Goal: Task Accomplishment & Management: Use online tool/utility

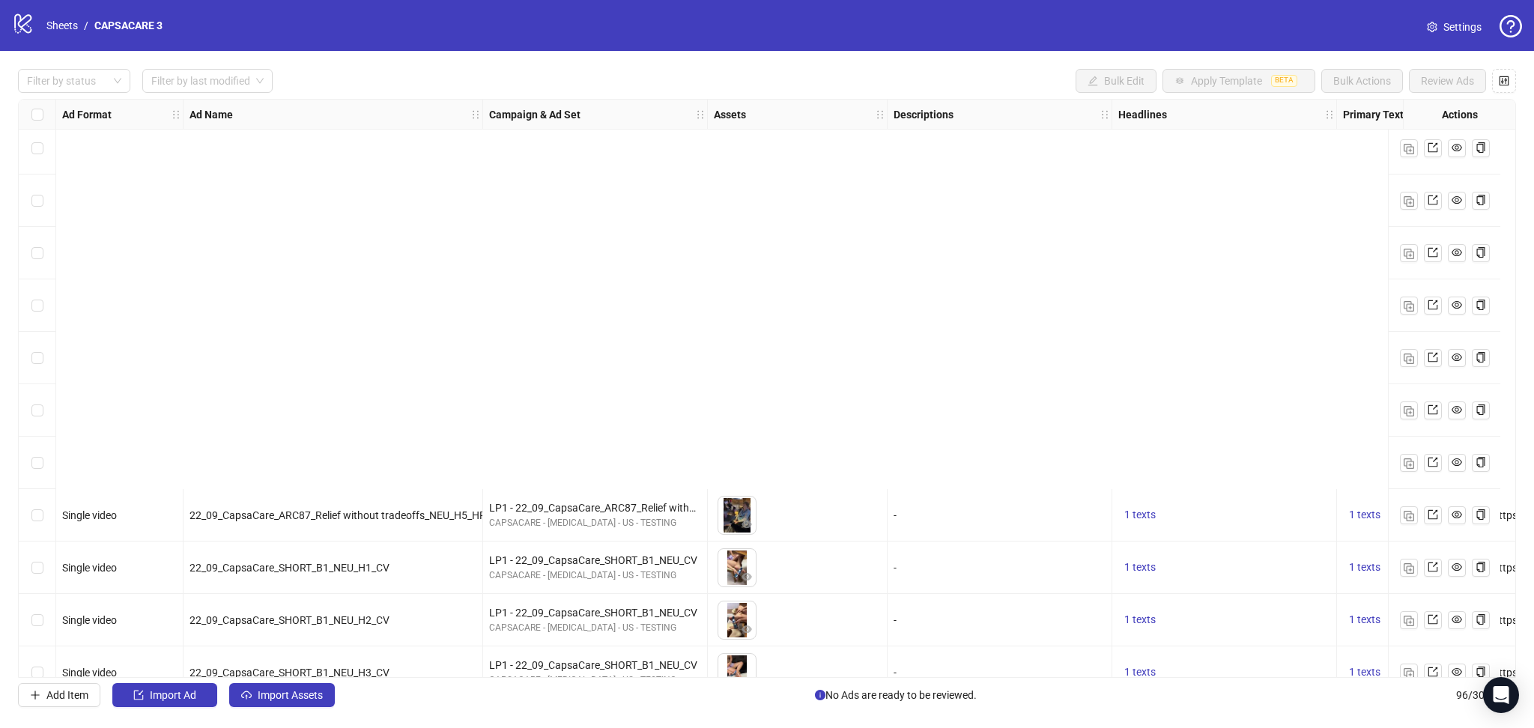
scroll to position [4491, 0]
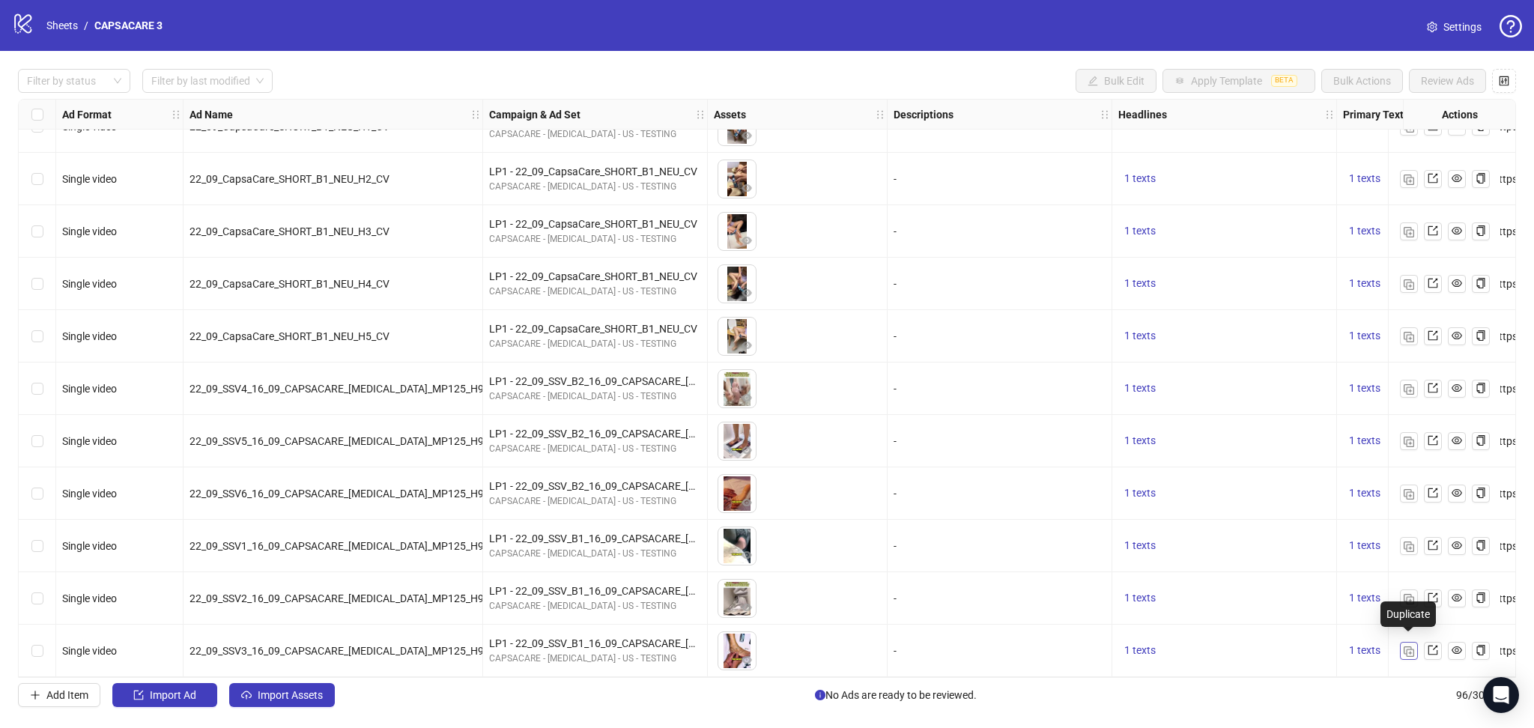
click at [1404, 646] on img "button" at bounding box center [1409, 651] width 10 height 10
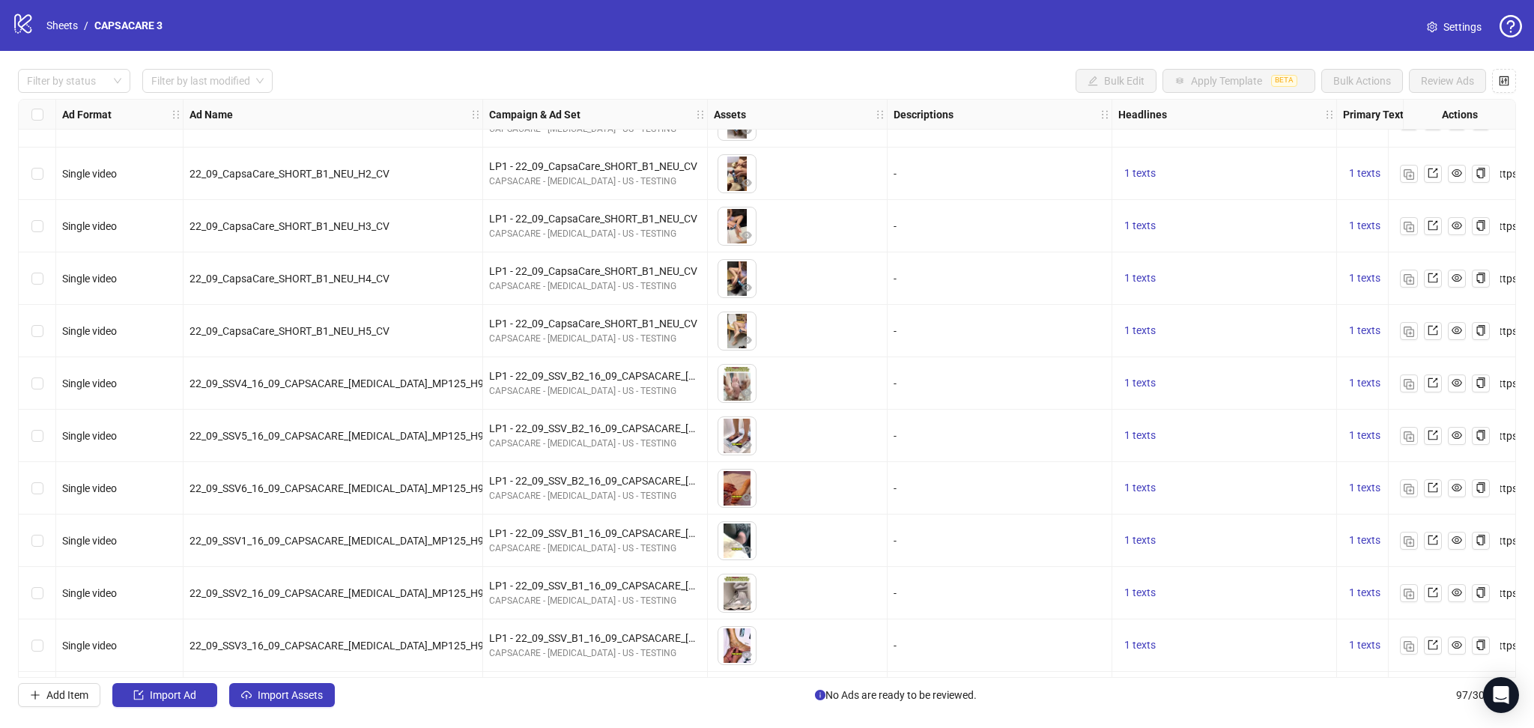
scroll to position [4543, 0]
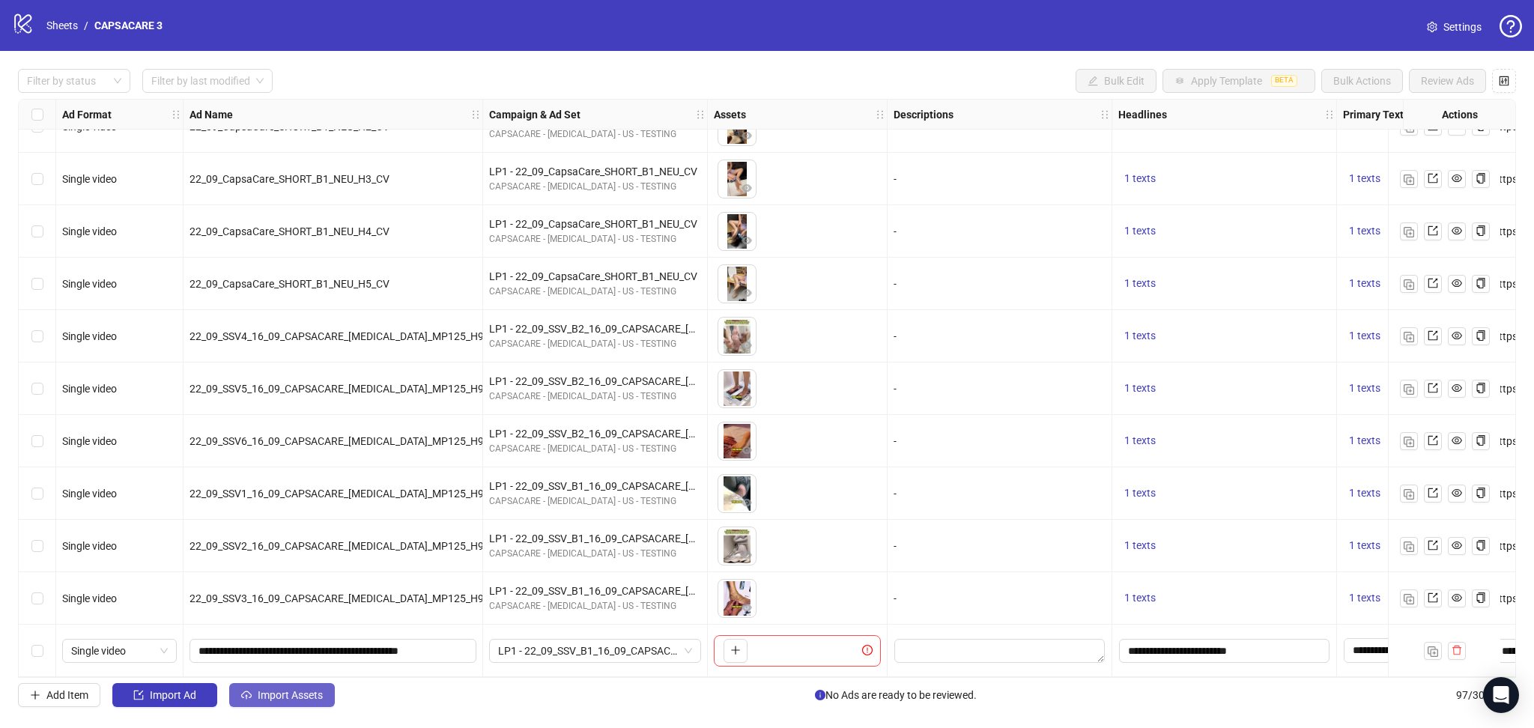
click at [291, 696] on span "Import Assets" at bounding box center [290, 695] width 65 height 12
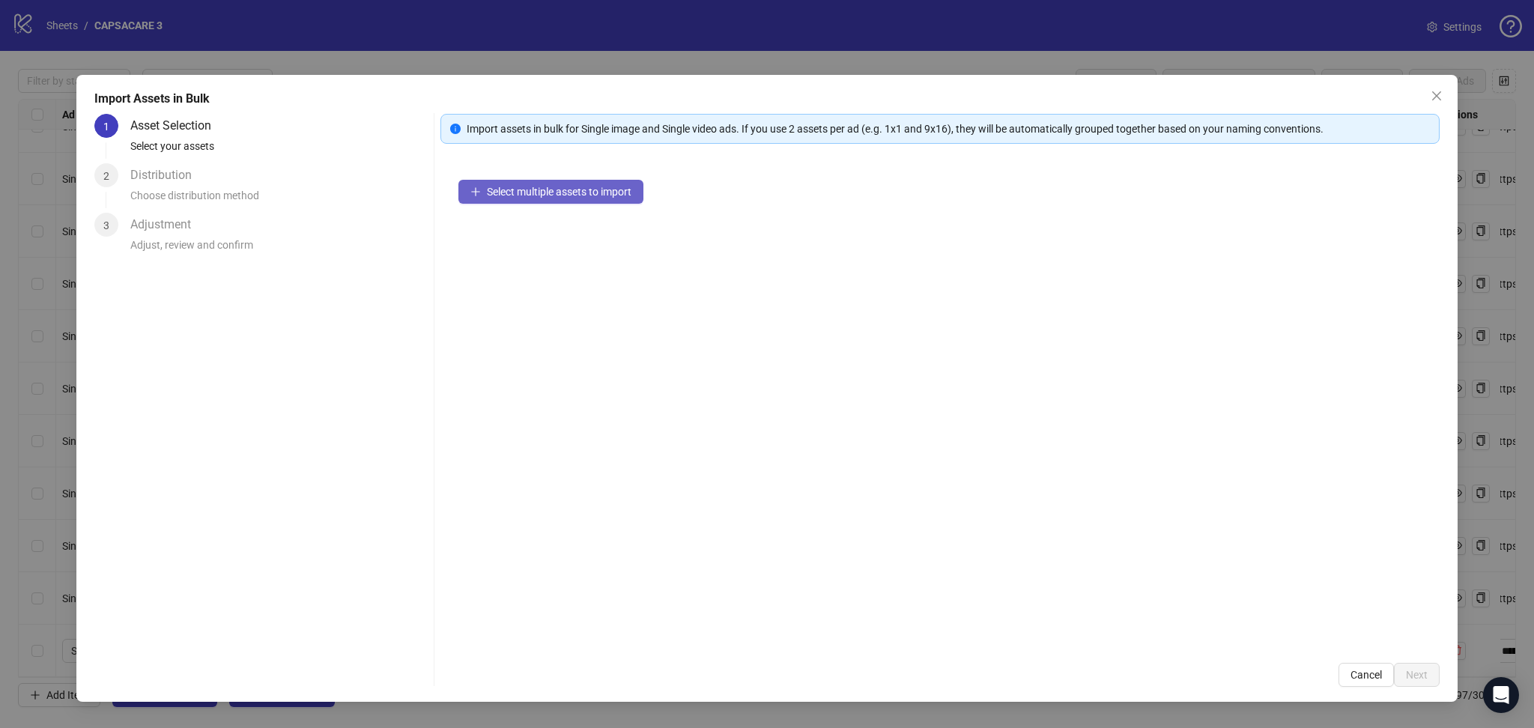
click at [541, 186] on span "Select multiple assets to import" at bounding box center [559, 192] width 145 height 12
click at [1423, 678] on span "Next" at bounding box center [1417, 675] width 22 height 12
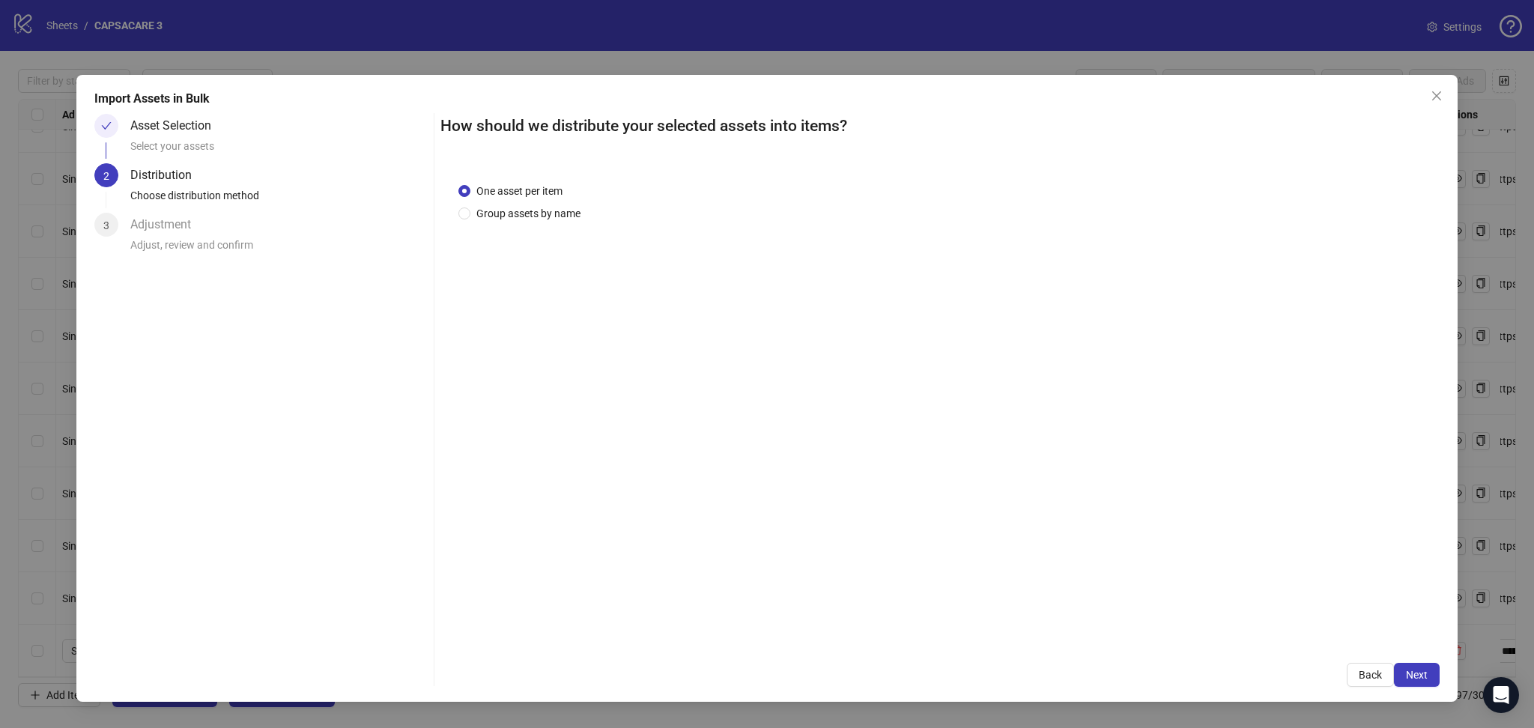
click at [1423, 678] on span "Next" at bounding box center [1417, 675] width 22 height 12
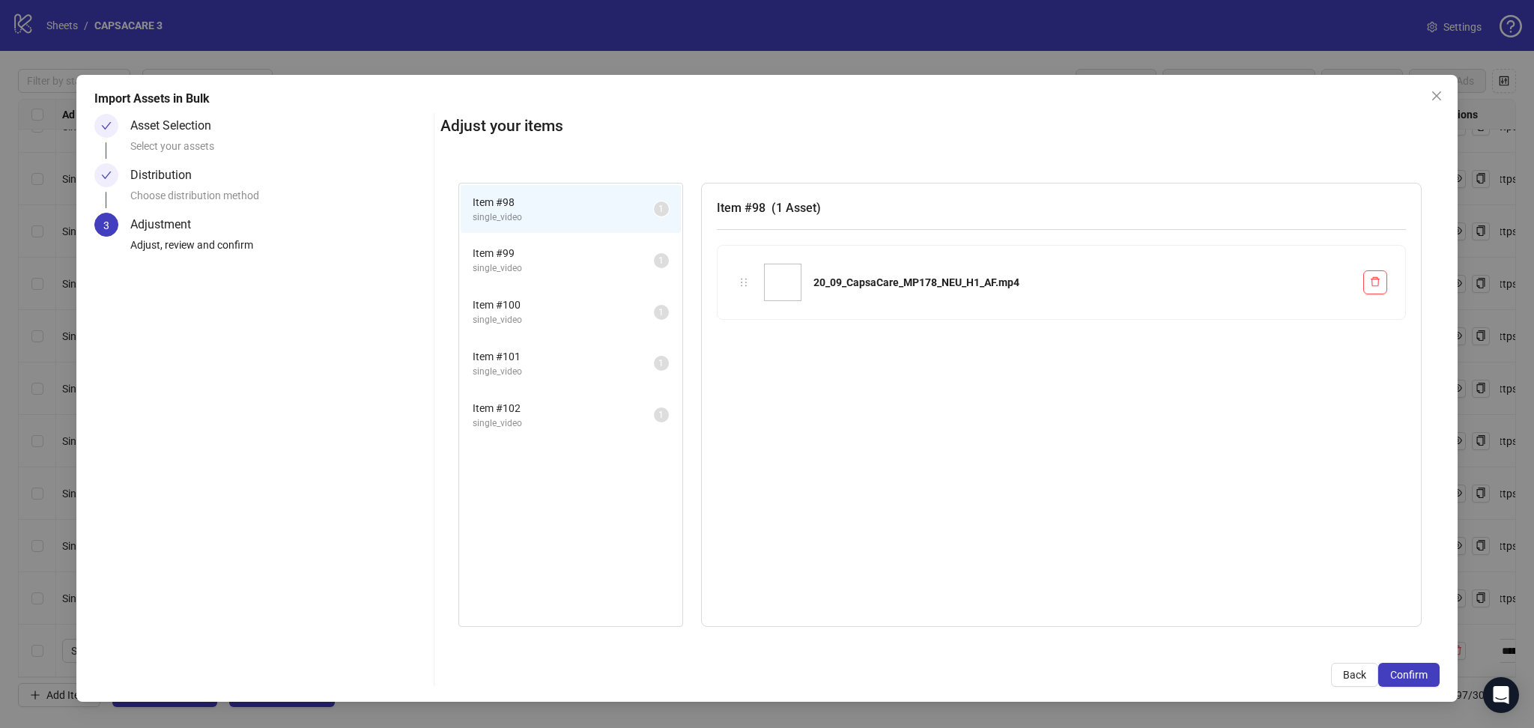
click at [1423, 678] on span "Confirm" at bounding box center [1408, 675] width 37 height 12
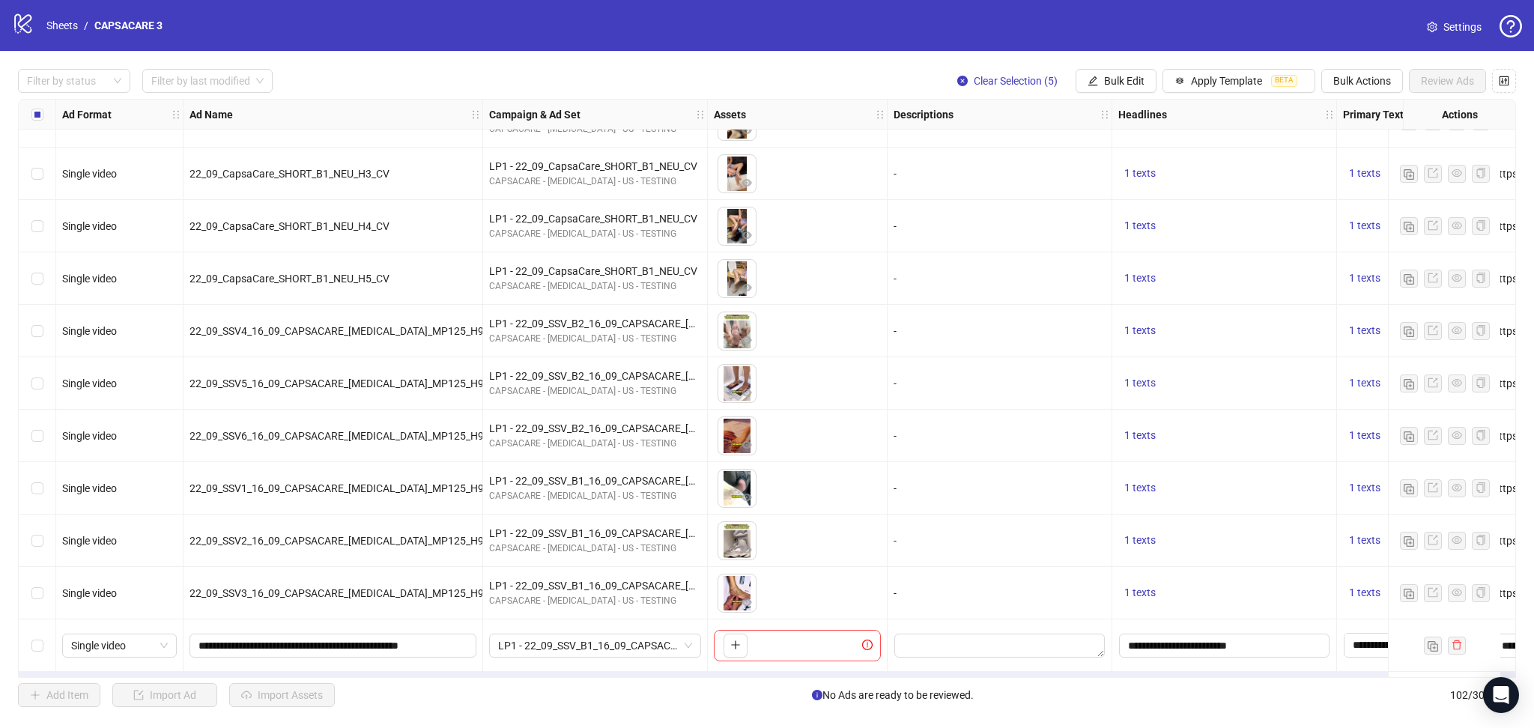
scroll to position [4805, 0]
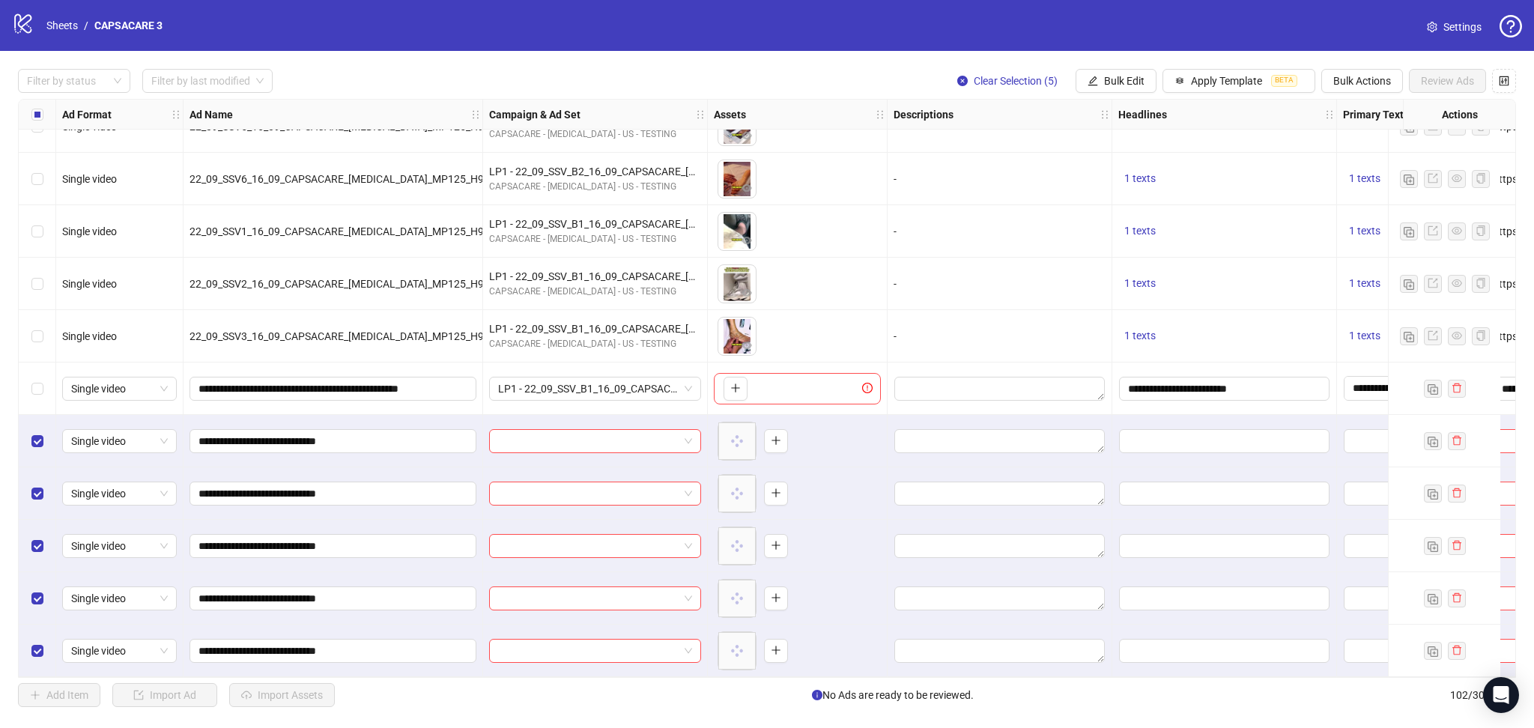
click at [561, 423] on div at bounding box center [595, 441] width 225 height 52
click at [571, 430] on input "search" at bounding box center [588, 441] width 180 height 22
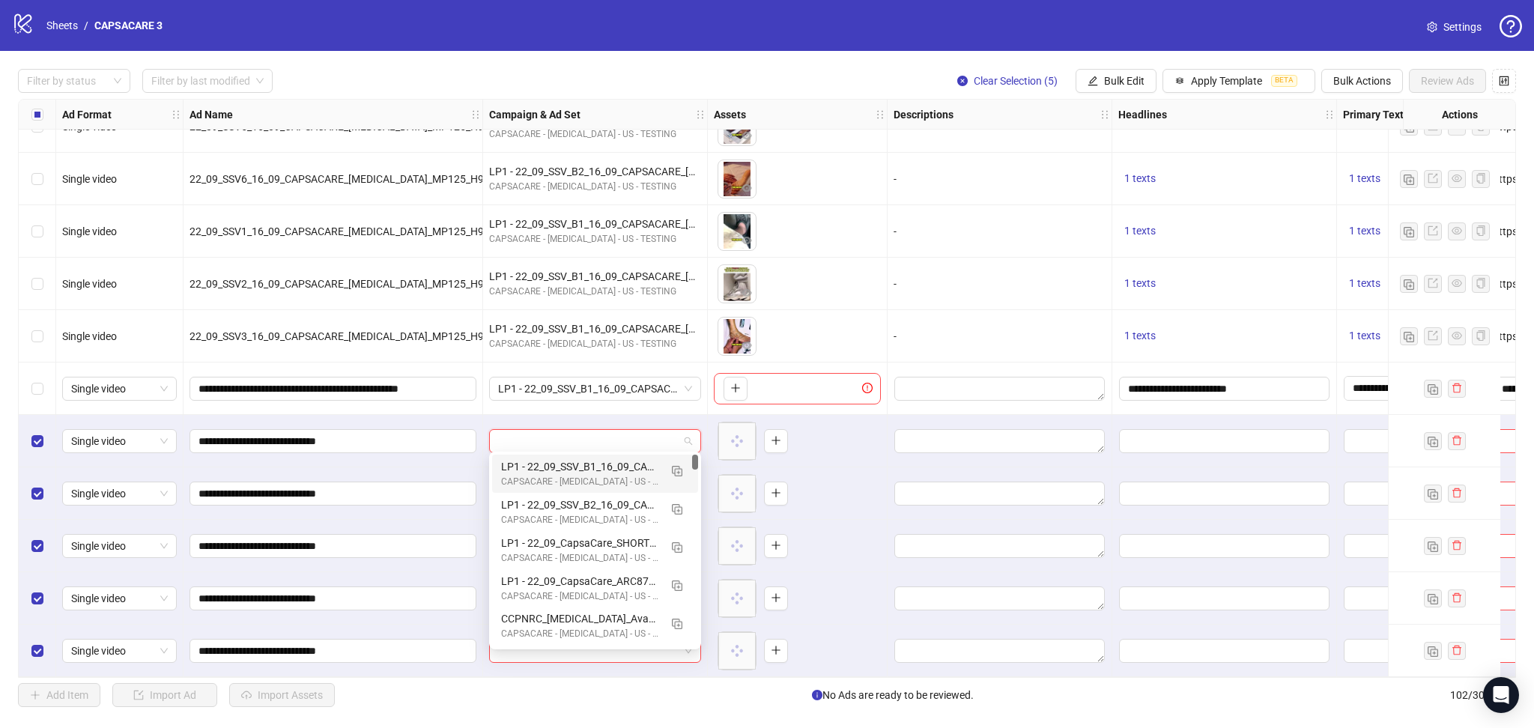
paste input "**********"
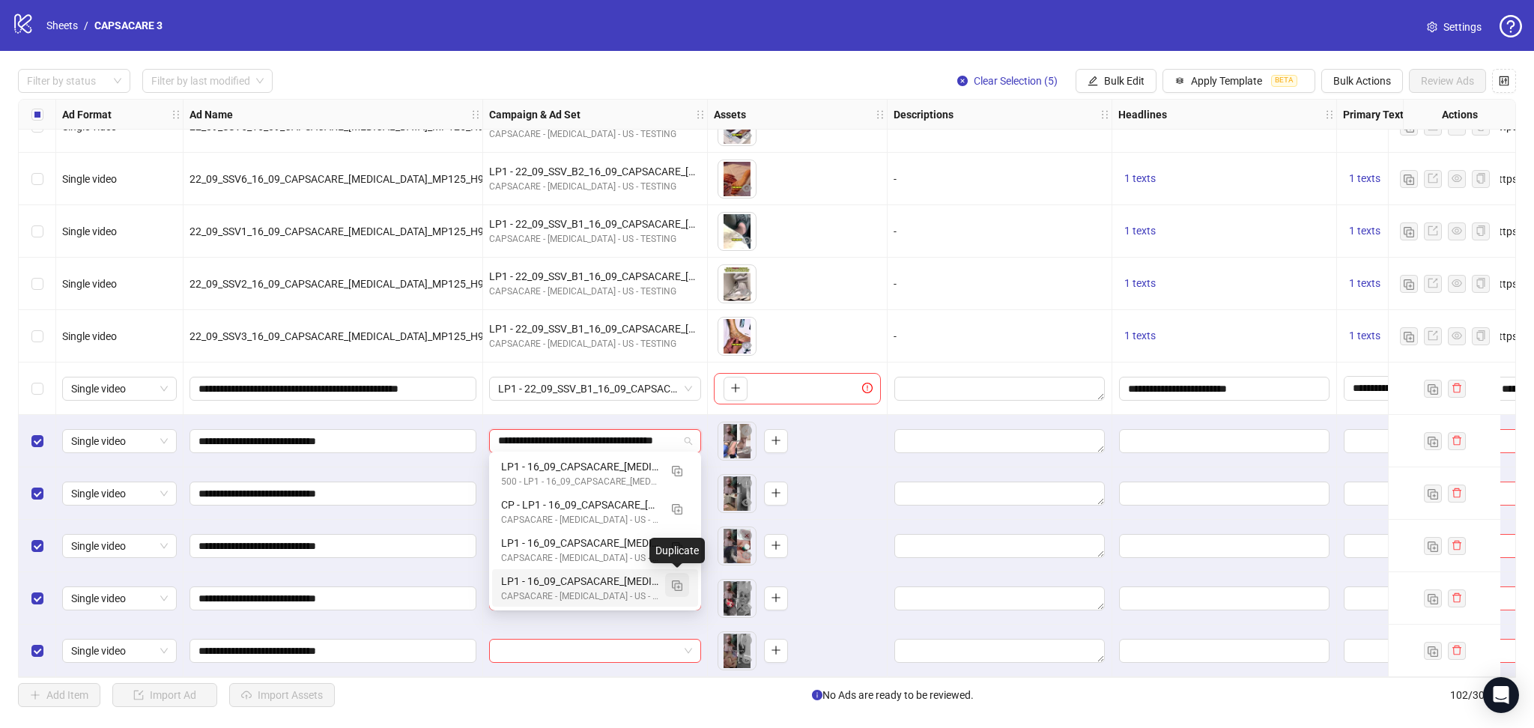
click at [674, 586] on img "button" at bounding box center [677, 585] width 10 height 10
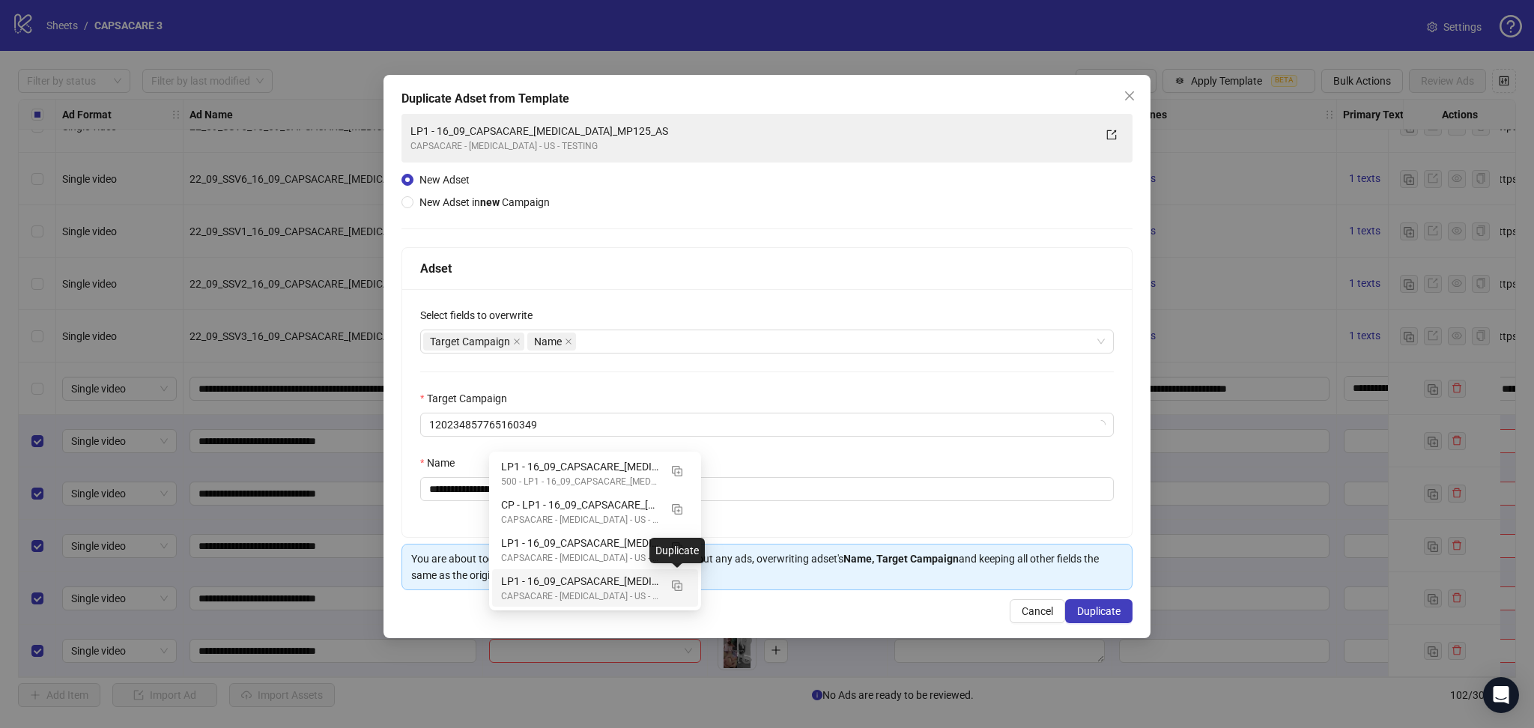
type input "**********"
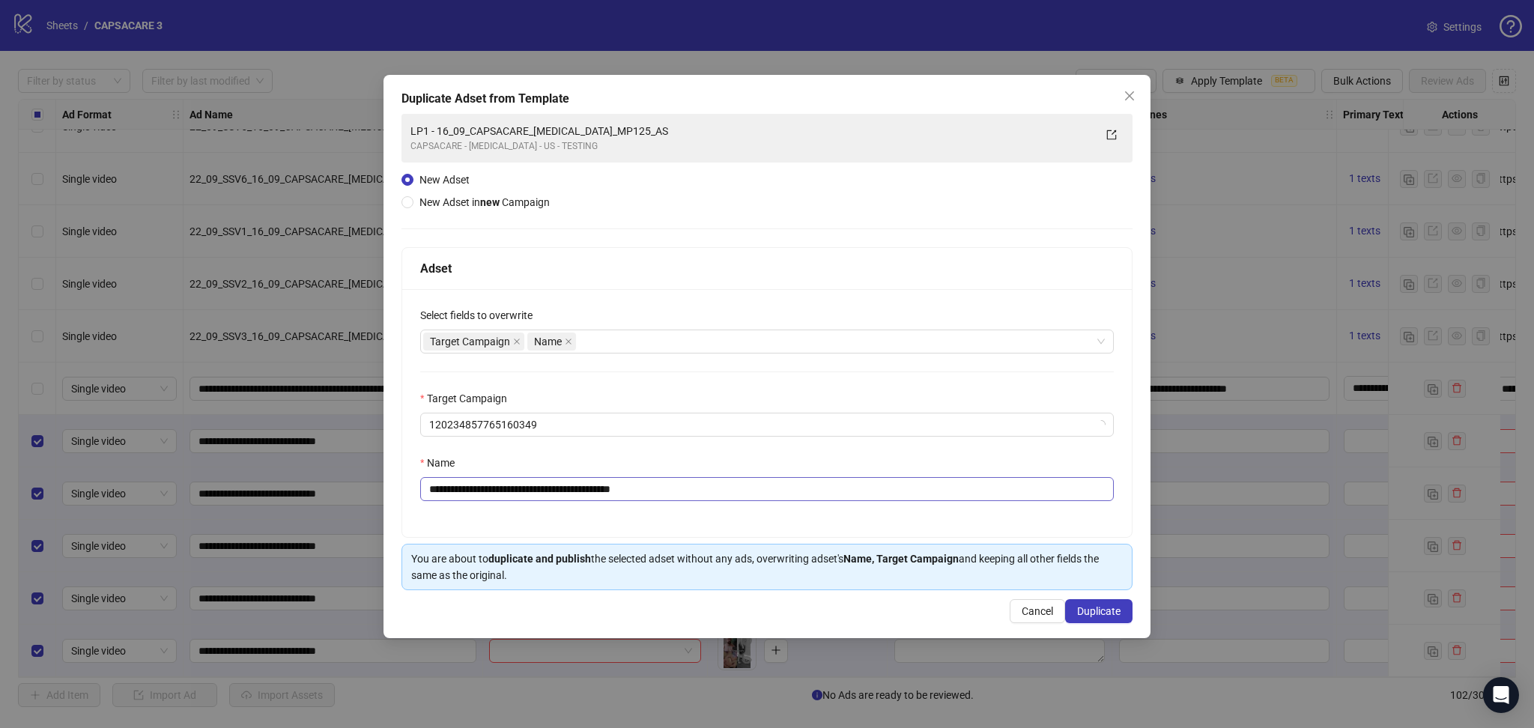
scroll to position [0, 0]
click at [516, 342] on icon "close" at bounding box center [516, 341] width 7 height 7
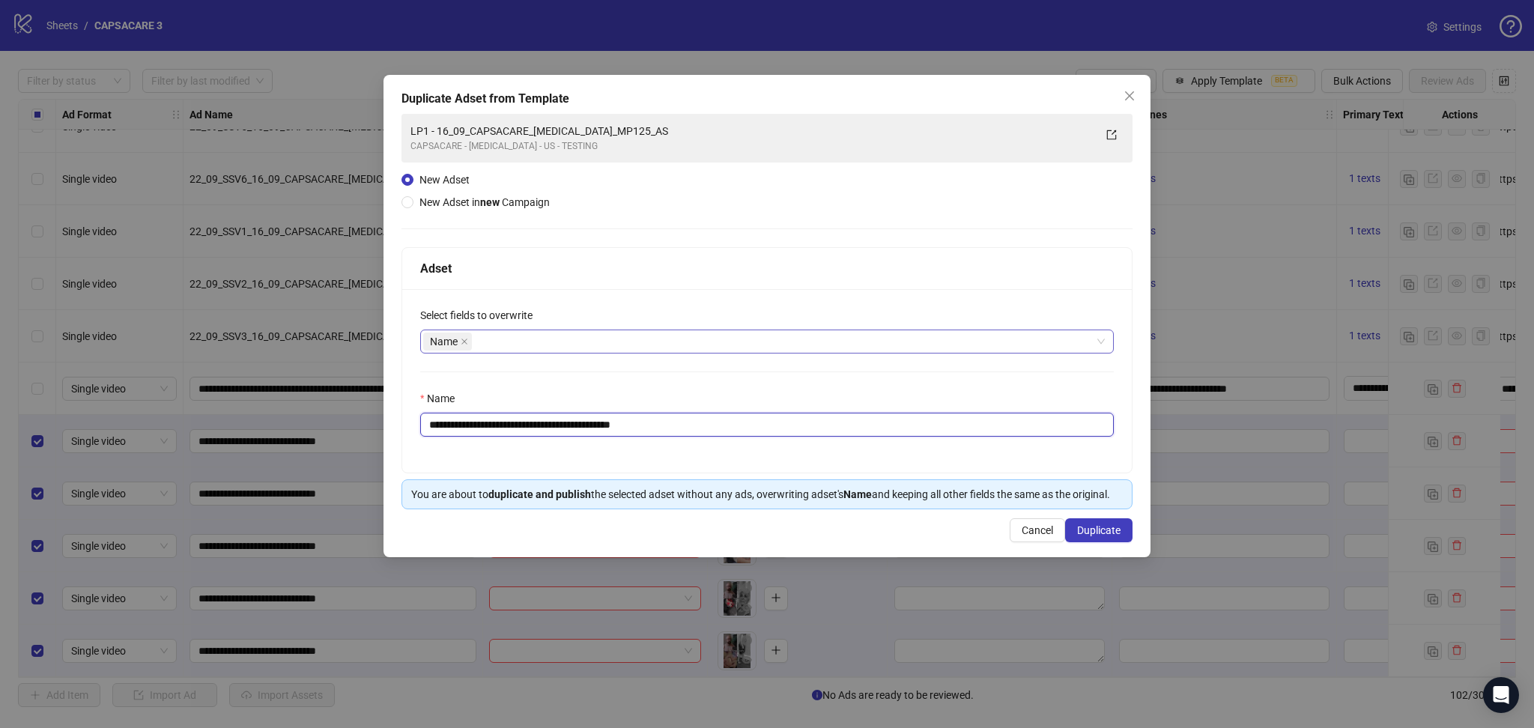
drag, startPoint x: 456, startPoint y: 422, endPoint x: 865, endPoint y: 450, distance: 409.9
click at [794, 419] on input "**********" at bounding box center [767, 425] width 694 height 24
paste input "text"
type input "**********"
click at [1098, 521] on button "Duplicate" at bounding box center [1098, 530] width 67 height 24
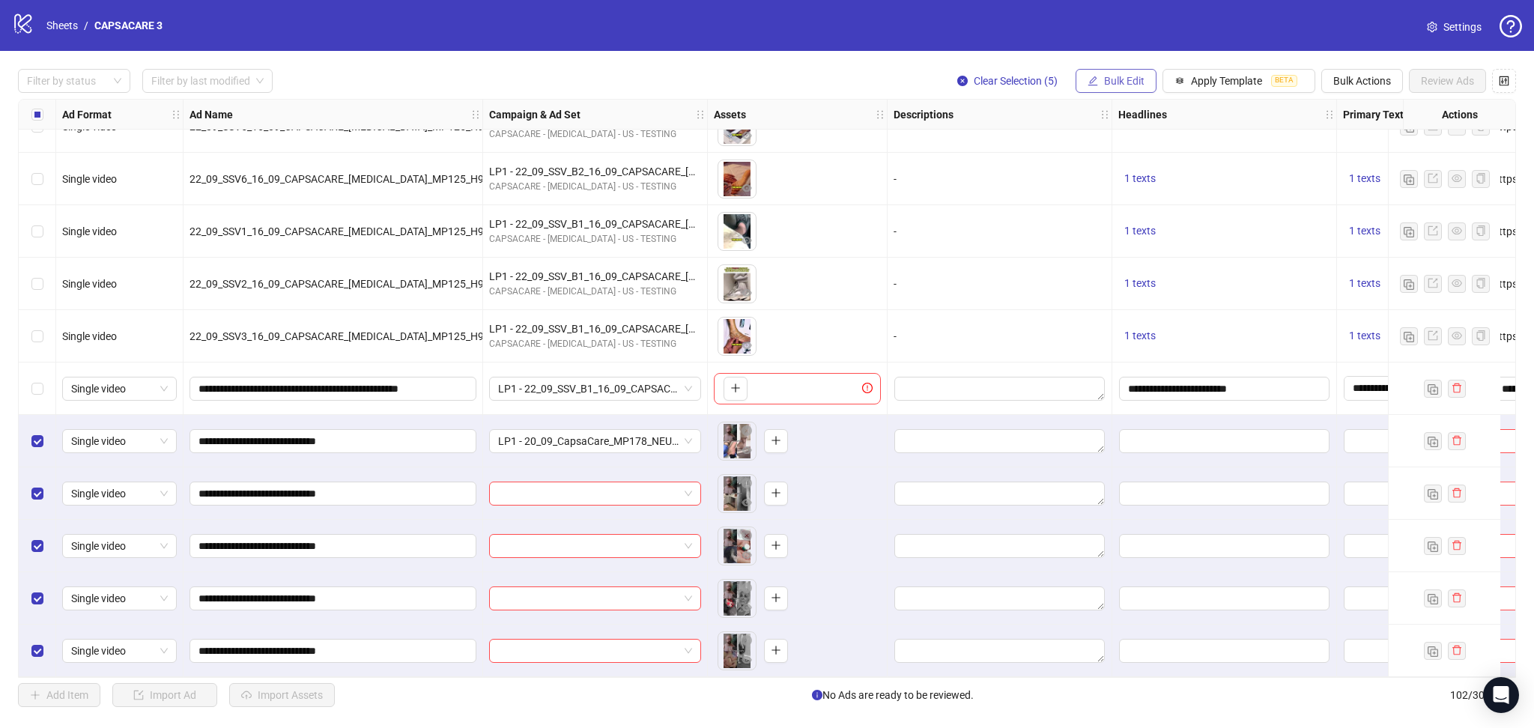
click at [1112, 85] on span "Bulk Edit" at bounding box center [1124, 81] width 40 height 12
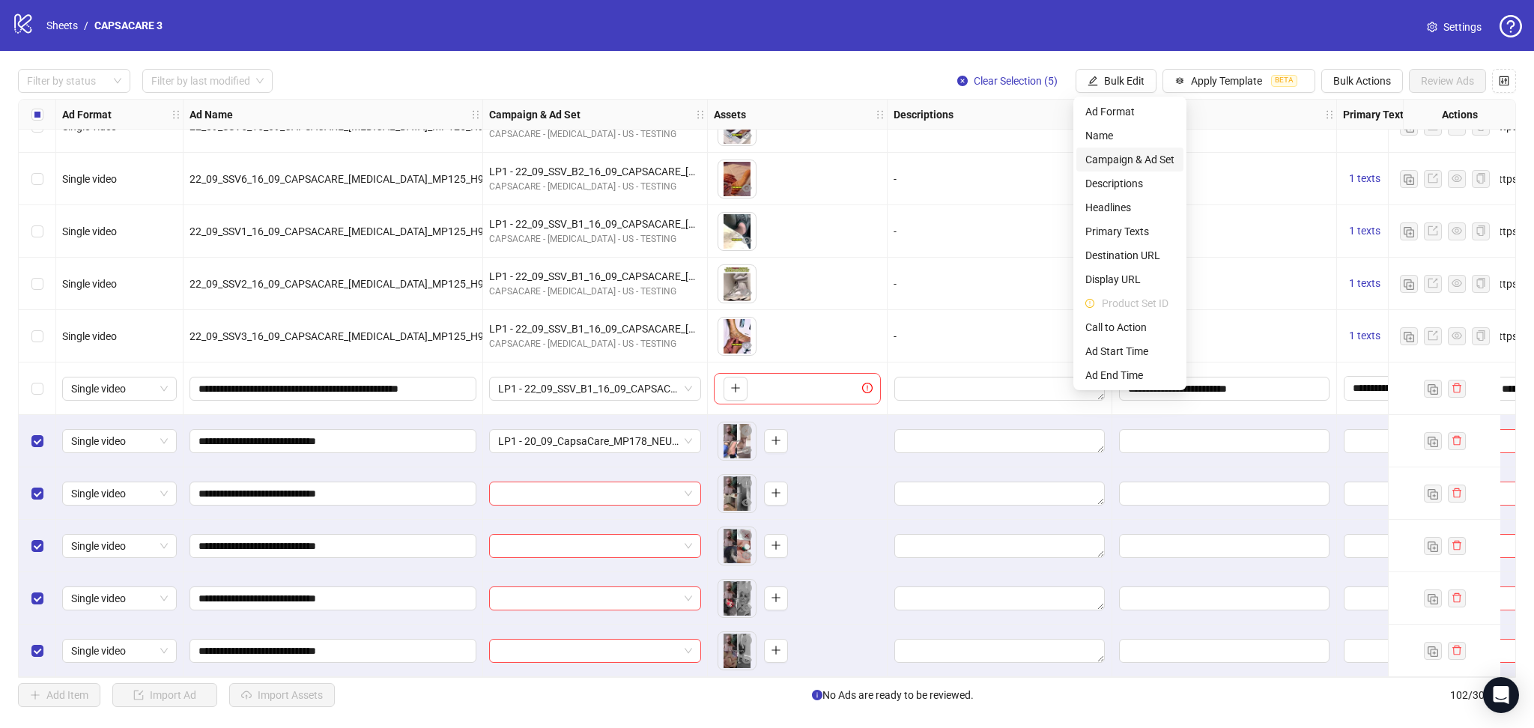
click at [1141, 157] on span "Campaign & Ad Set" at bounding box center [1129, 159] width 89 height 16
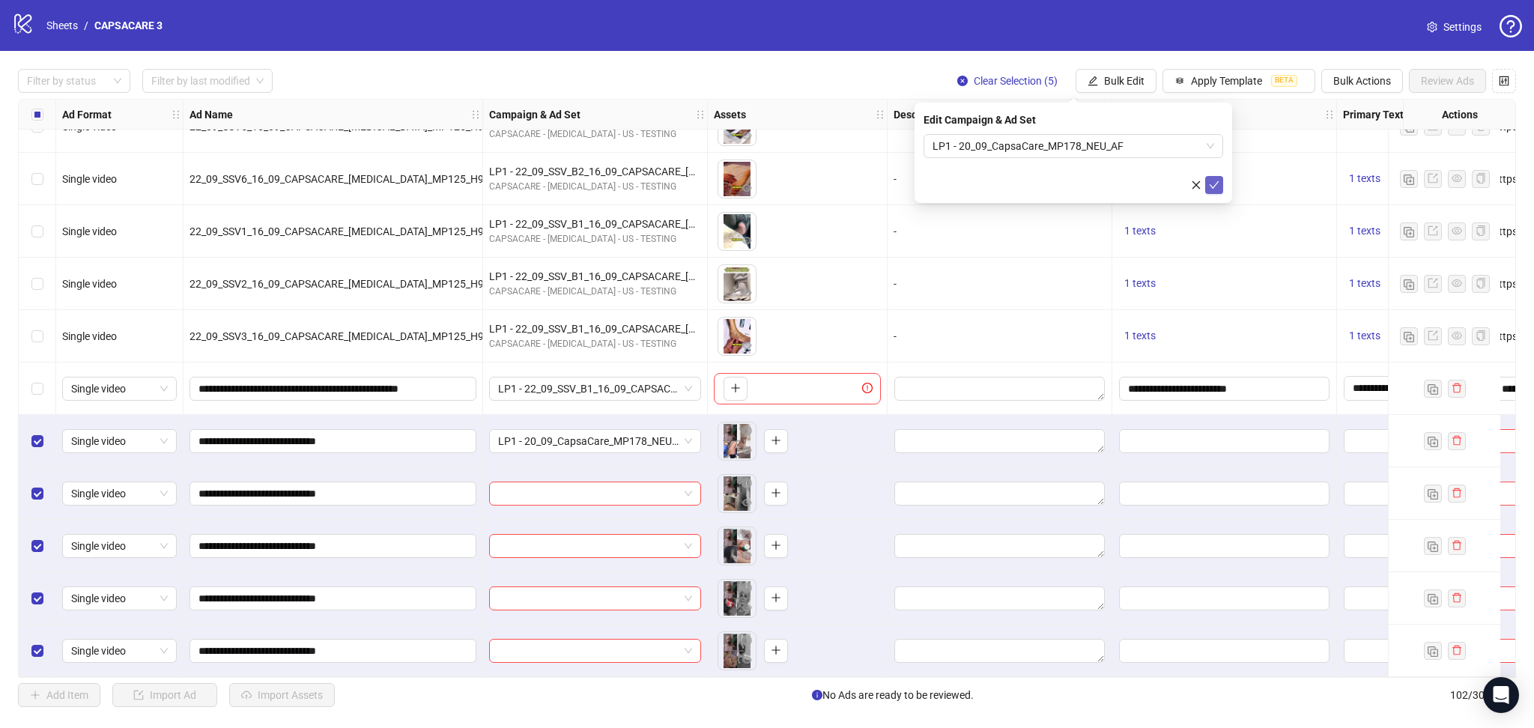
click at [1214, 186] on icon "check" at bounding box center [1215, 184] width 10 height 7
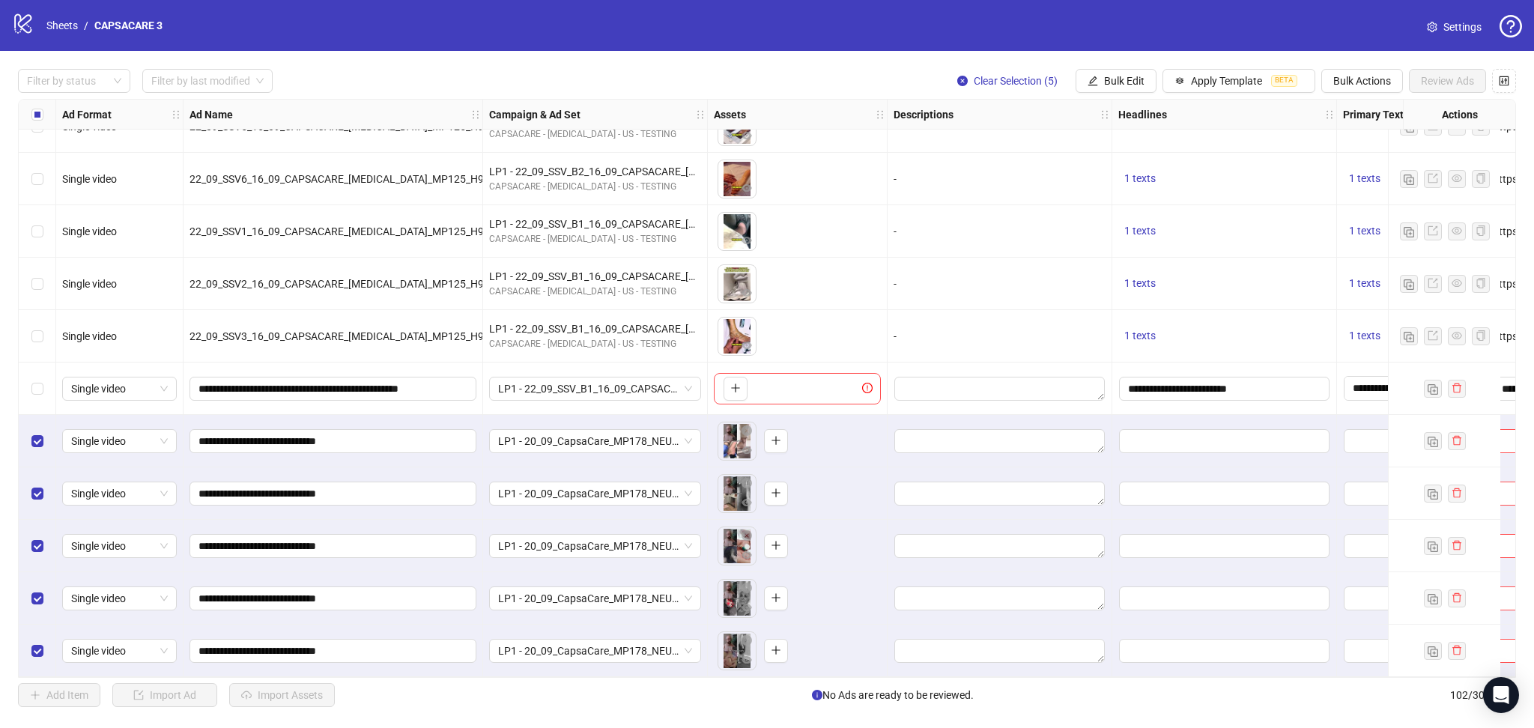
click at [26, 111] on div "Select all rows" at bounding box center [37, 115] width 37 height 30
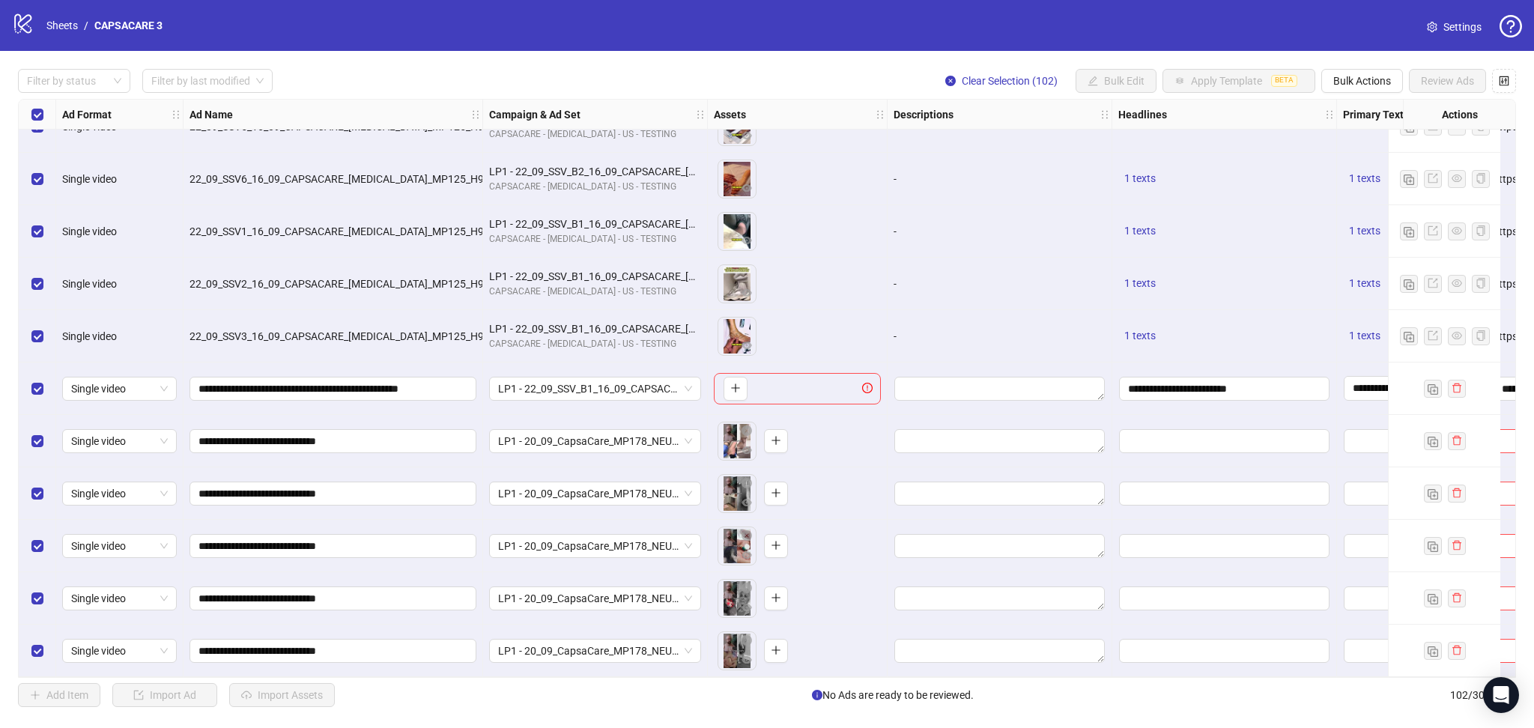
click at [26, 111] on div "Select all rows" at bounding box center [37, 115] width 37 height 30
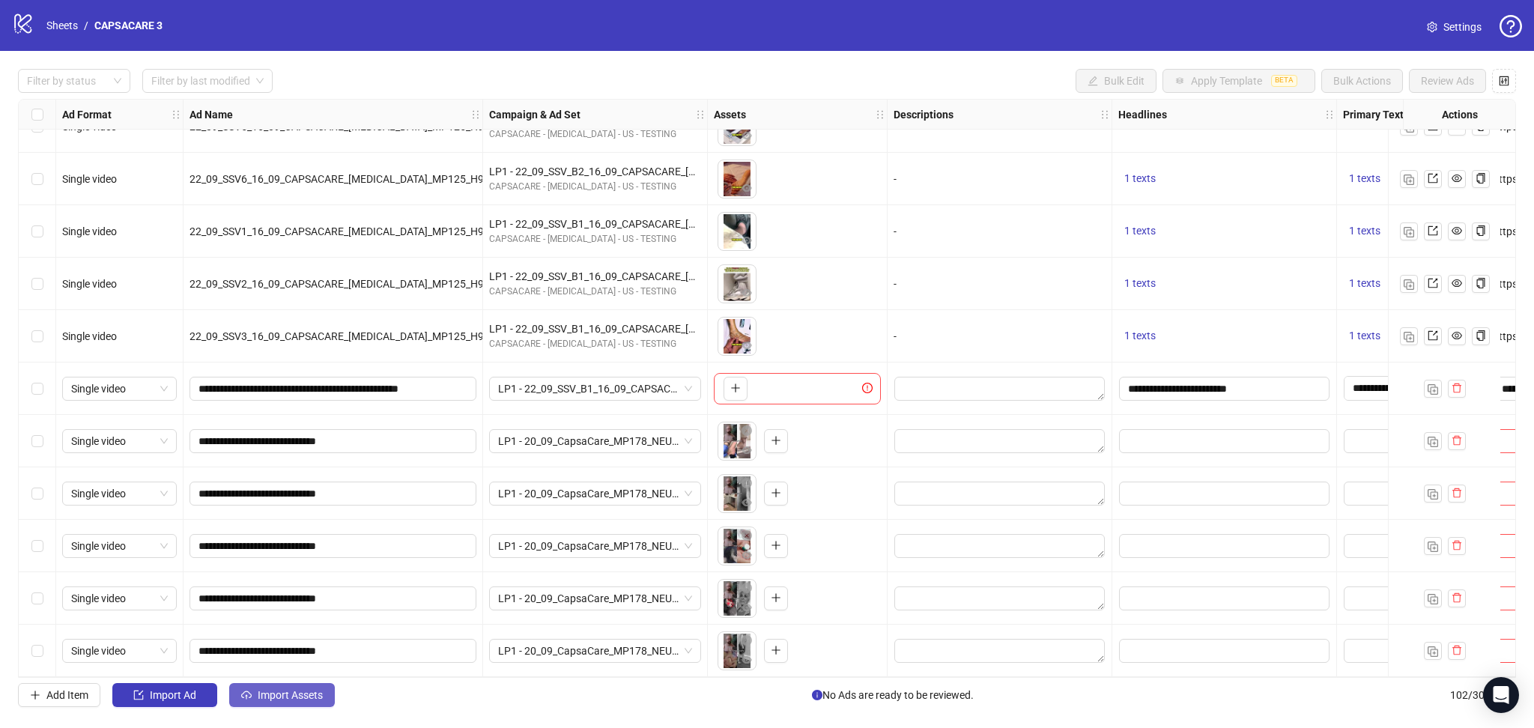
click at [282, 694] on span "Import Assets" at bounding box center [290, 695] width 65 height 12
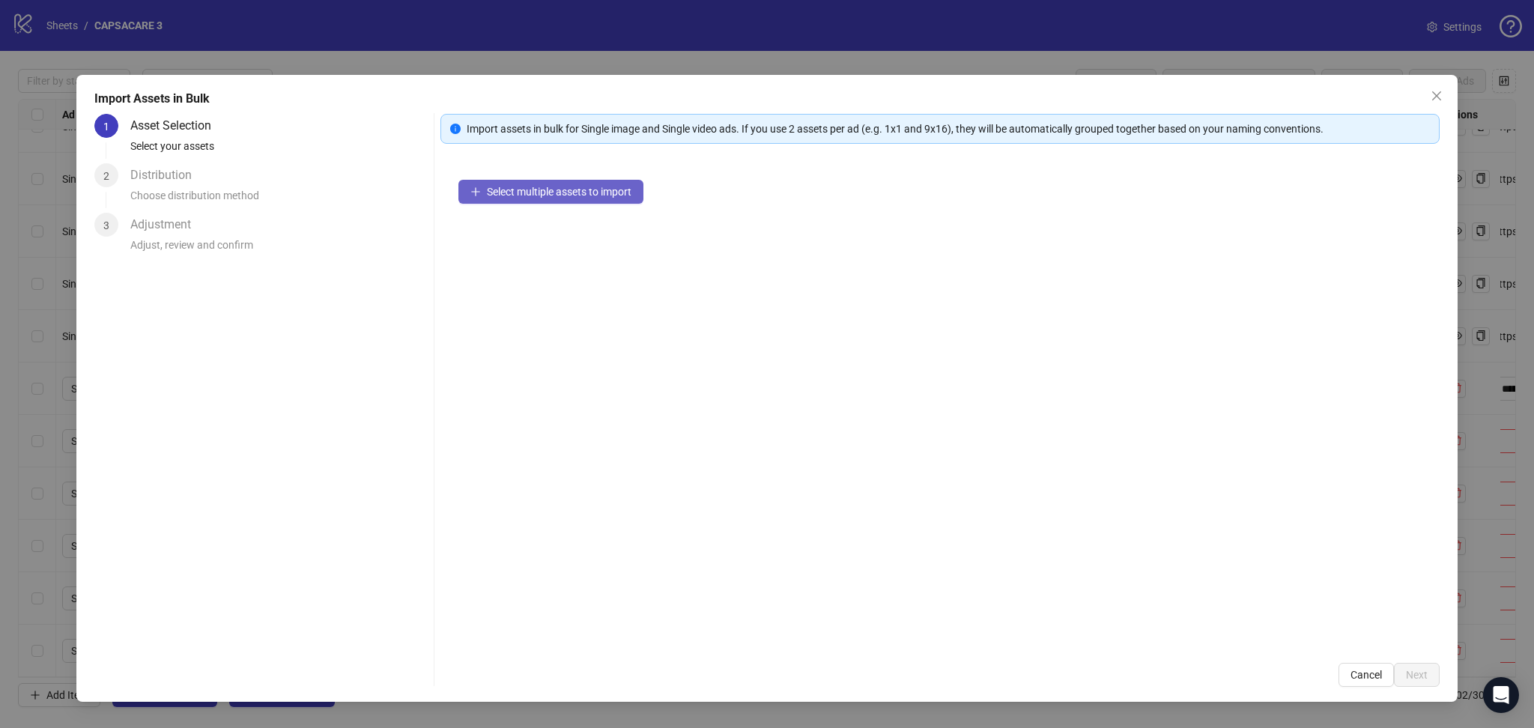
click at [513, 195] on span "Select multiple assets to import" at bounding box center [559, 192] width 145 height 12
click at [1424, 671] on span "Next" at bounding box center [1417, 675] width 22 height 12
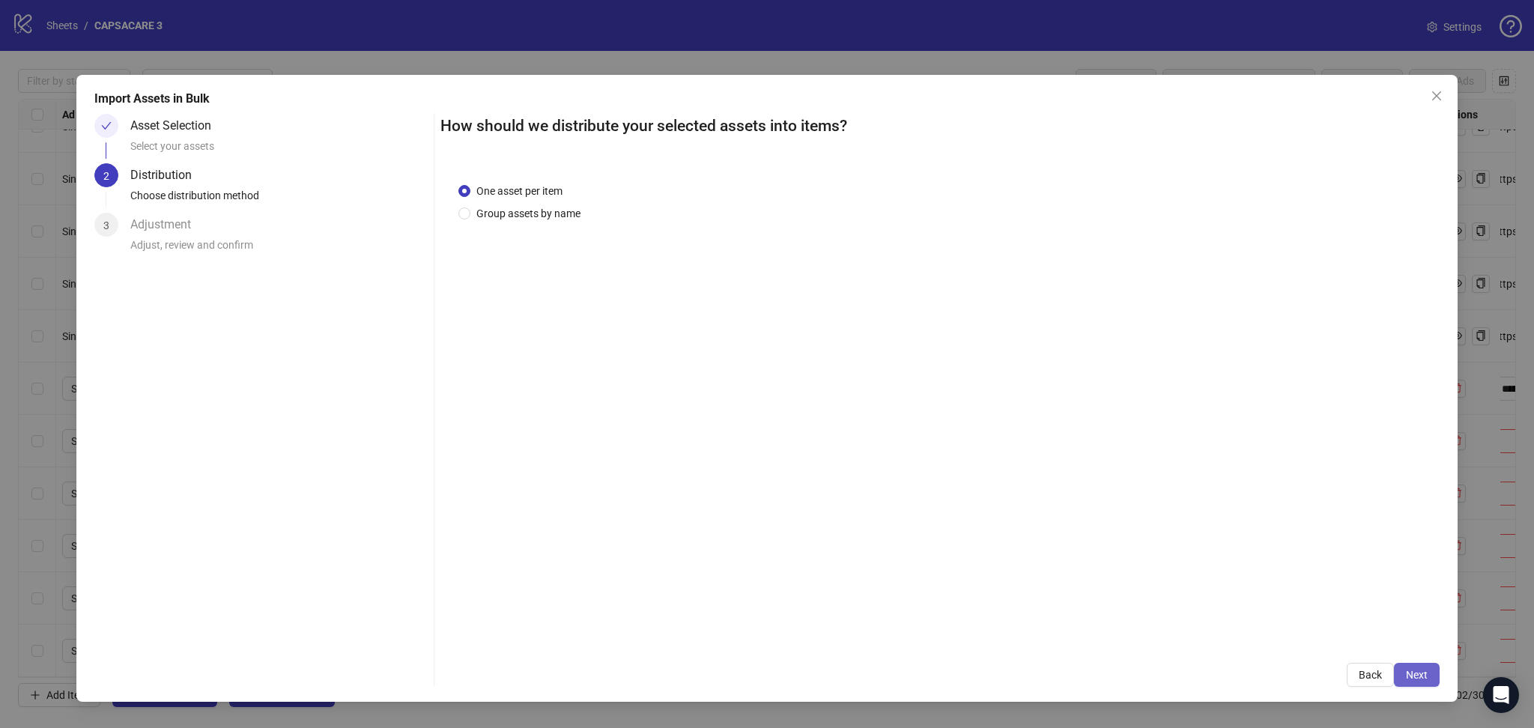
click at [1417, 671] on span "Next" at bounding box center [1417, 675] width 22 height 12
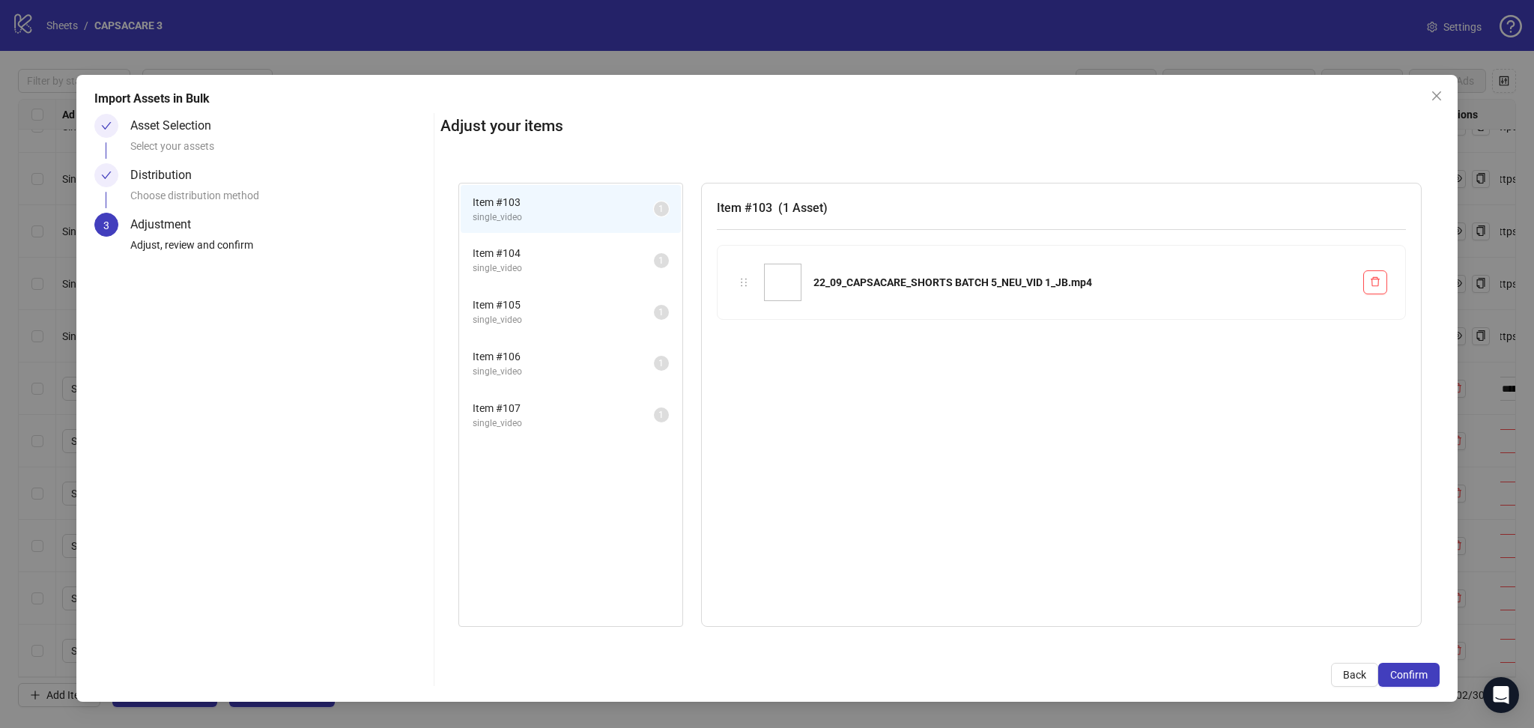
click at [1417, 671] on span "Confirm" at bounding box center [1408, 675] width 37 height 12
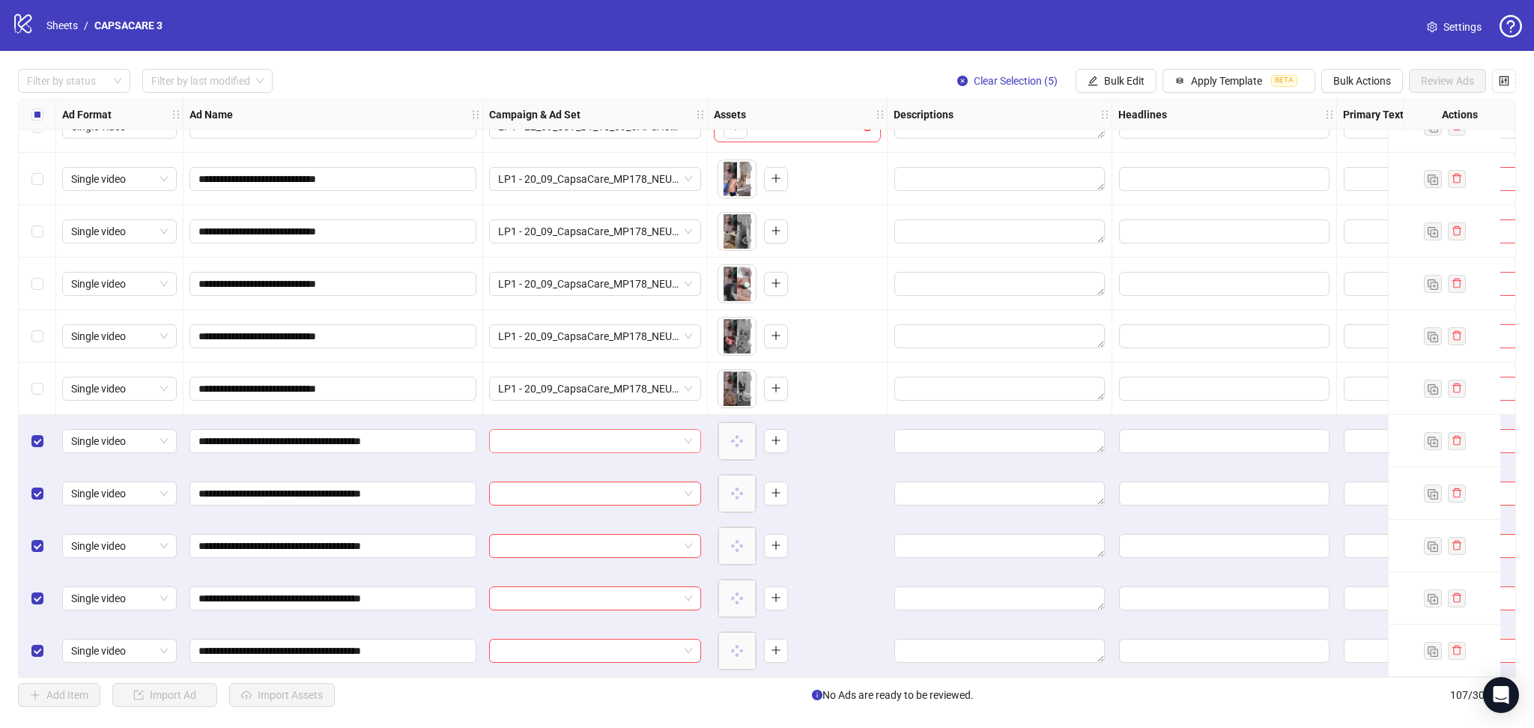
drag, startPoint x: 563, startPoint y: 437, endPoint x: 596, endPoint y: 433, distance: 33.3
click at [565, 437] on input "search" at bounding box center [588, 441] width 180 height 22
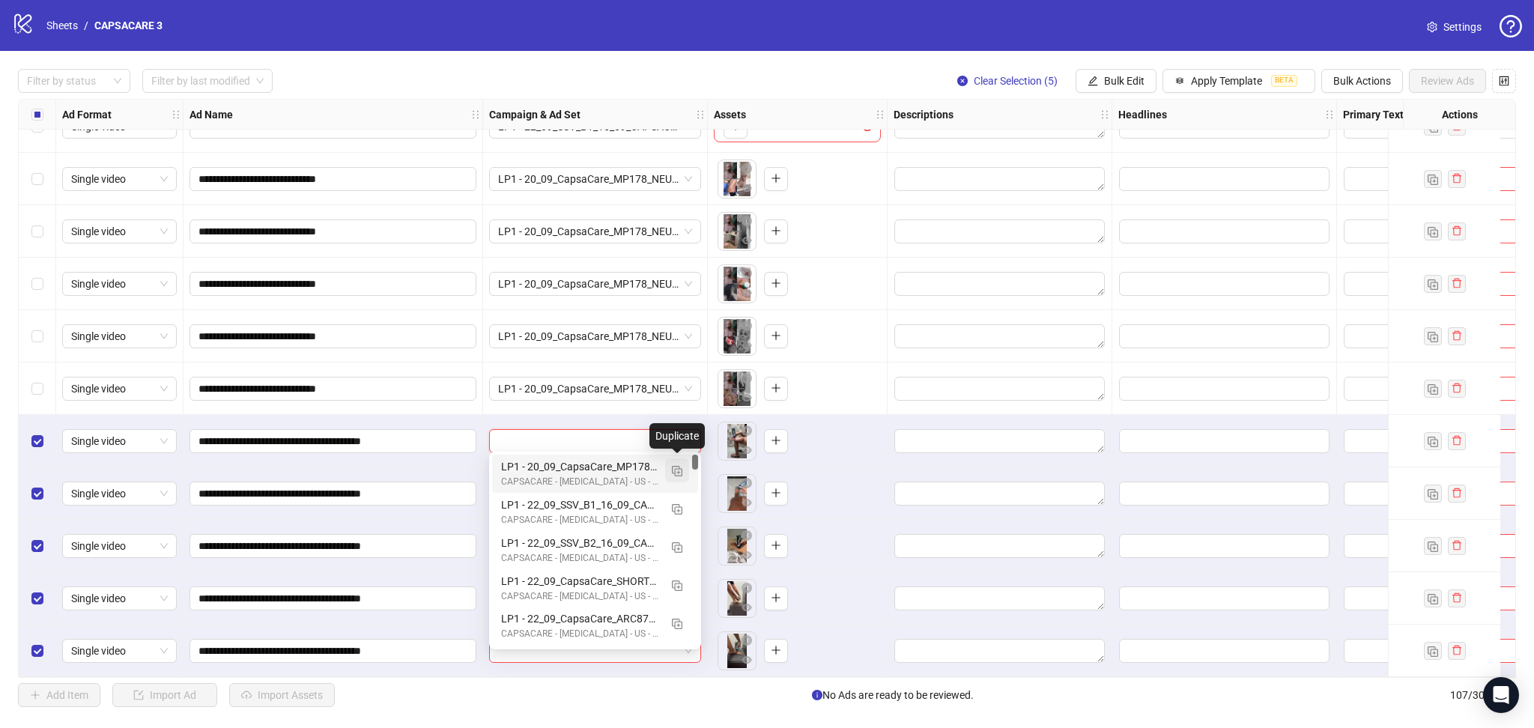
click at [683, 473] on button "button" at bounding box center [677, 470] width 24 height 24
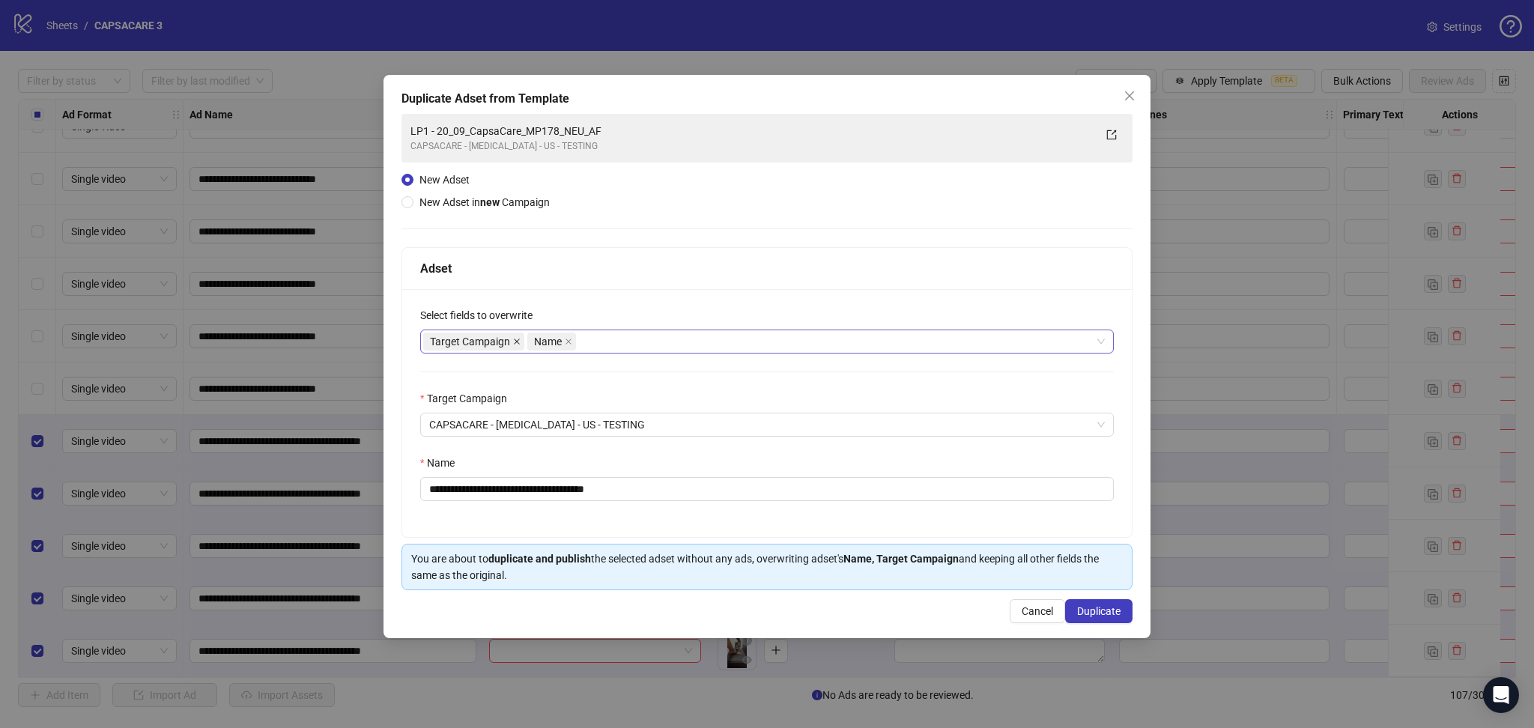
click at [518, 340] on icon "close" at bounding box center [517, 342] width 6 height 6
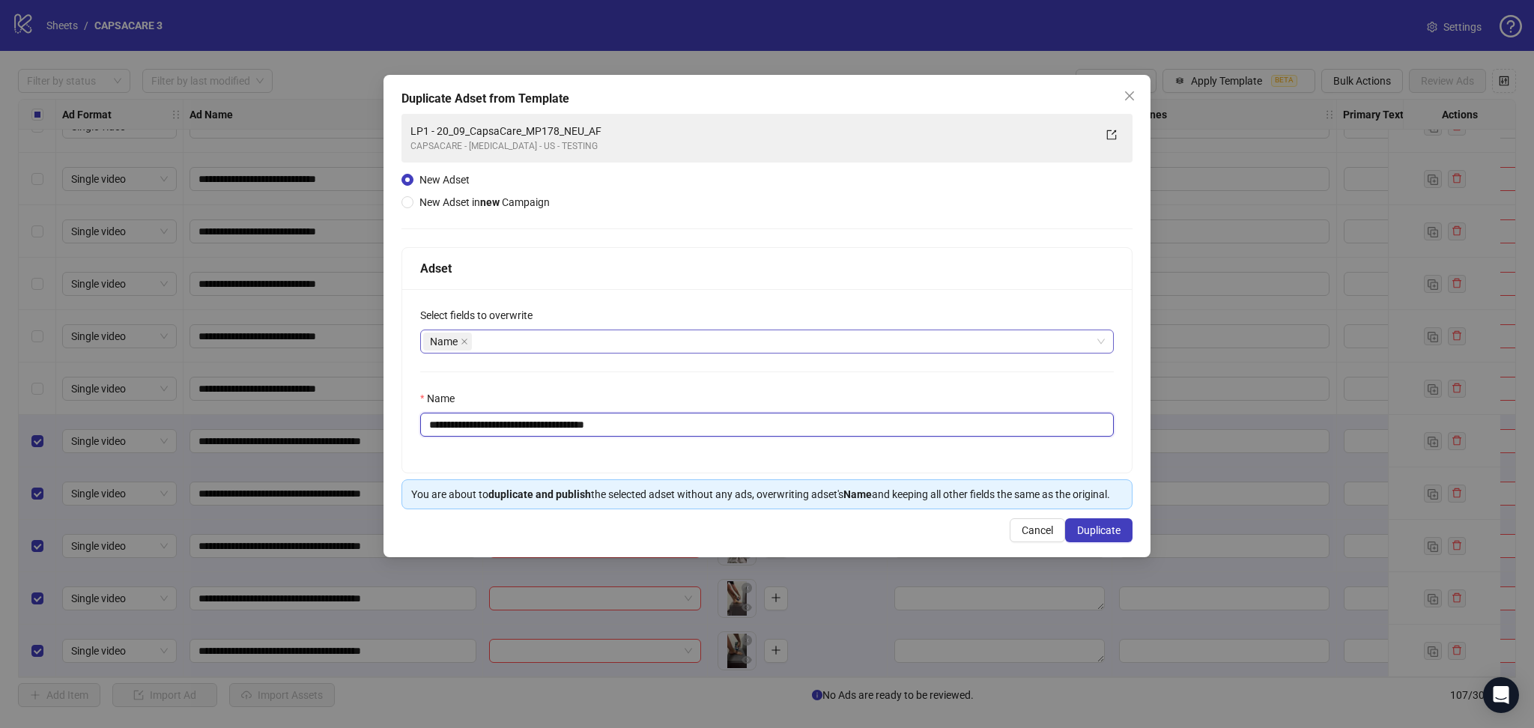
drag, startPoint x: 457, startPoint y: 425, endPoint x: 726, endPoint y: 446, distance: 270.4
click at [709, 436] on input "**********" at bounding box center [767, 425] width 694 height 24
paste input "**"
type input "**********"
drag, startPoint x: 1095, startPoint y: 523, endPoint x: 1096, endPoint y: 539, distance: 16.5
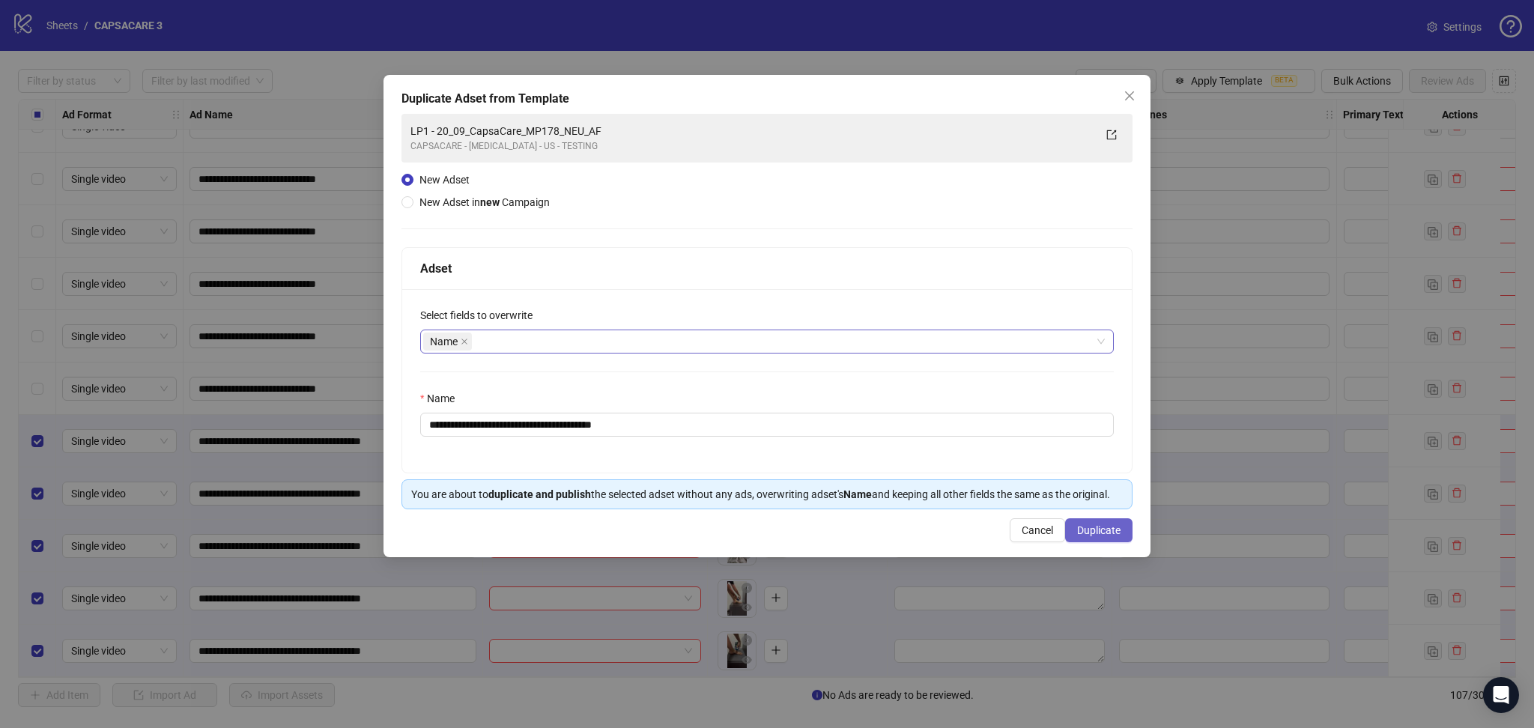
click at [1095, 530] on button "Duplicate" at bounding box center [1098, 530] width 67 height 24
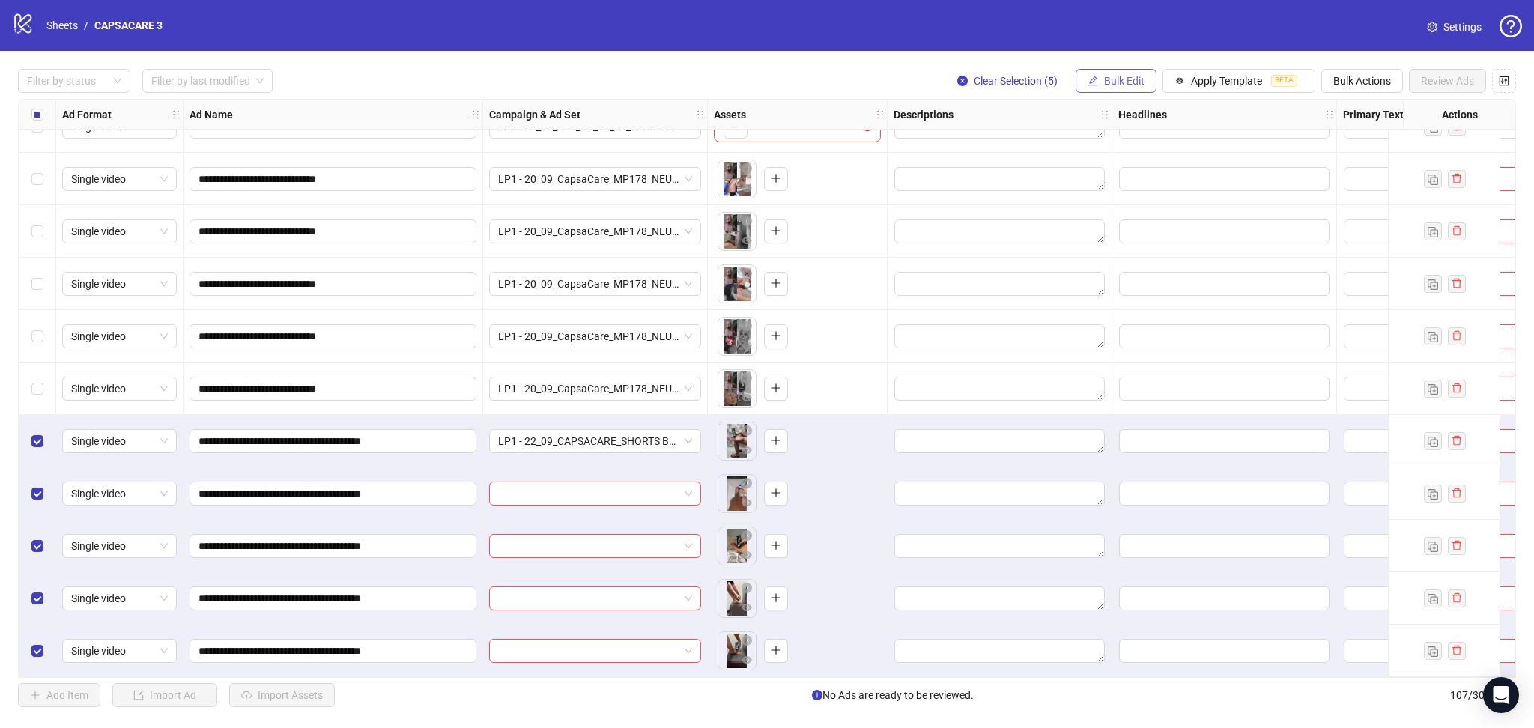
click at [1114, 90] on button "Bulk Edit" at bounding box center [1116, 81] width 81 height 24
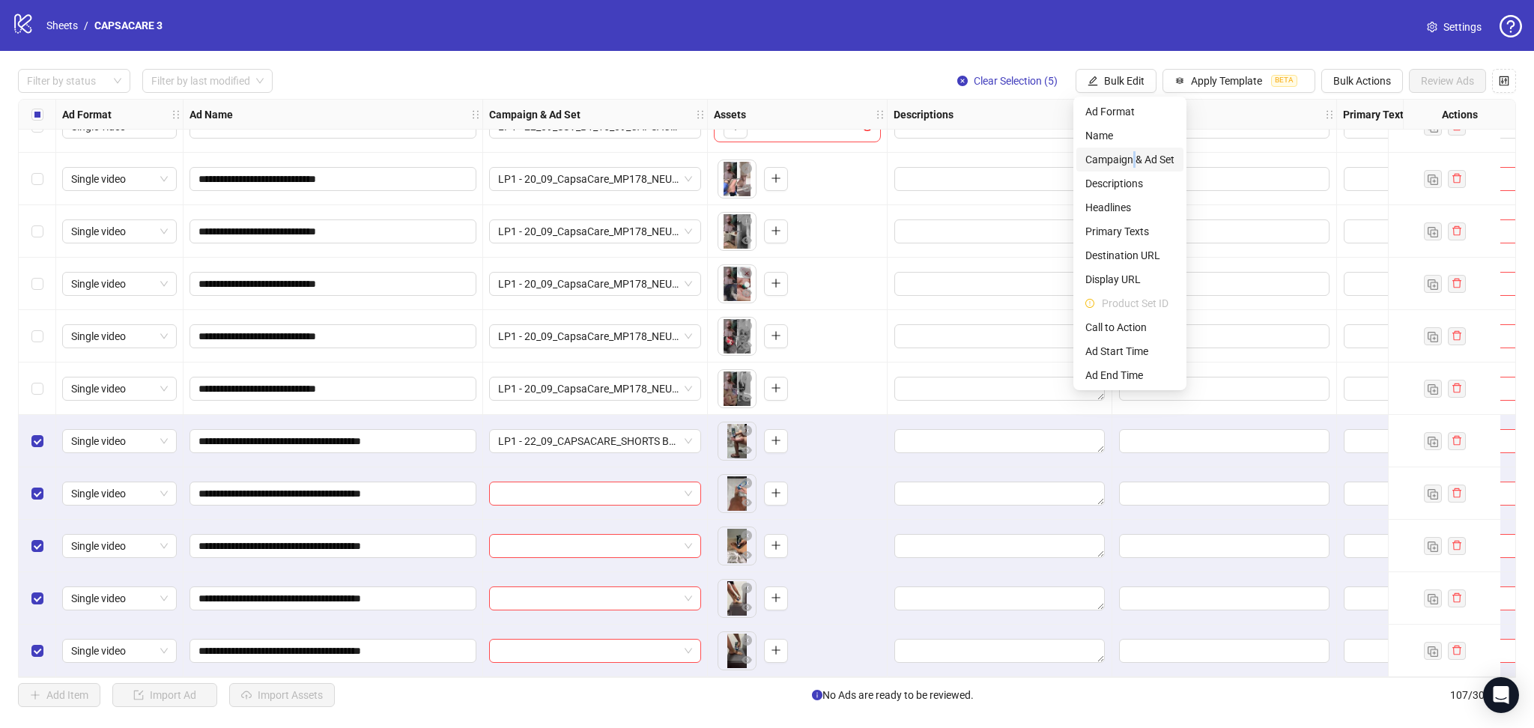
click at [1133, 160] on span "Campaign & Ad Set" at bounding box center [1129, 159] width 89 height 16
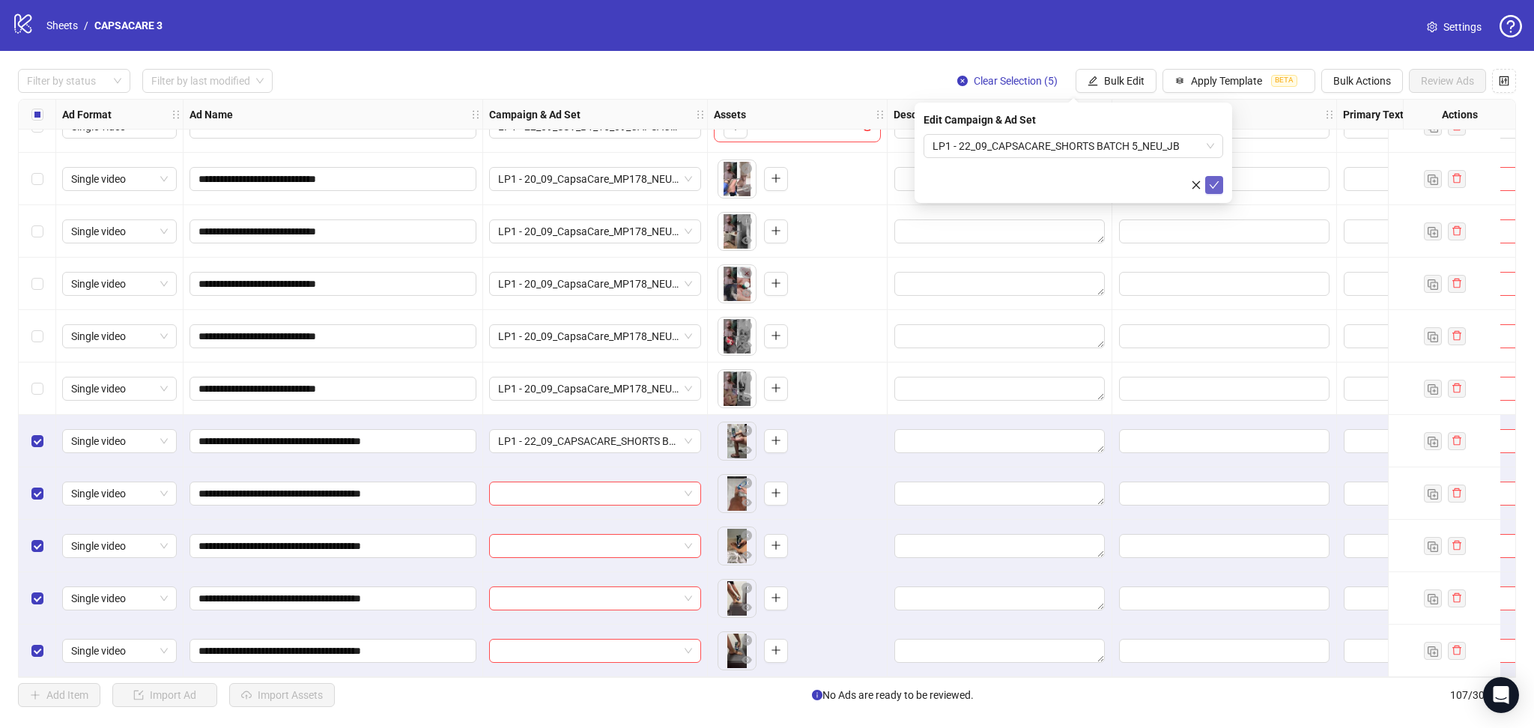
click at [1214, 182] on icon "check" at bounding box center [1214, 185] width 10 height 10
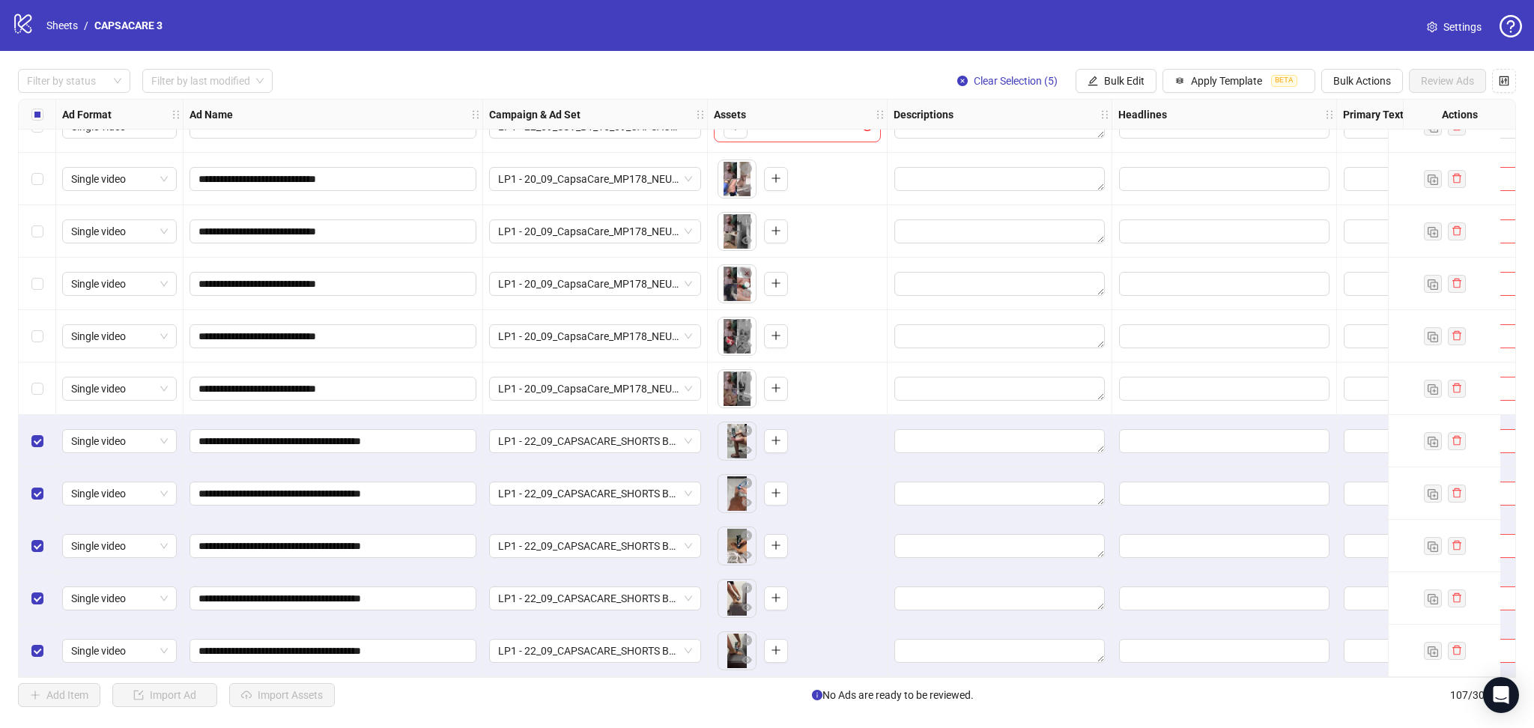
click at [44, 109] on div "Select all rows" at bounding box center [37, 115] width 37 height 30
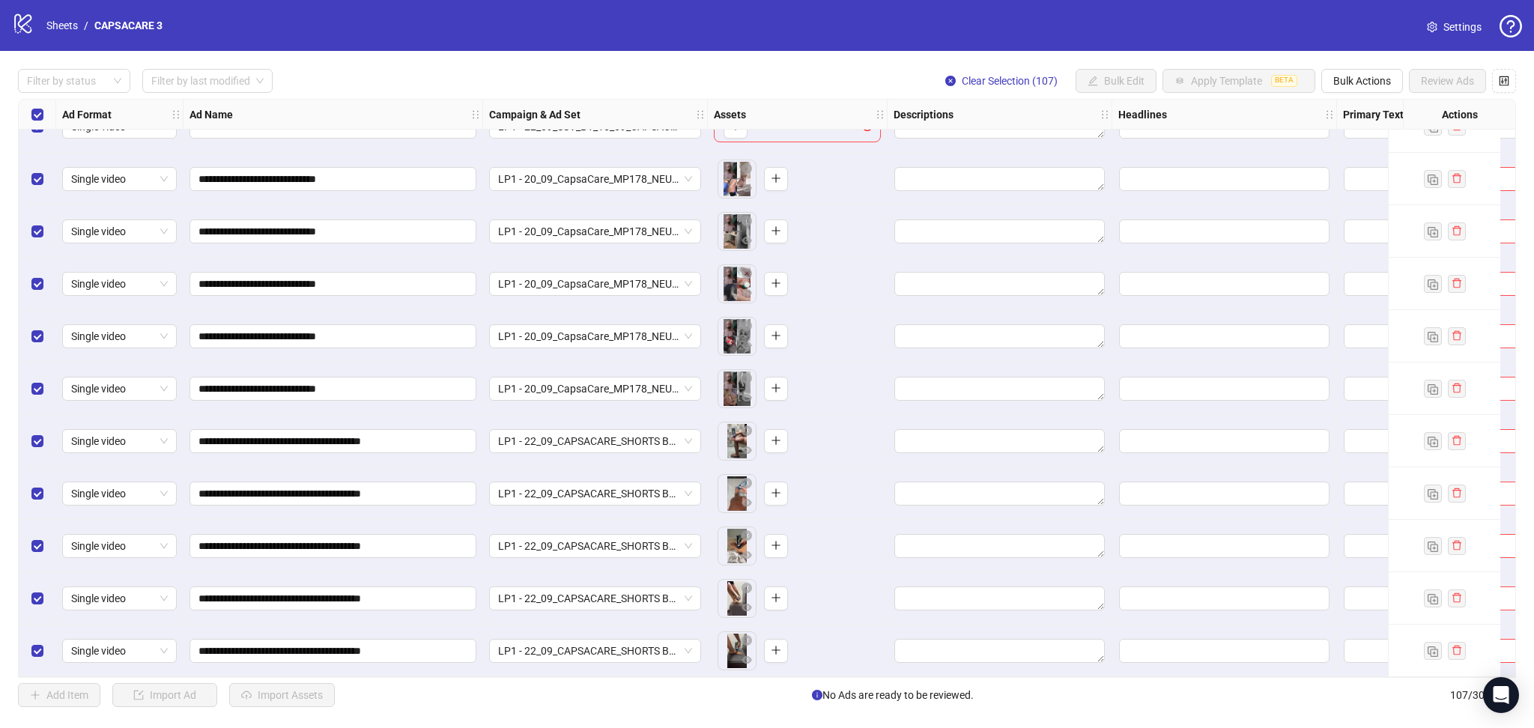
click at [44, 109] on div "Select all rows" at bounding box center [37, 115] width 37 height 30
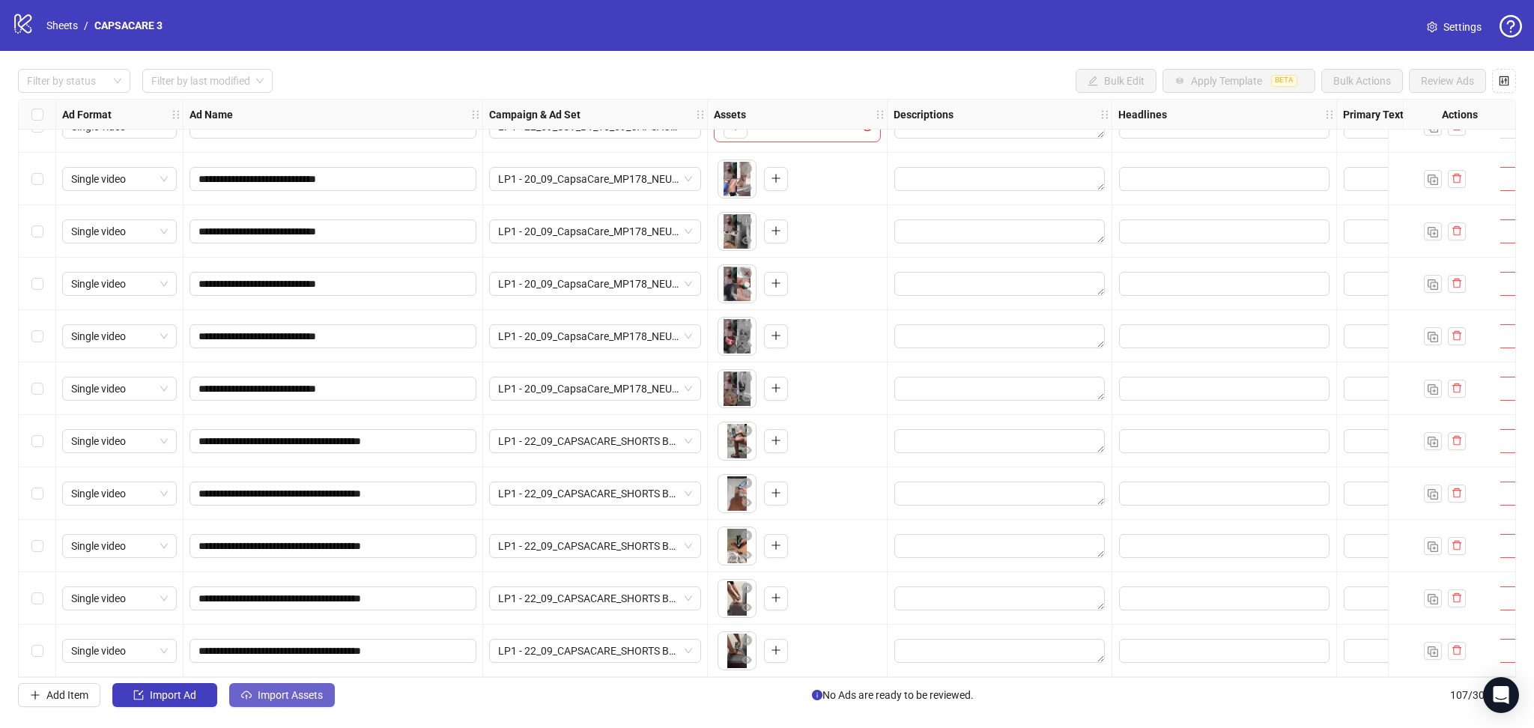
click at [285, 696] on span "Import Assets" at bounding box center [290, 695] width 65 height 12
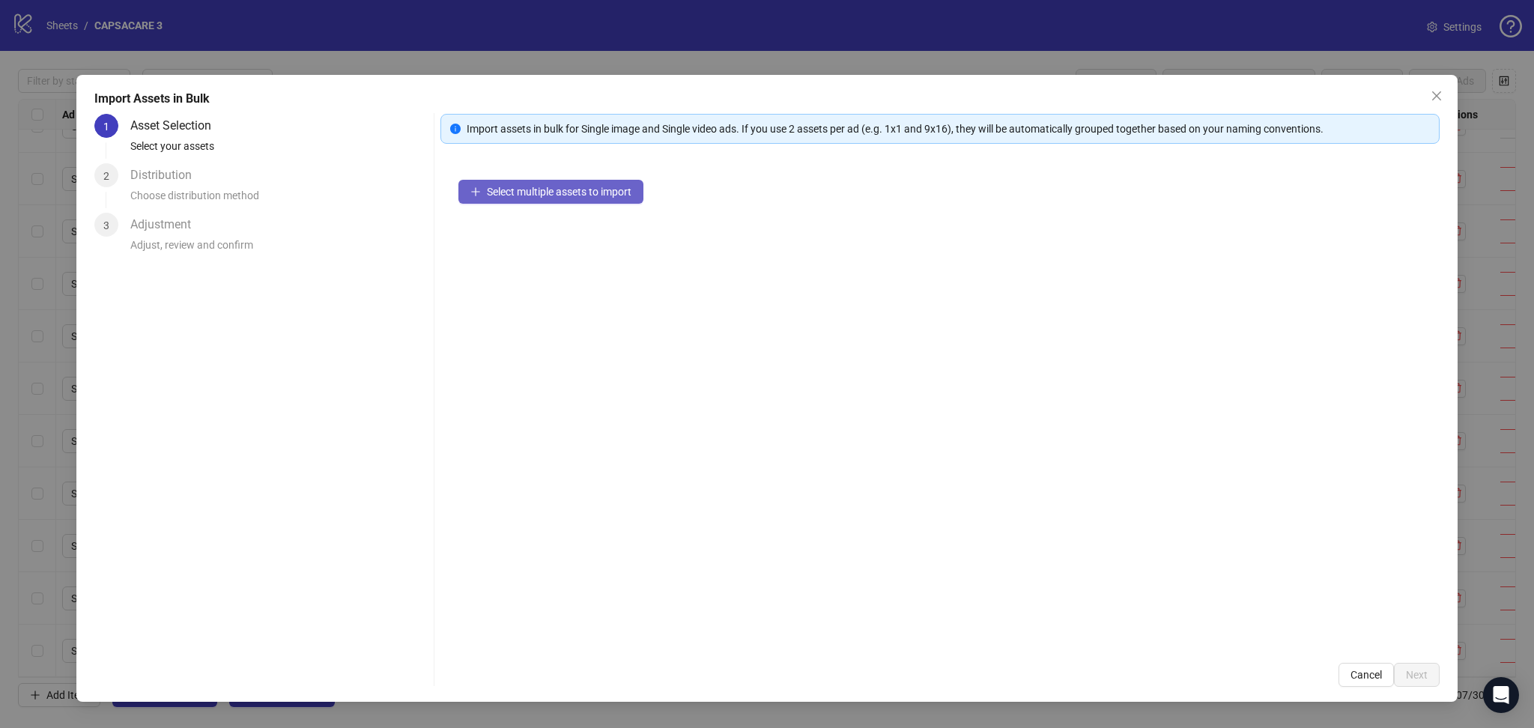
click at [601, 192] on span "Select multiple assets to import" at bounding box center [559, 192] width 145 height 12
click at [1417, 675] on span "Next" at bounding box center [1417, 675] width 22 height 12
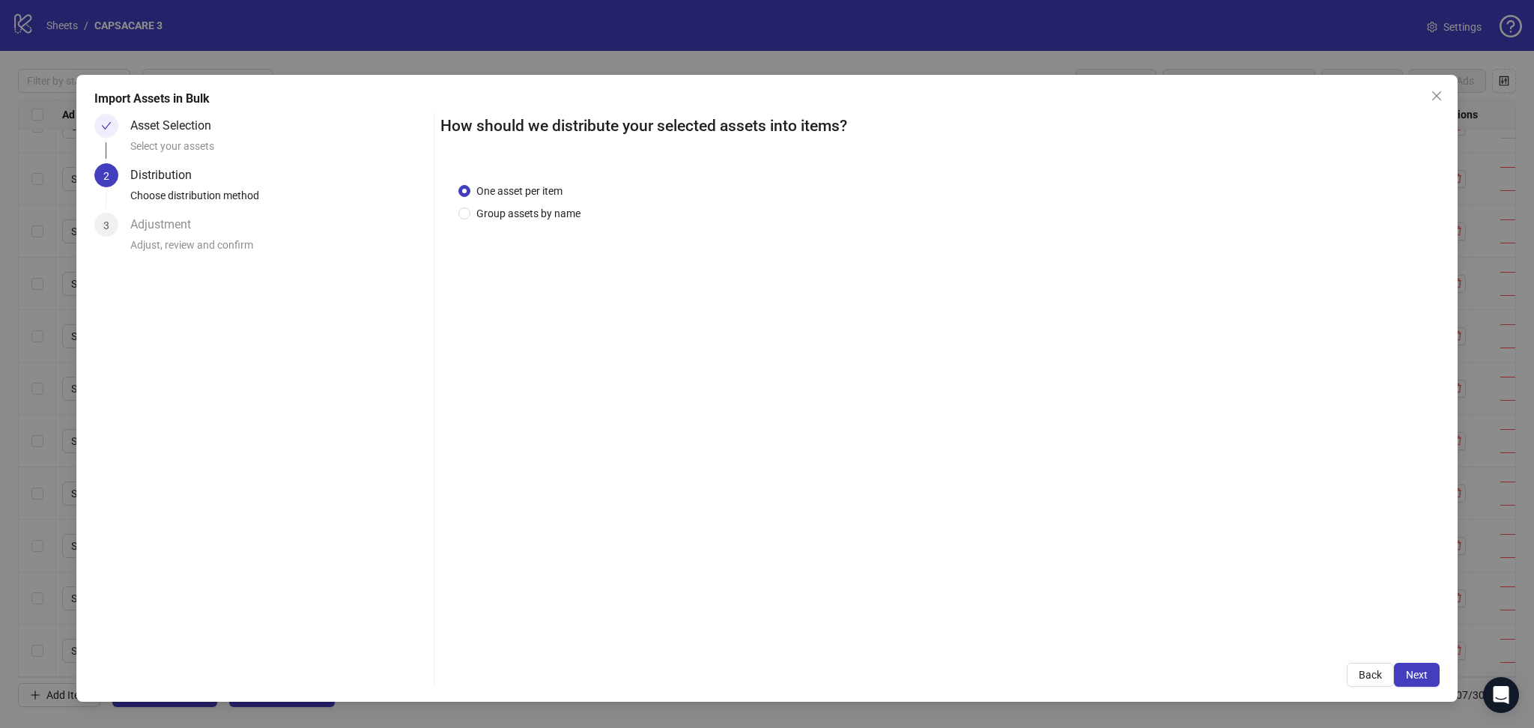
click at [1417, 676] on span "Next" at bounding box center [1417, 675] width 22 height 12
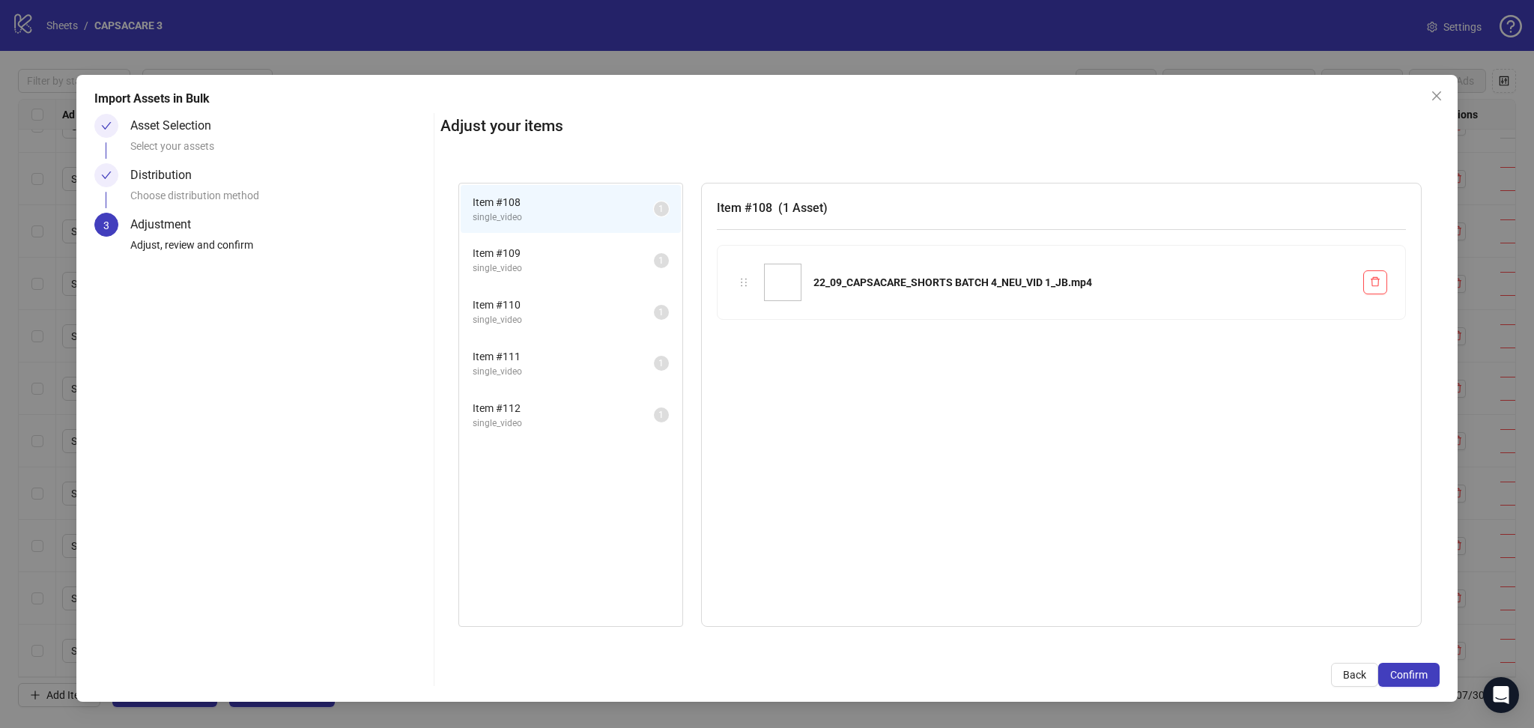
click at [1417, 676] on span "Confirm" at bounding box center [1408, 675] width 37 height 12
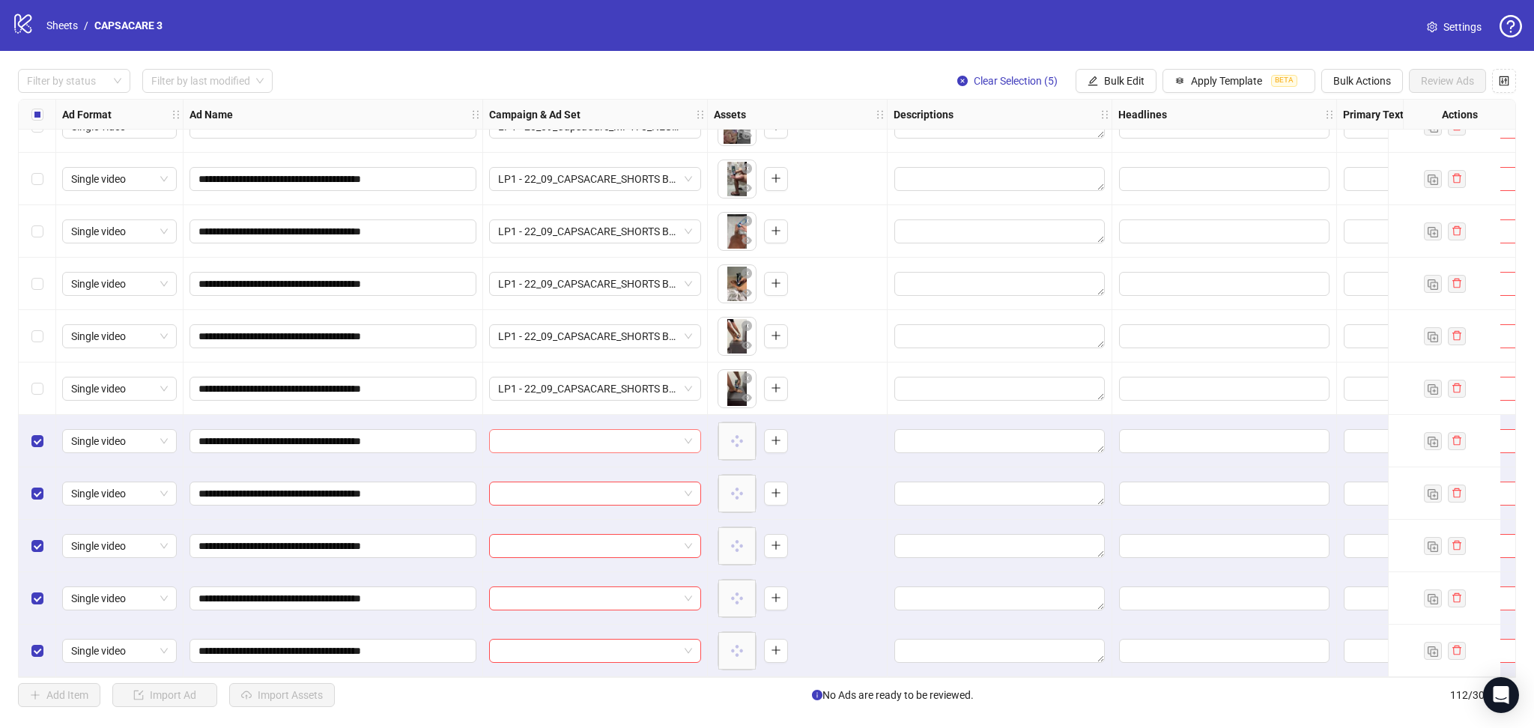
click at [554, 434] on input "search" at bounding box center [588, 441] width 180 height 22
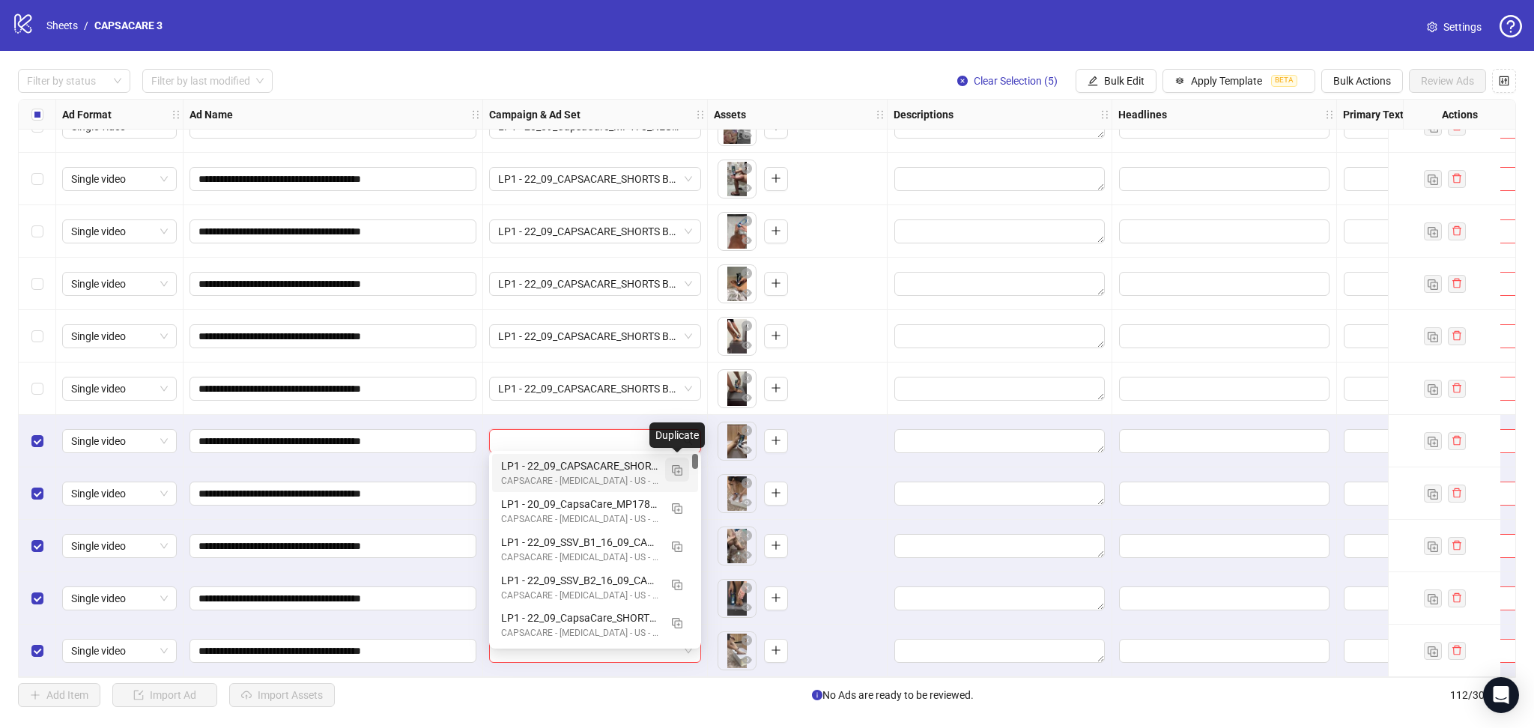
drag, startPoint x: 677, startPoint y: 460, endPoint x: 687, endPoint y: 468, distance: 12.8
click at [677, 461] on button "button" at bounding box center [677, 470] width 24 height 24
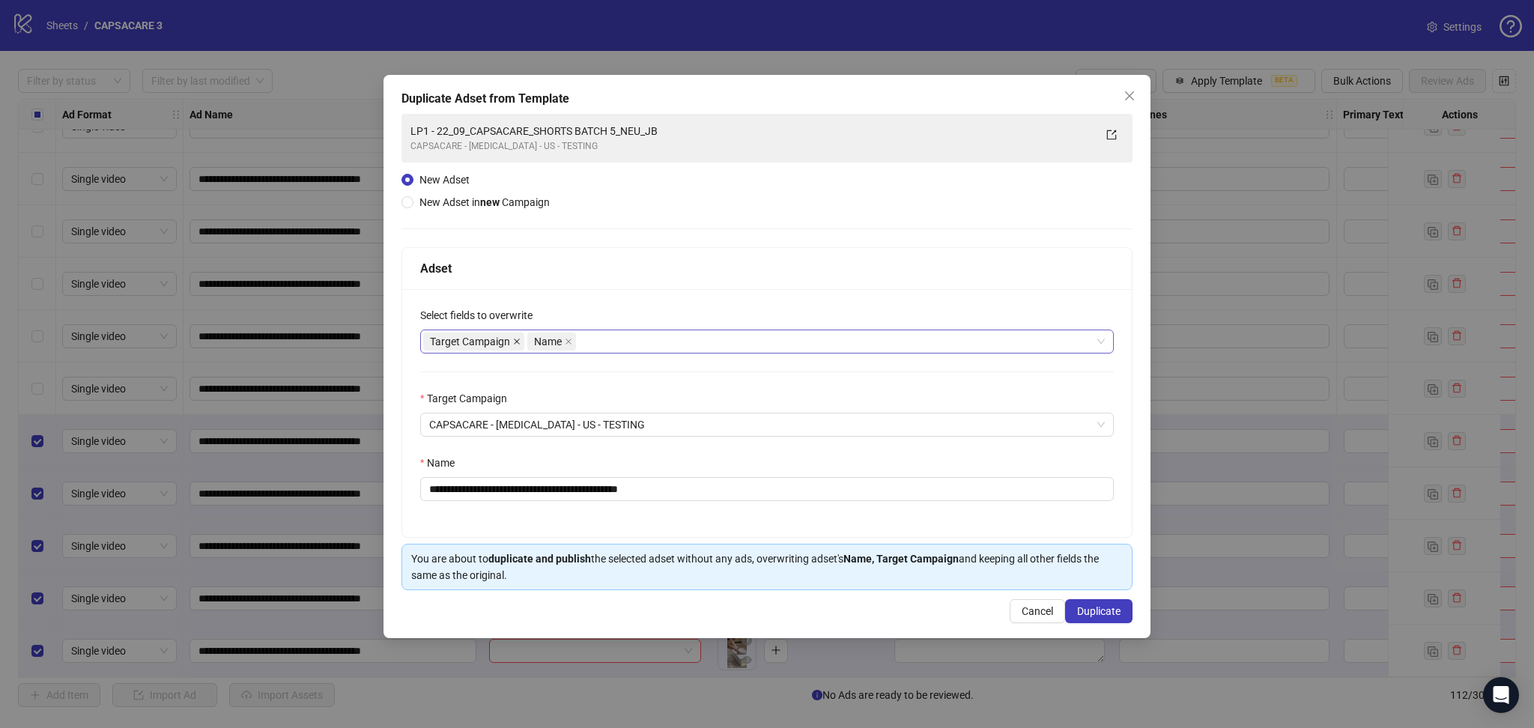
click at [513, 342] on icon "close" at bounding box center [516, 341] width 7 height 7
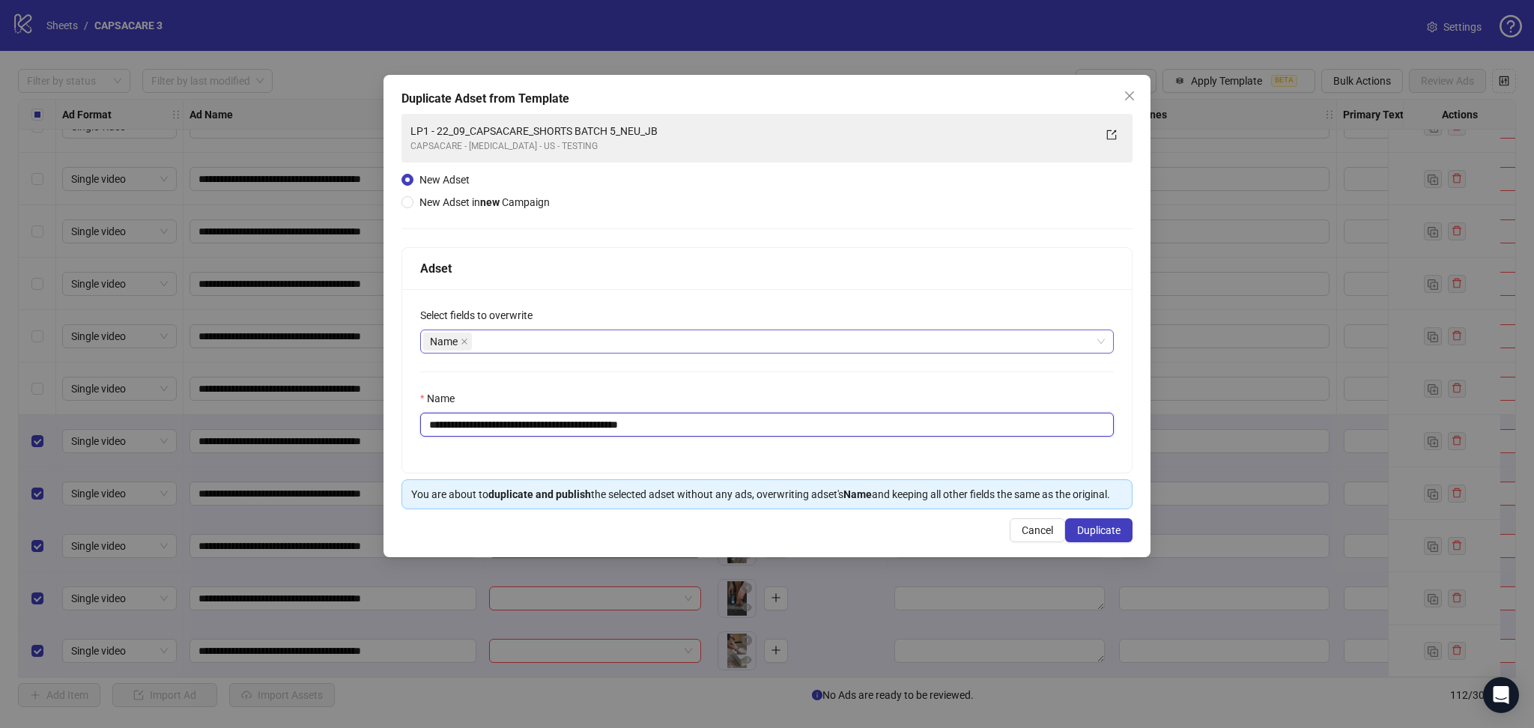
drag, startPoint x: 454, startPoint y: 424, endPoint x: 858, endPoint y: 464, distance: 405.7
click at [818, 455] on div "**********" at bounding box center [766, 380] width 729 height 183
paste input "text"
type input "**********"
click at [1118, 526] on span "Duplicate" at bounding box center [1098, 530] width 43 height 12
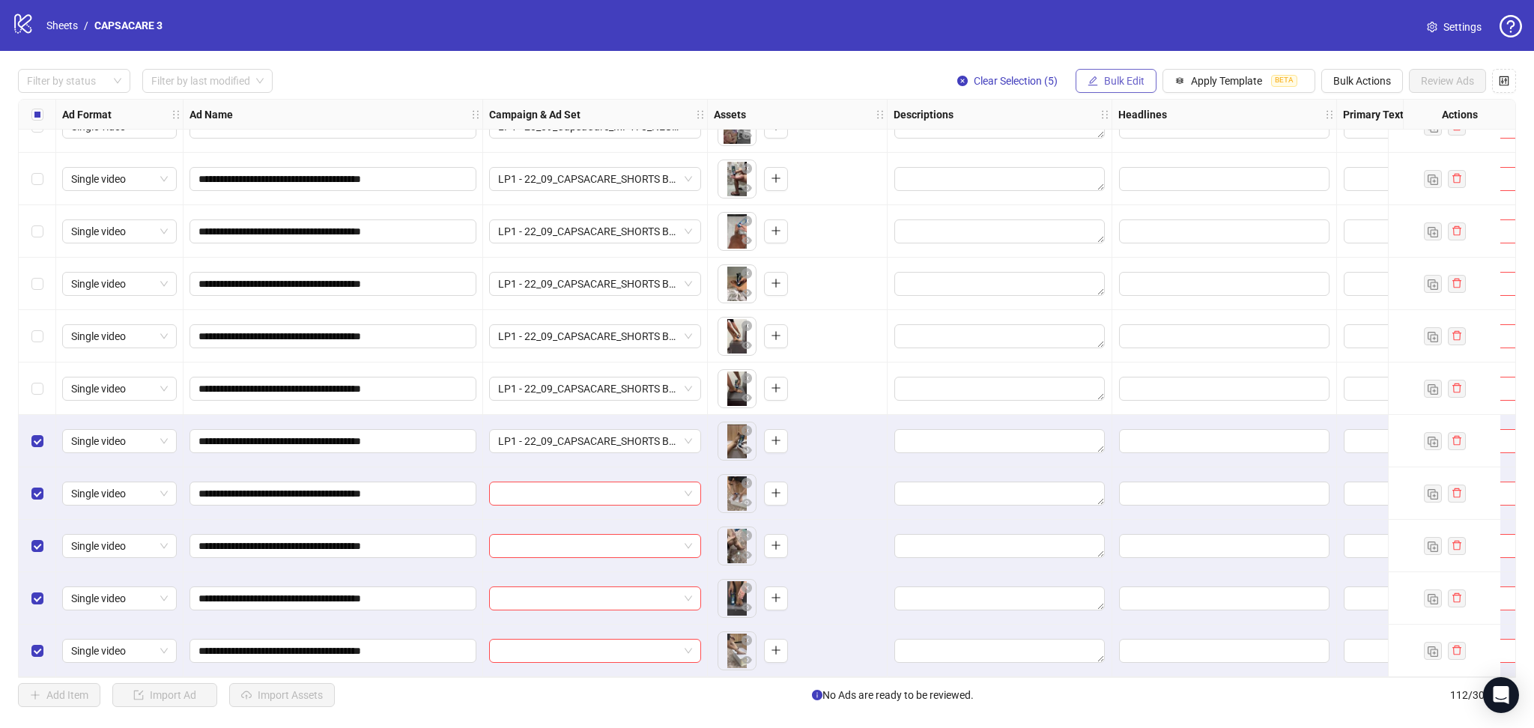
click at [1110, 83] on span "Bulk Edit" at bounding box center [1124, 81] width 40 height 12
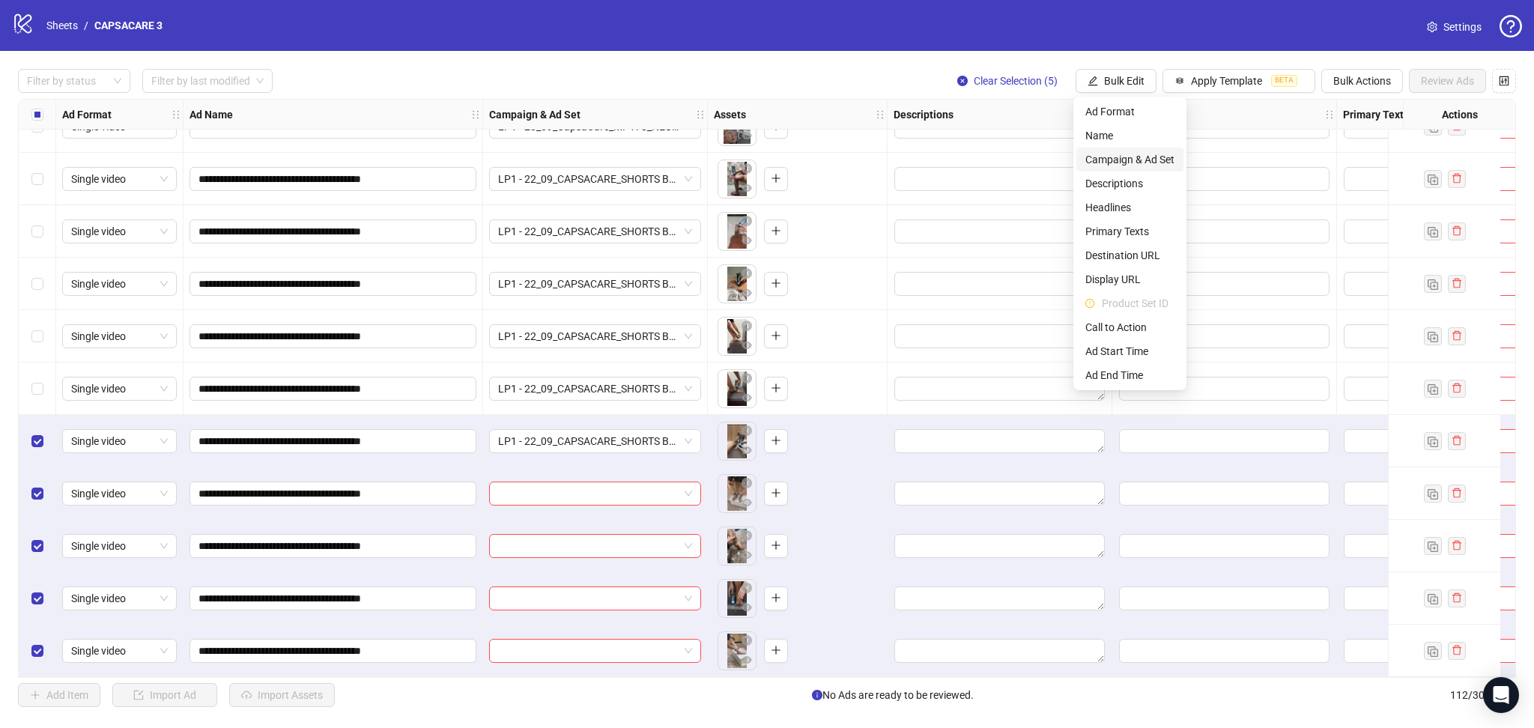
click at [1126, 159] on span "Campaign & Ad Set" at bounding box center [1129, 159] width 89 height 16
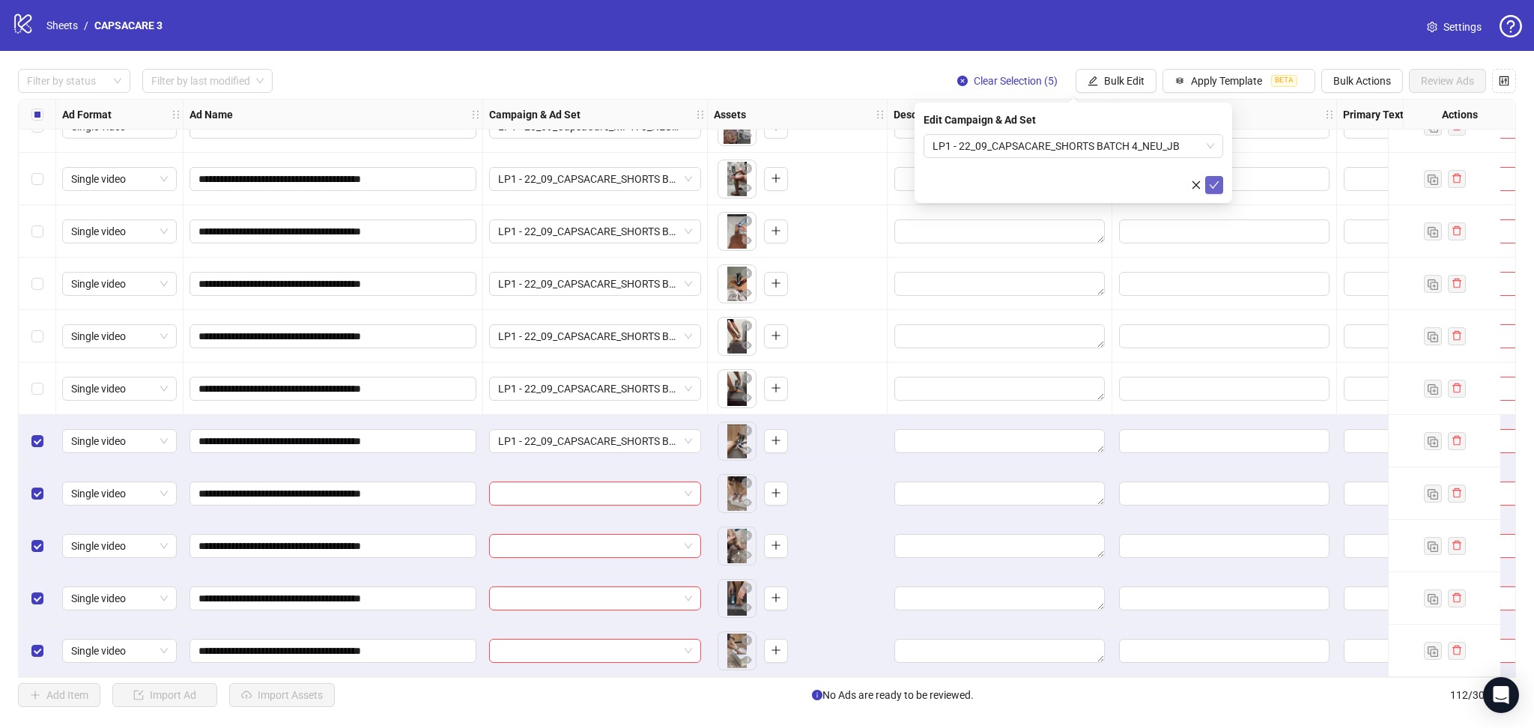
click at [1222, 183] on button "submit" at bounding box center [1214, 185] width 18 height 18
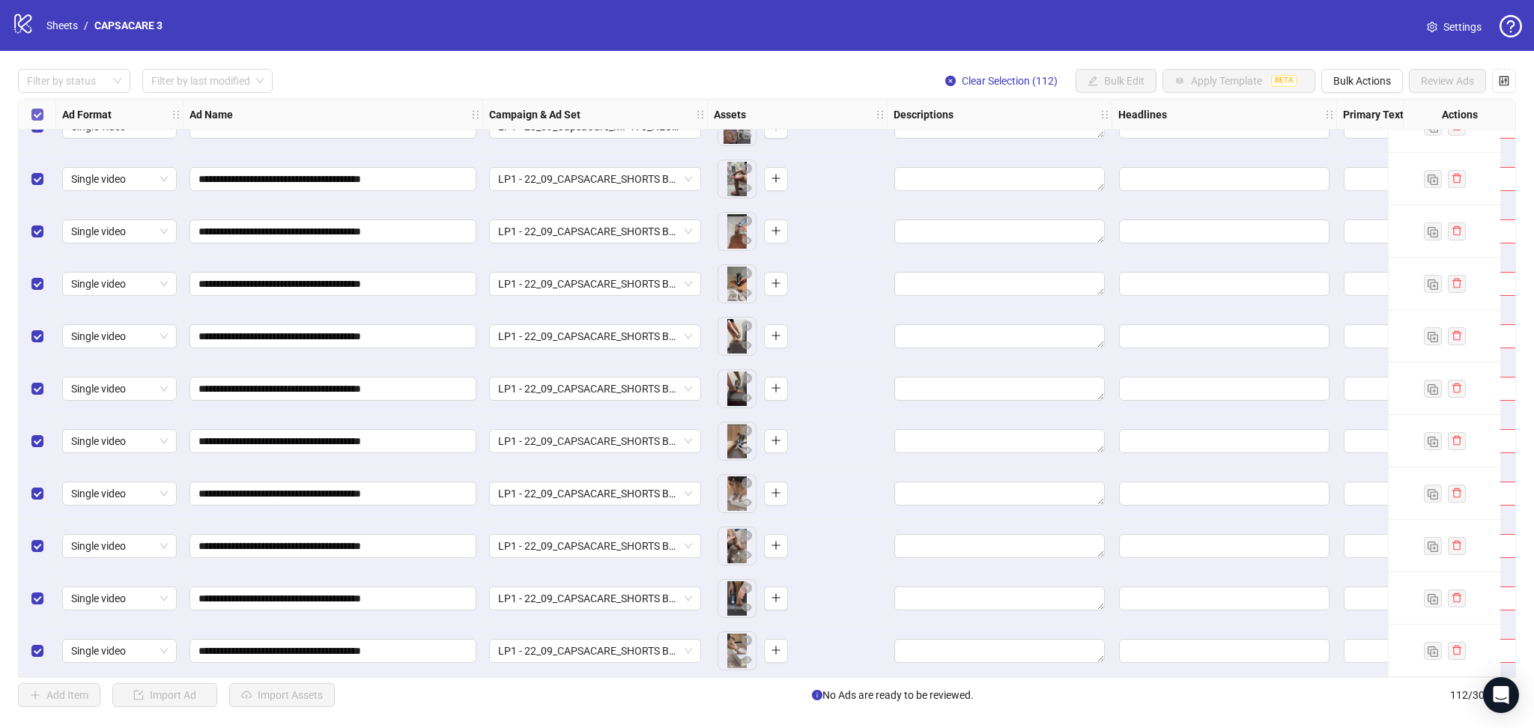
click at [39, 121] on label "Select all rows" at bounding box center [37, 114] width 12 height 16
click at [31, 124] on div "Select all rows" at bounding box center [37, 115] width 37 height 30
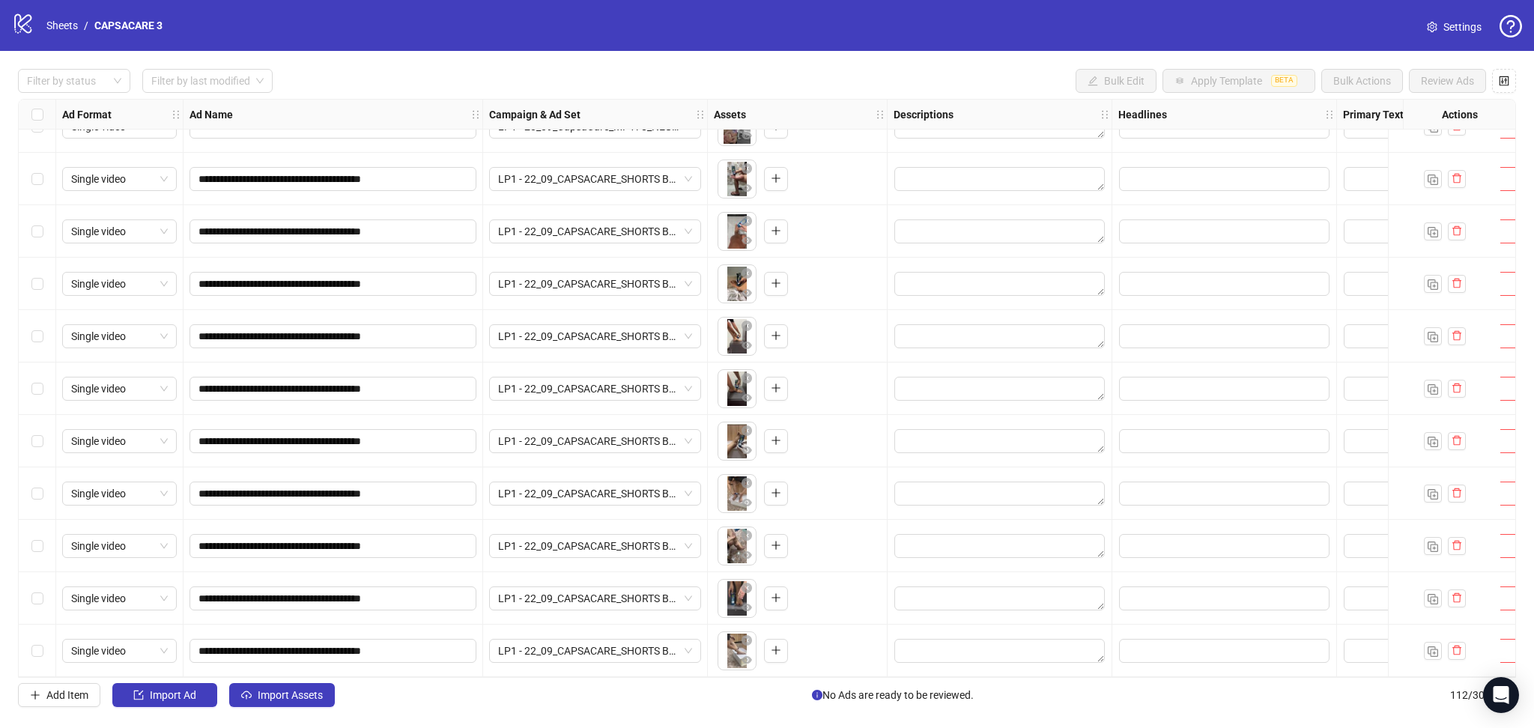
click at [290, 698] on span "Import Assets" at bounding box center [290, 695] width 65 height 12
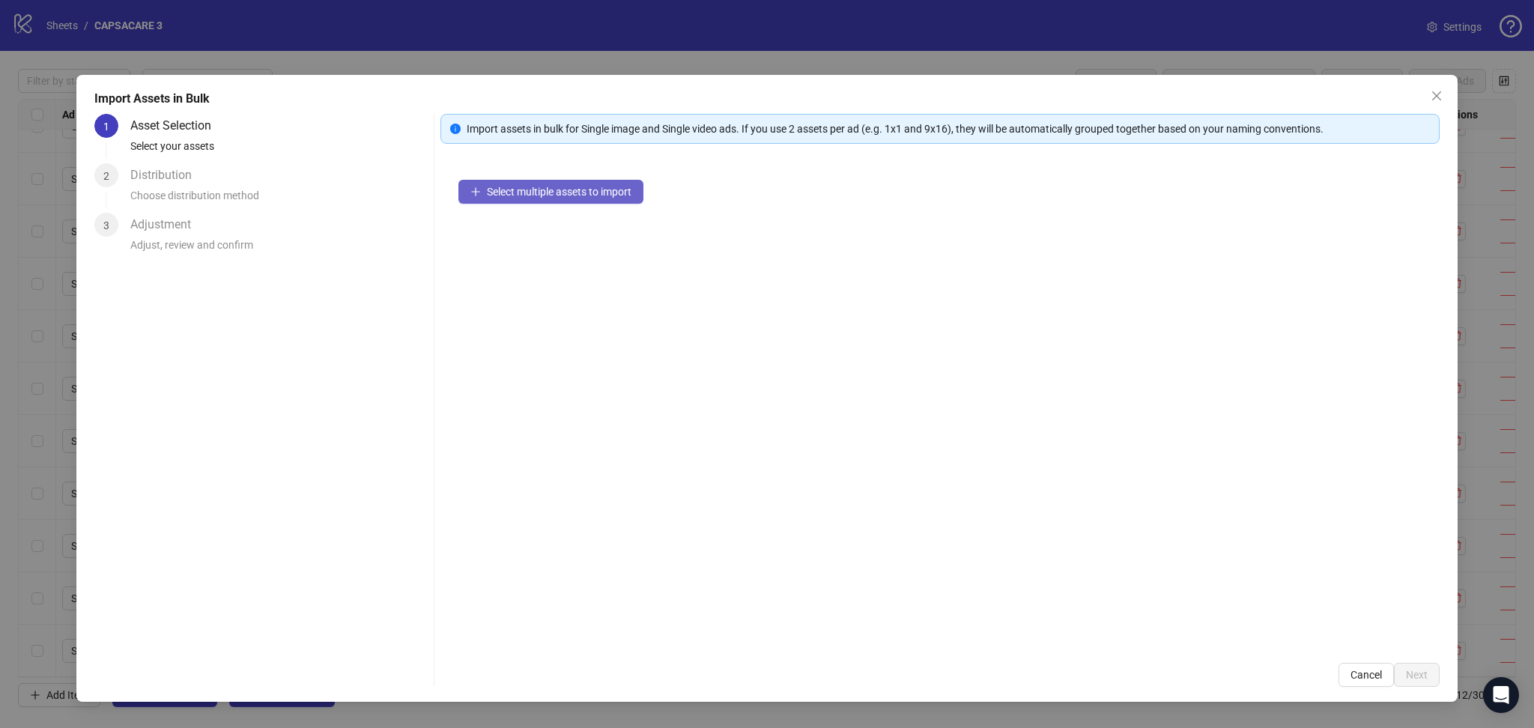
click at [521, 180] on button "Select multiple assets to import" at bounding box center [550, 192] width 185 height 24
click at [1420, 670] on span "Next" at bounding box center [1417, 675] width 22 height 12
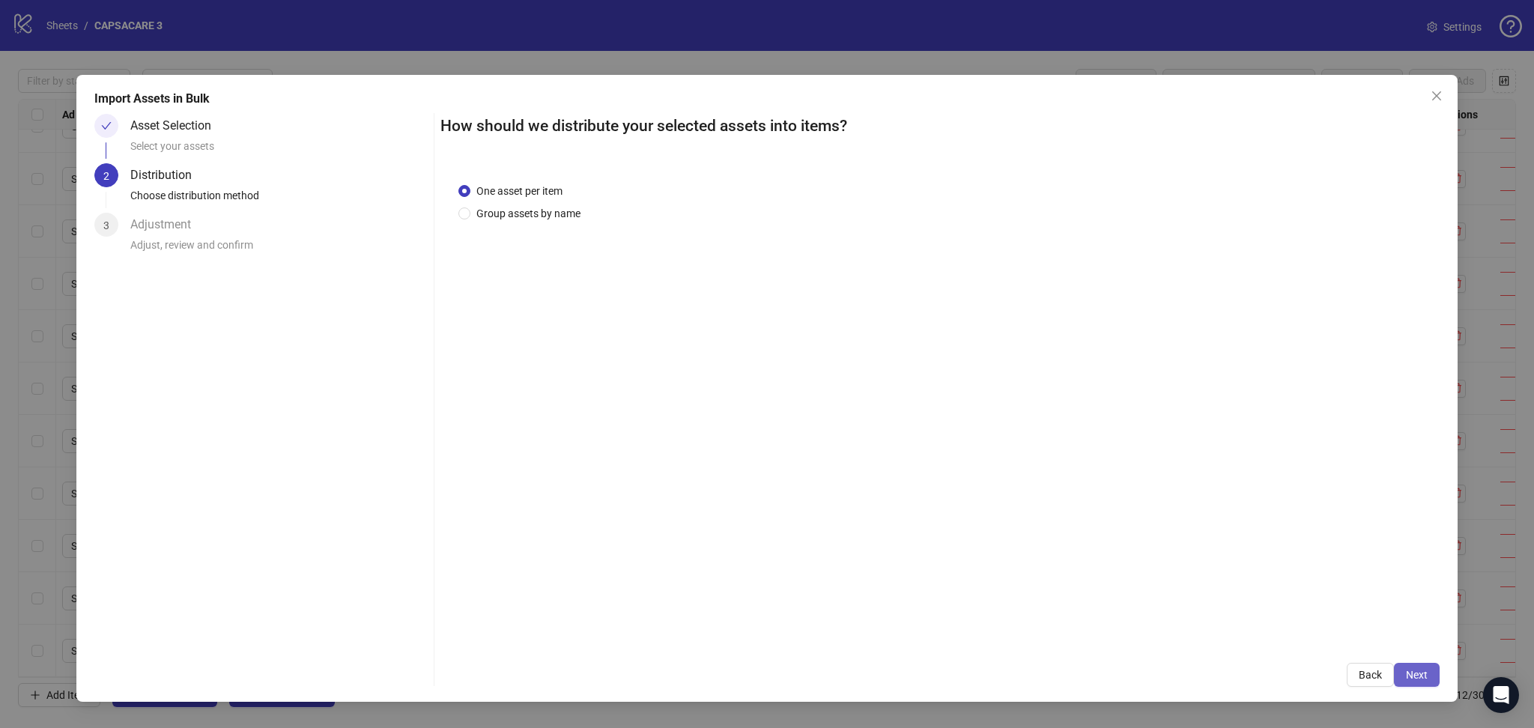
click at [1420, 672] on span "Next" at bounding box center [1417, 675] width 22 height 12
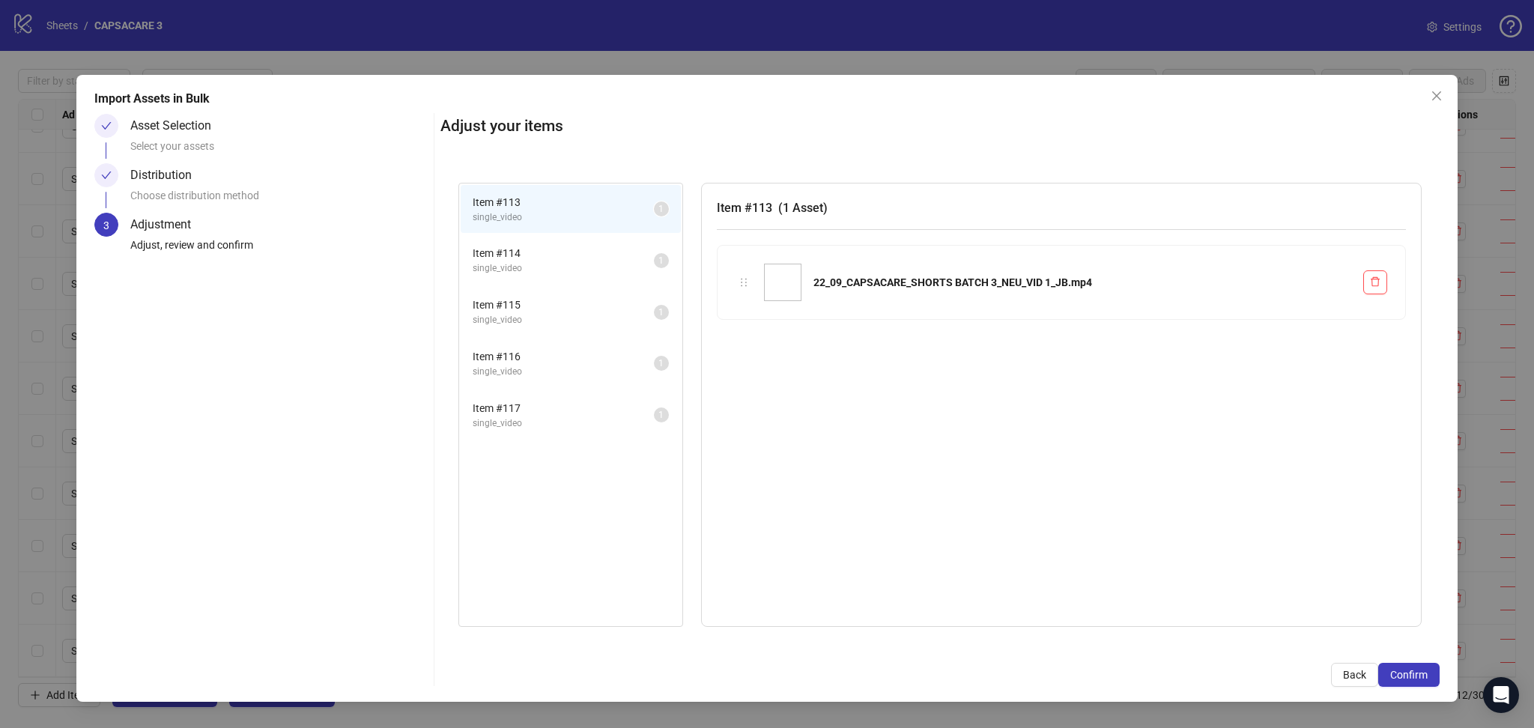
click at [1420, 672] on span "Confirm" at bounding box center [1408, 675] width 37 height 12
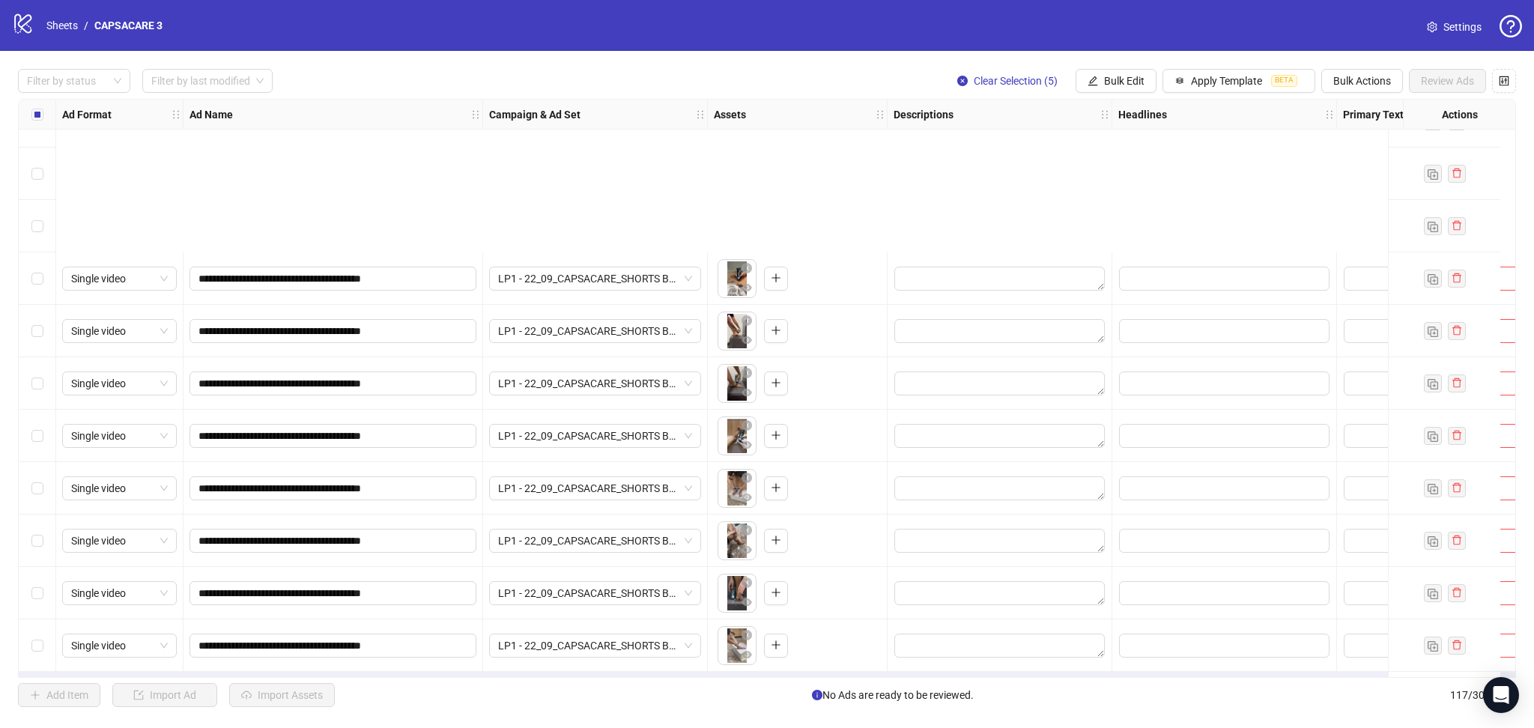
scroll to position [5592, 0]
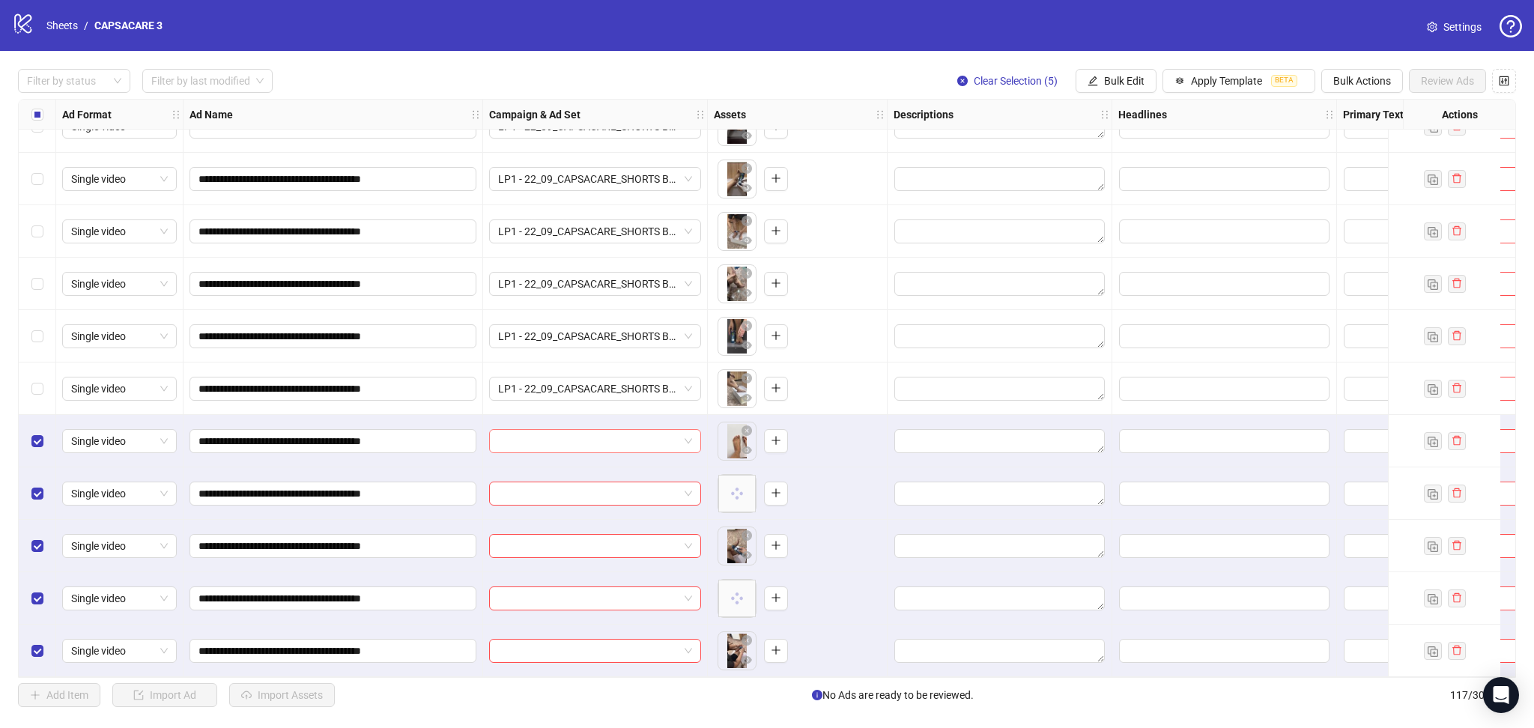
click at [566, 434] on input "search" at bounding box center [588, 441] width 180 height 22
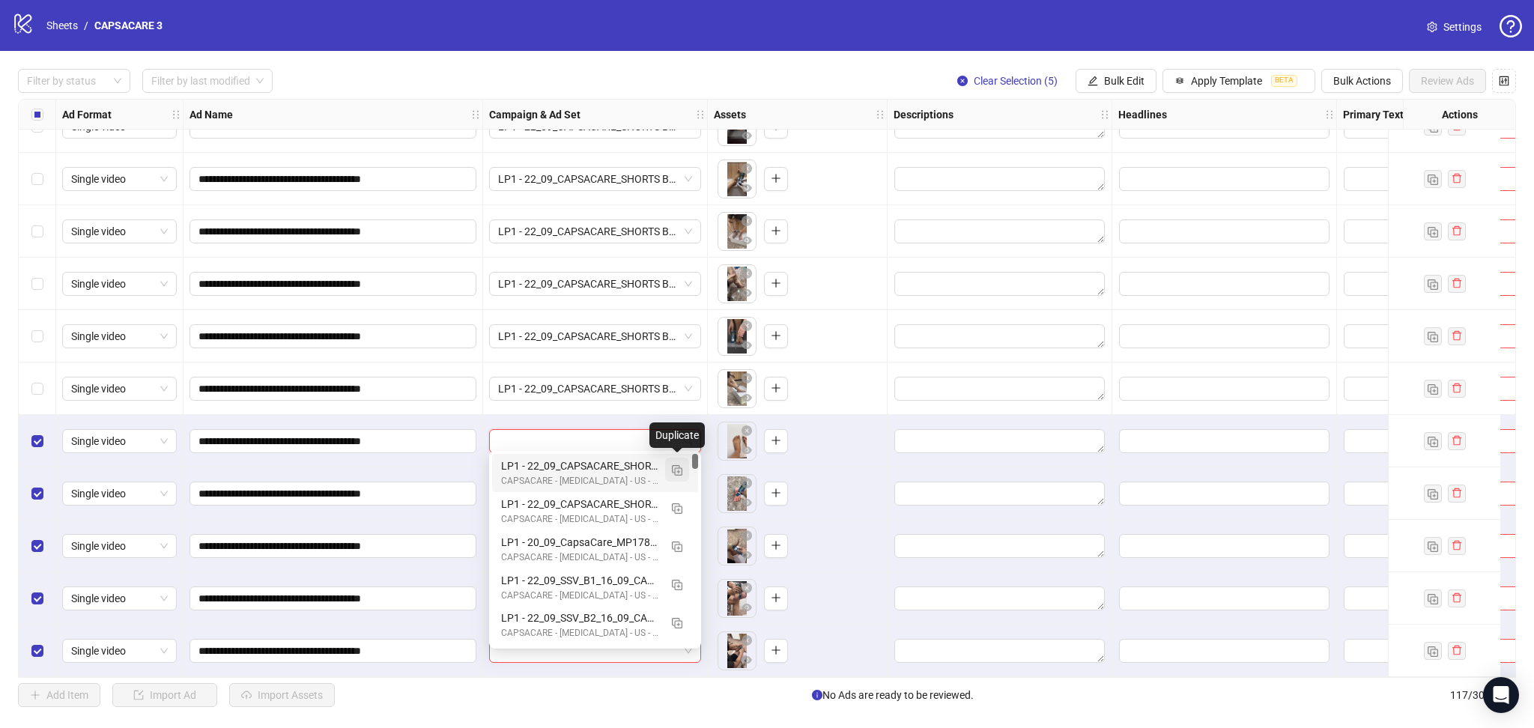
click at [676, 470] on img "button" at bounding box center [677, 470] width 10 height 10
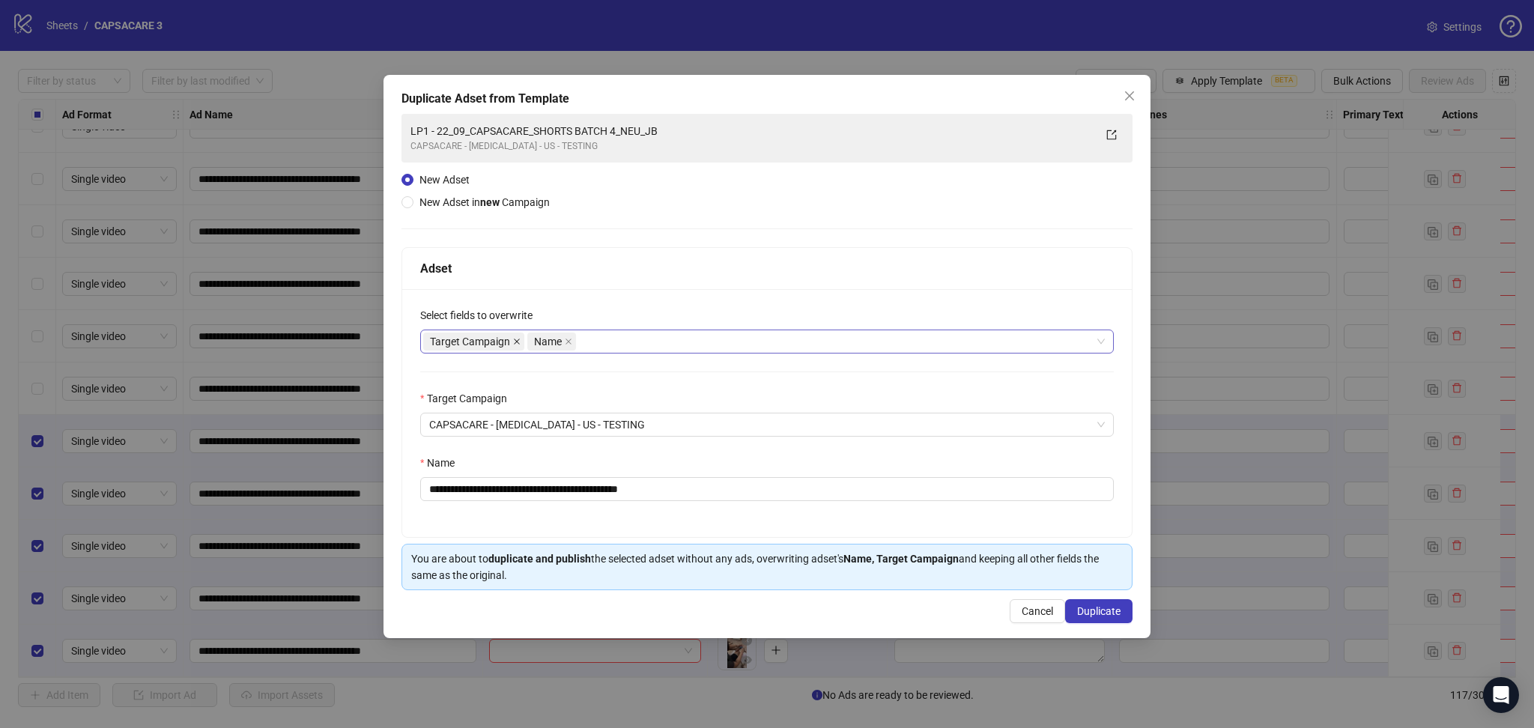
click at [518, 339] on icon "close" at bounding box center [516, 341] width 7 height 7
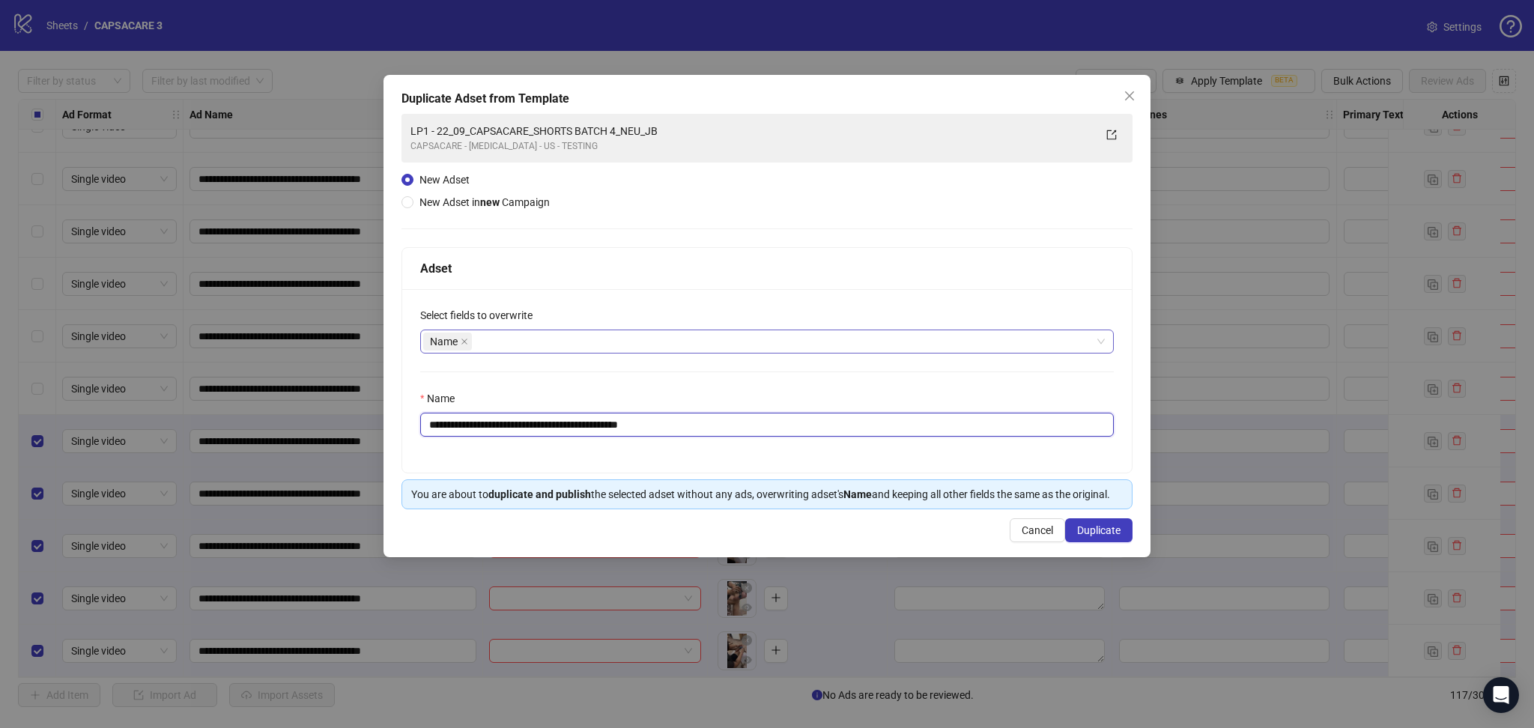
drag, startPoint x: 456, startPoint y: 425, endPoint x: 896, endPoint y: 481, distance: 443.1
click at [825, 461] on div "**********" at bounding box center [766, 380] width 729 height 183
paste input "text"
type input "**********"
click at [1109, 533] on span "Duplicate" at bounding box center [1098, 530] width 43 height 12
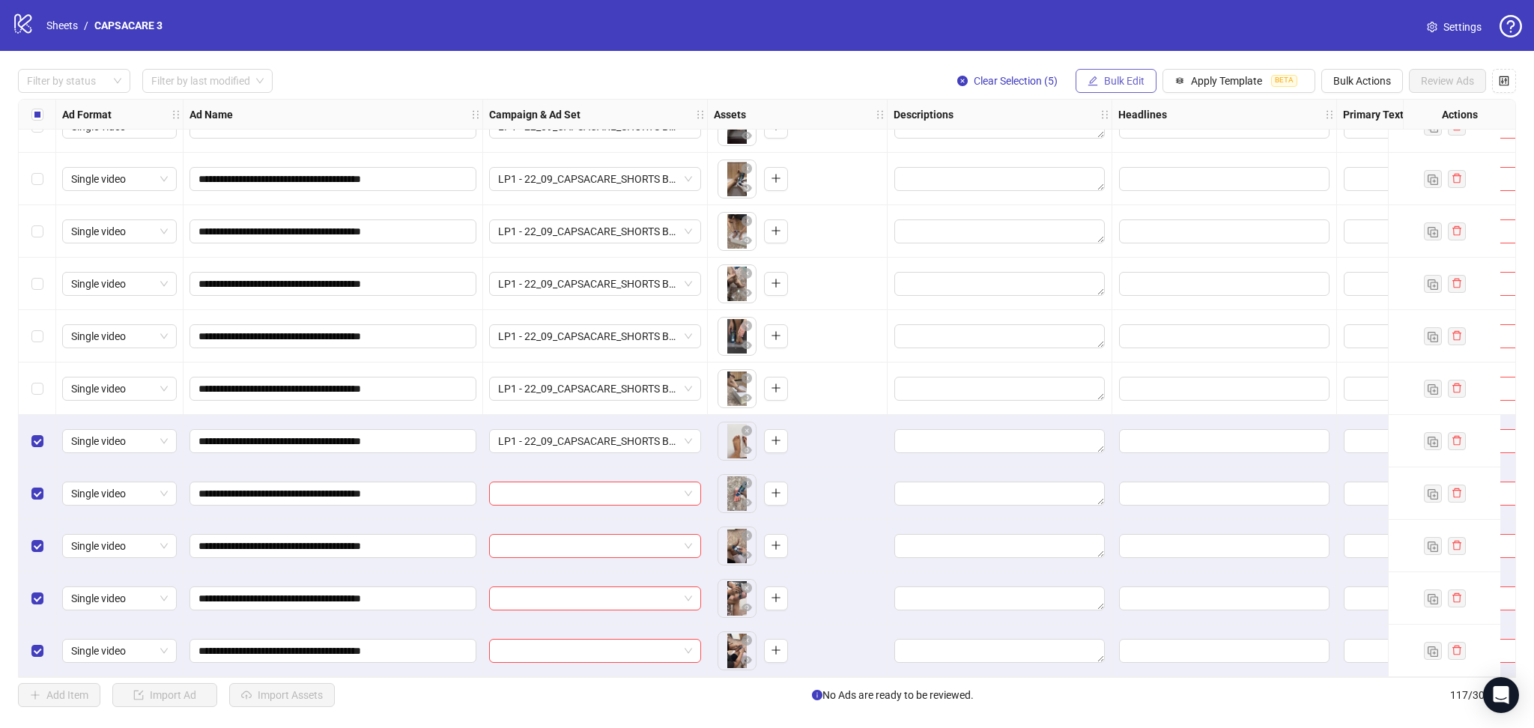
click at [1097, 82] on button "Bulk Edit" at bounding box center [1116, 81] width 81 height 24
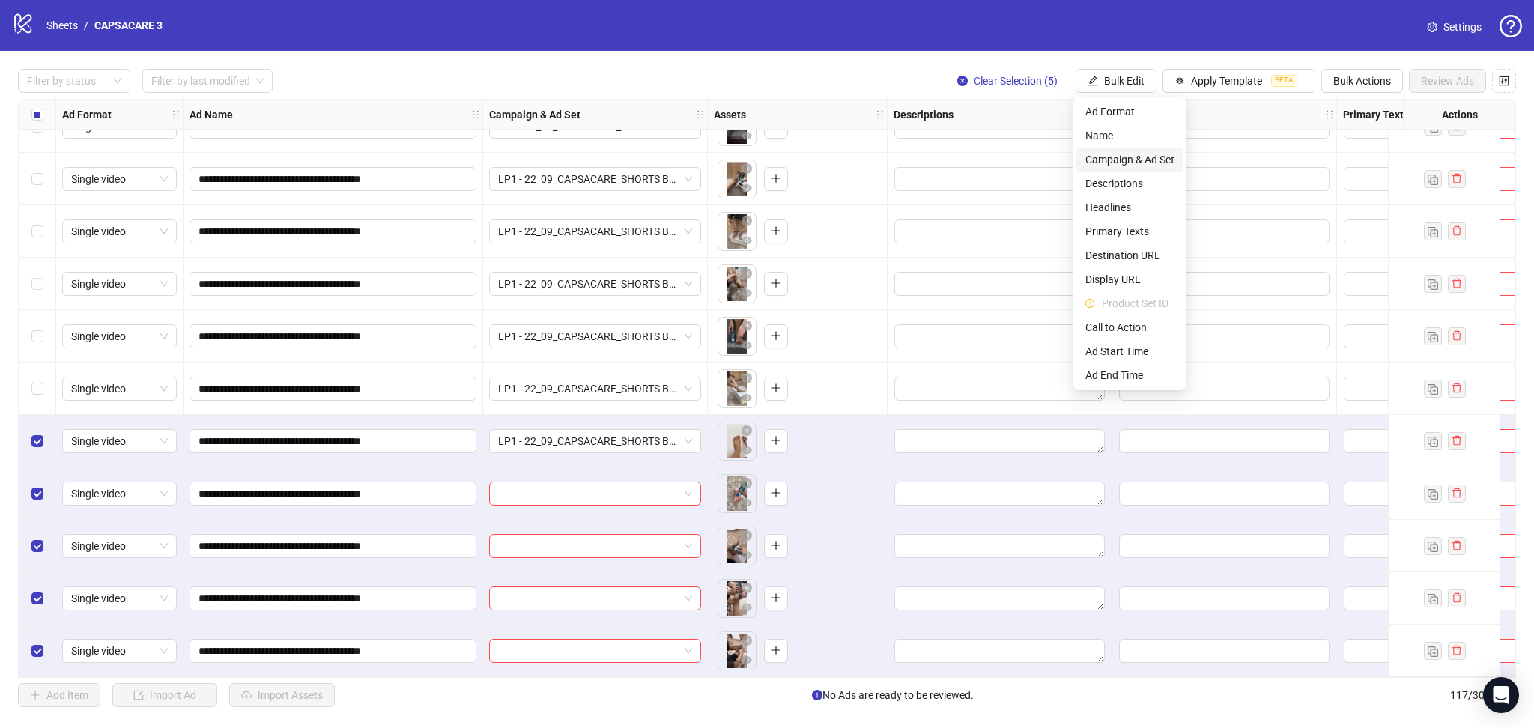
click at [1143, 158] on span "Campaign & Ad Set" at bounding box center [1129, 159] width 89 height 16
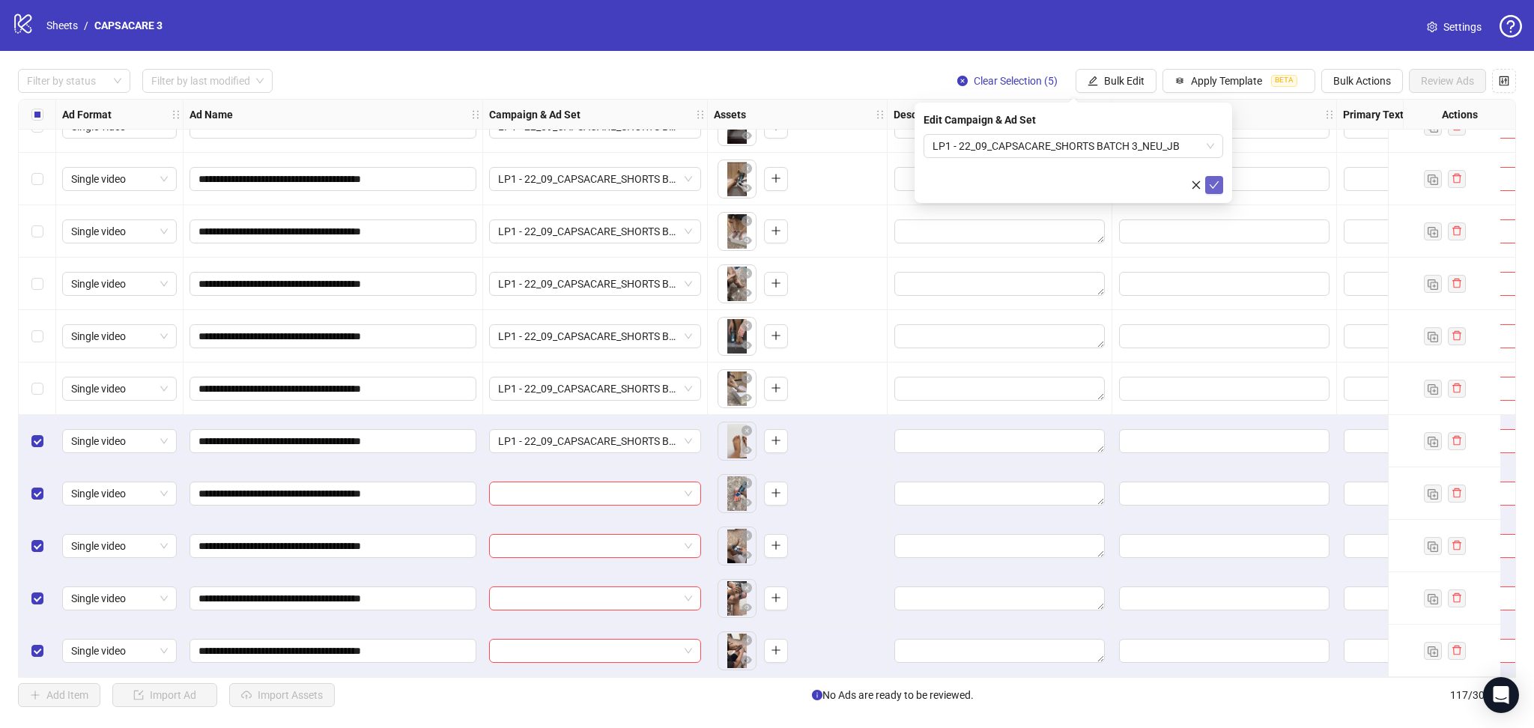
click at [1215, 183] on icon "check" at bounding box center [1214, 185] width 10 height 10
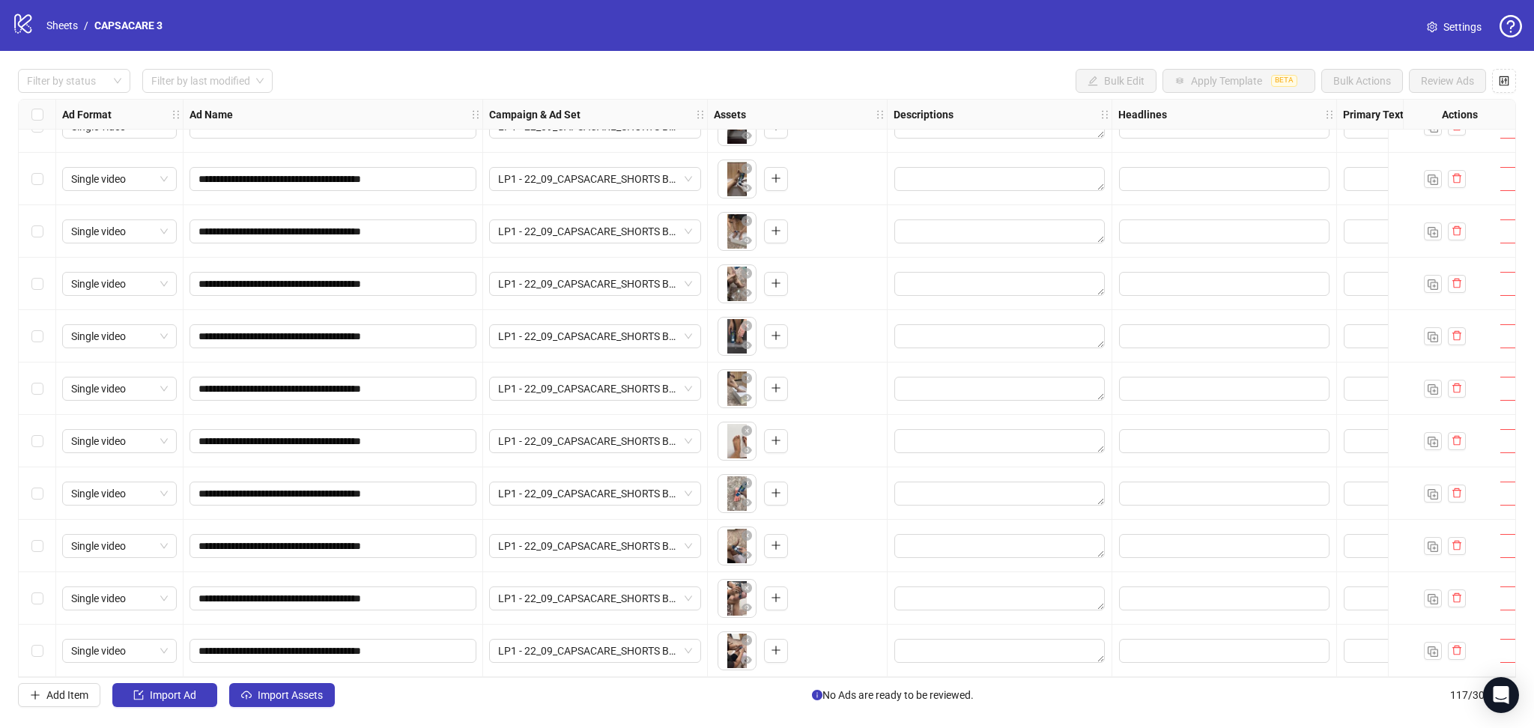
click at [261, 704] on button "Import Assets" at bounding box center [282, 695] width 106 height 24
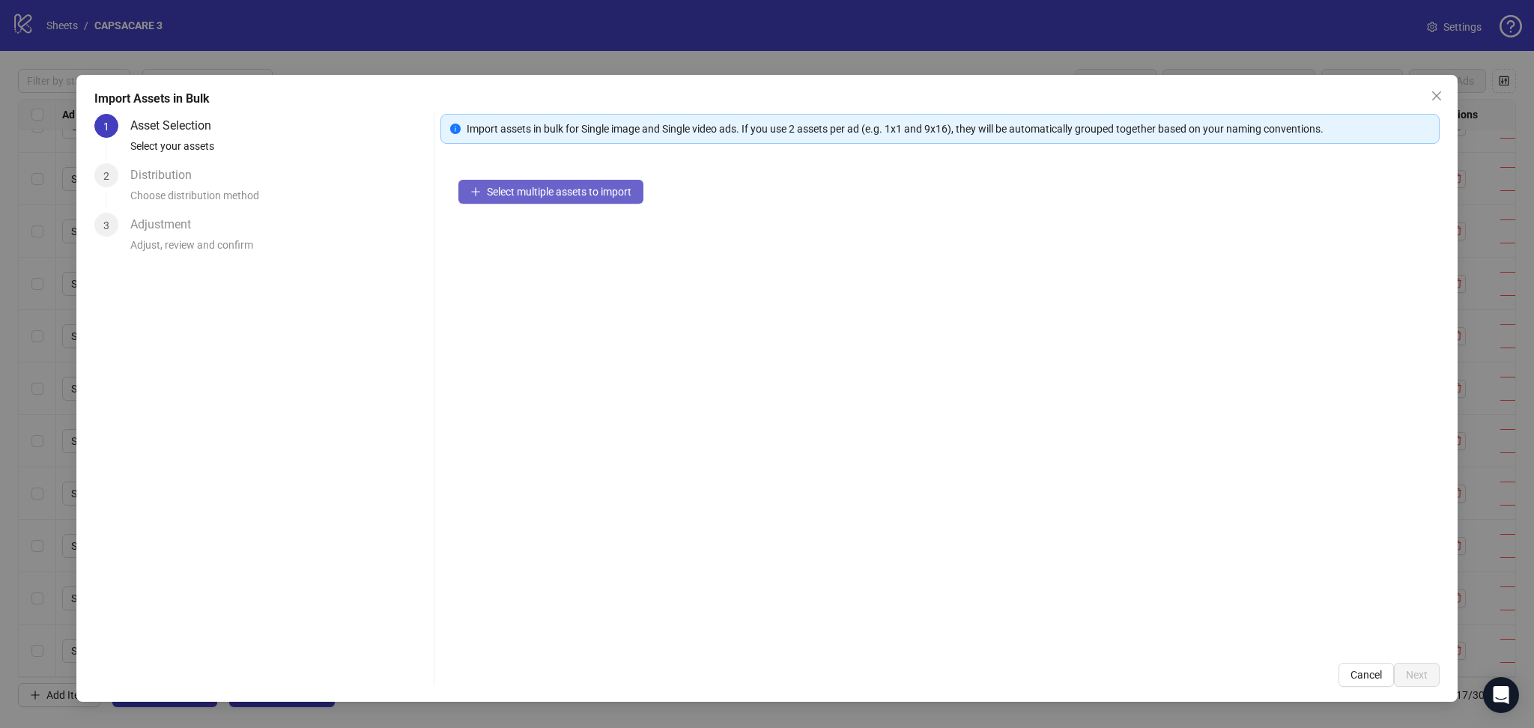
click at [577, 187] on span "Select multiple assets to import" at bounding box center [559, 192] width 145 height 12
click at [1407, 669] on span "Next" at bounding box center [1417, 675] width 22 height 12
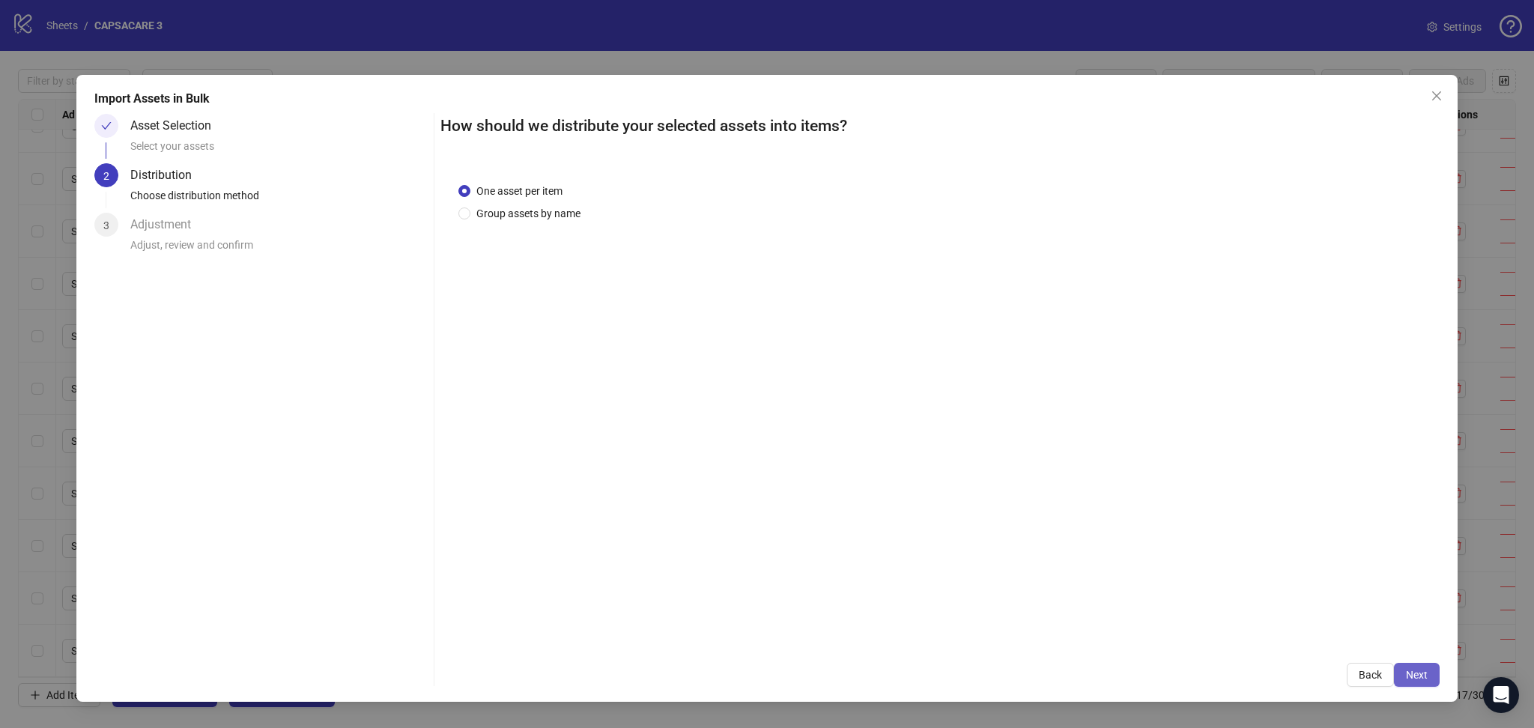
click at [1422, 668] on button "Next" at bounding box center [1417, 675] width 46 height 24
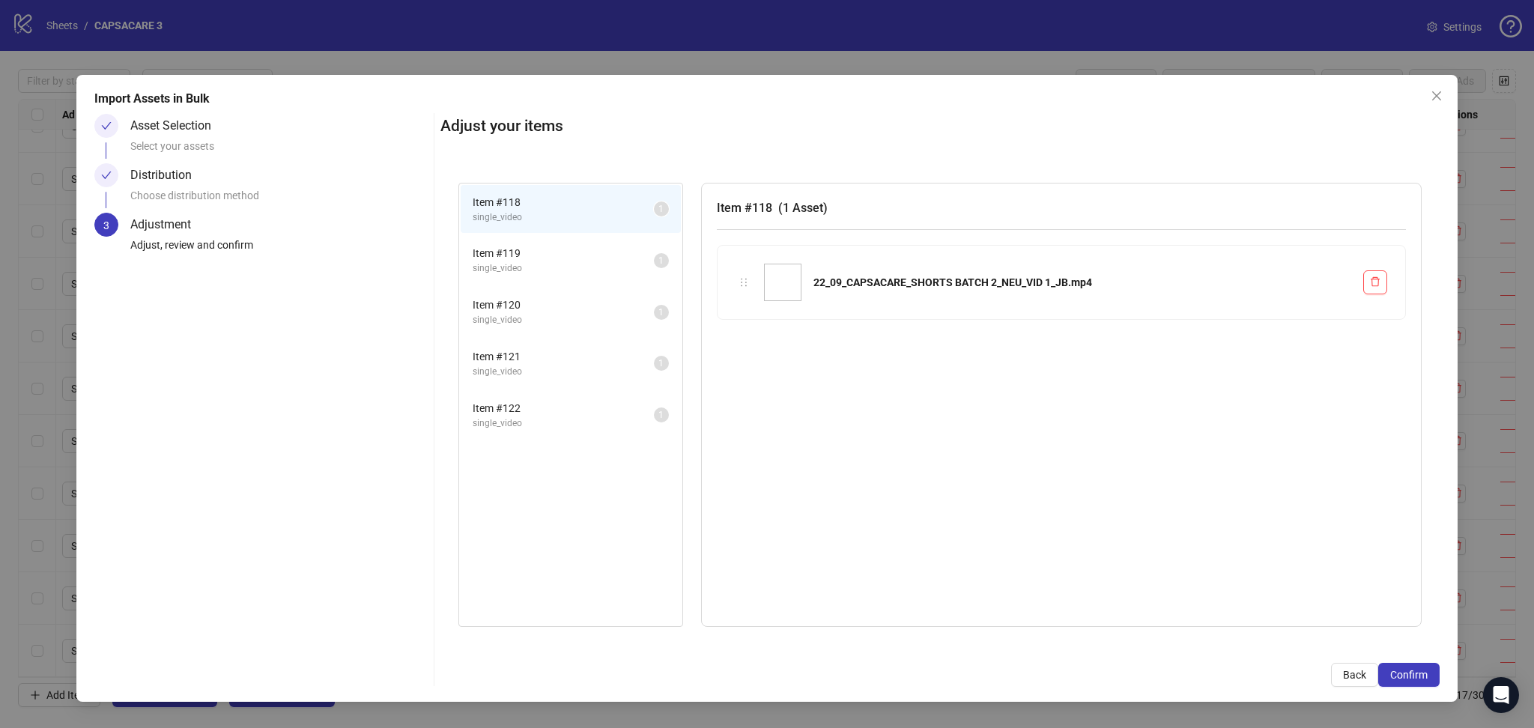
click at [1422, 668] on button "Confirm" at bounding box center [1408, 675] width 61 height 24
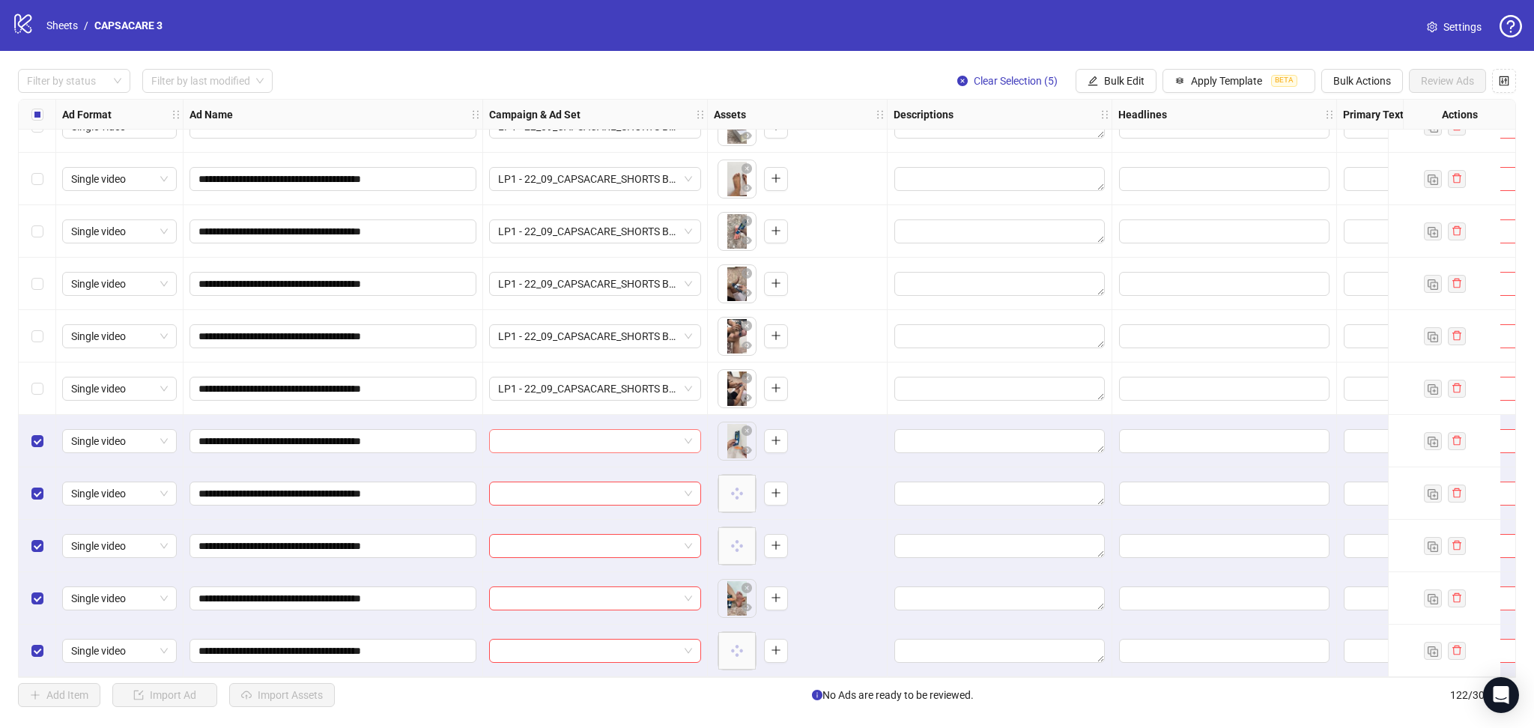
click at [586, 438] on input "search" at bounding box center [588, 441] width 180 height 22
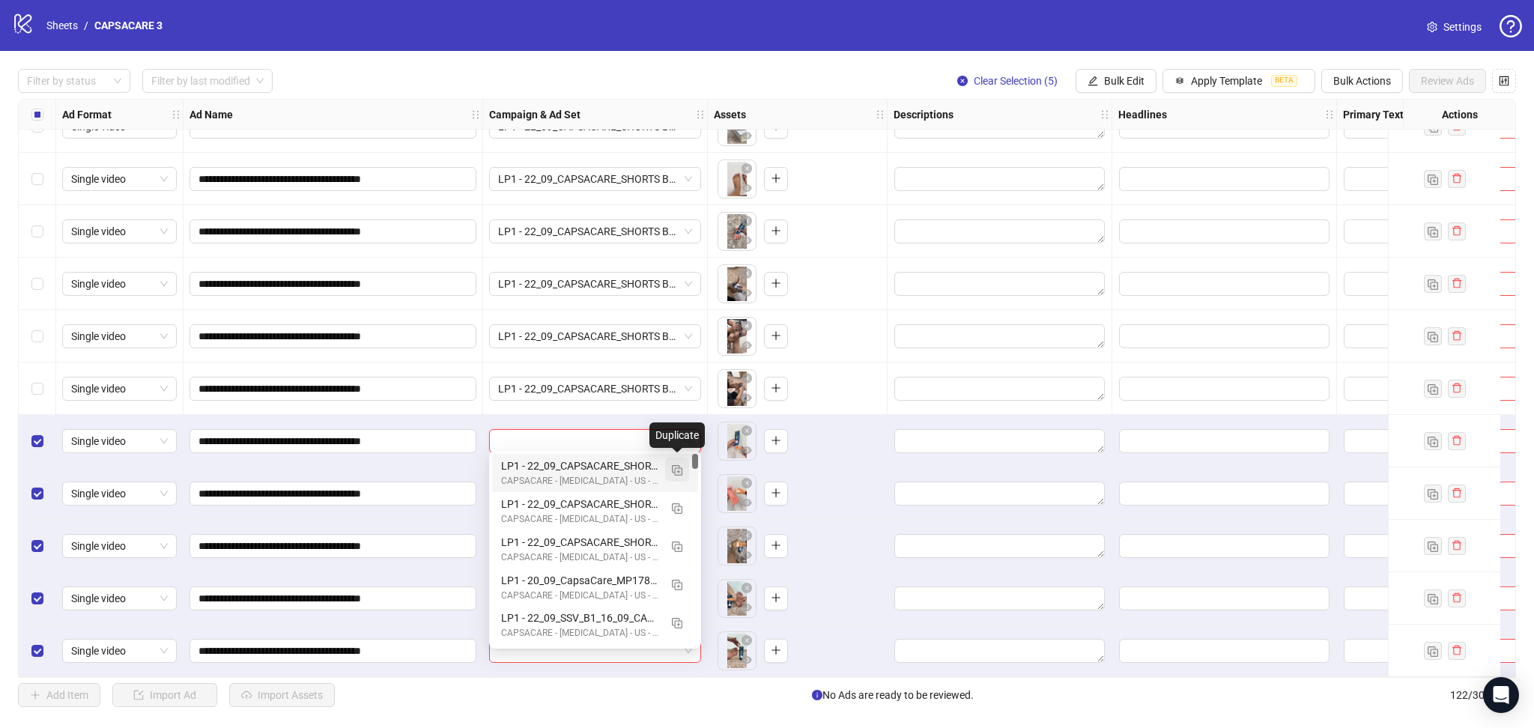
click at [677, 467] on img "button" at bounding box center [677, 470] width 10 height 10
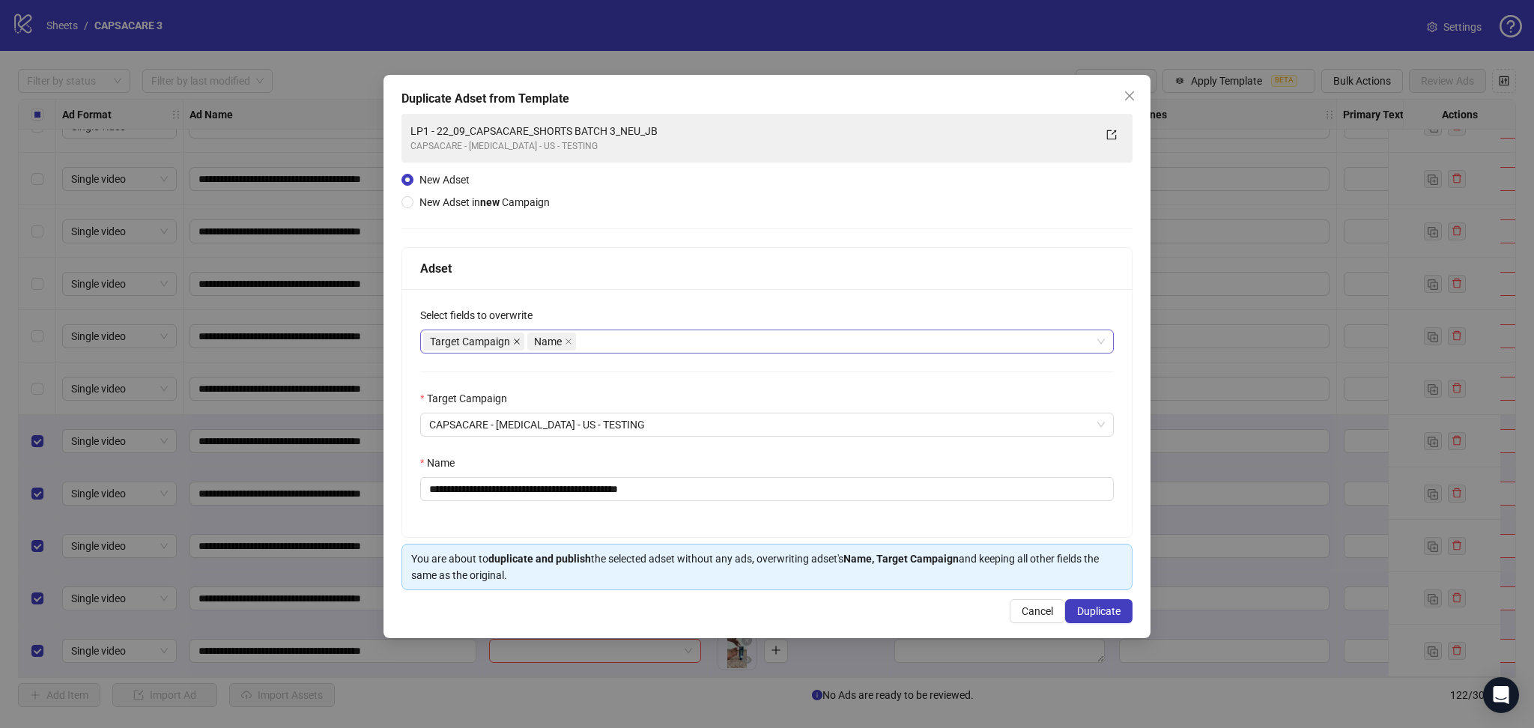
click at [518, 340] on icon "close" at bounding box center [516, 341] width 7 height 7
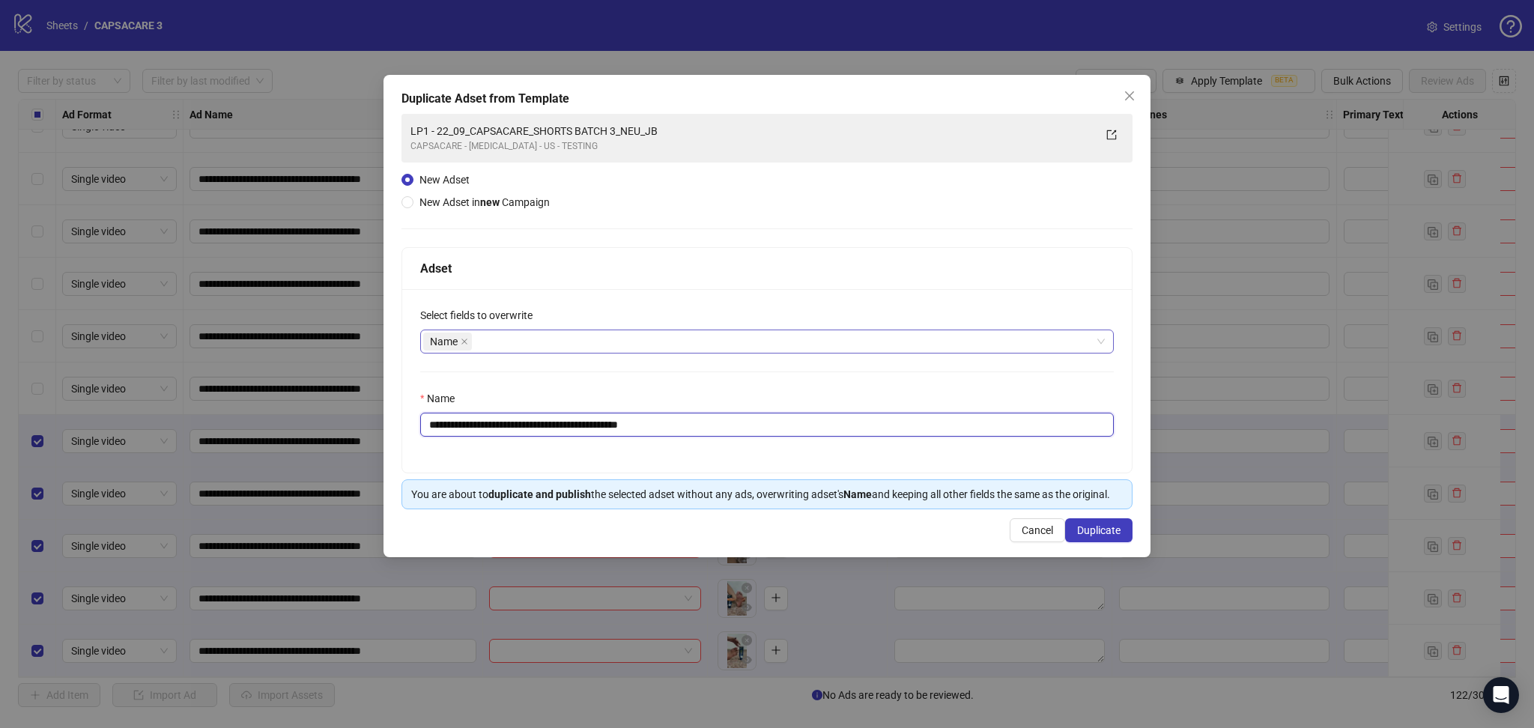
drag, startPoint x: 457, startPoint y: 425, endPoint x: 932, endPoint y: 484, distance: 479.3
click at [887, 479] on div "**********" at bounding box center [766, 378] width 731 height 262
paste input "text"
type input "**********"
click at [1104, 536] on span "Duplicate" at bounding box center [1098, 530] width 43 height 12
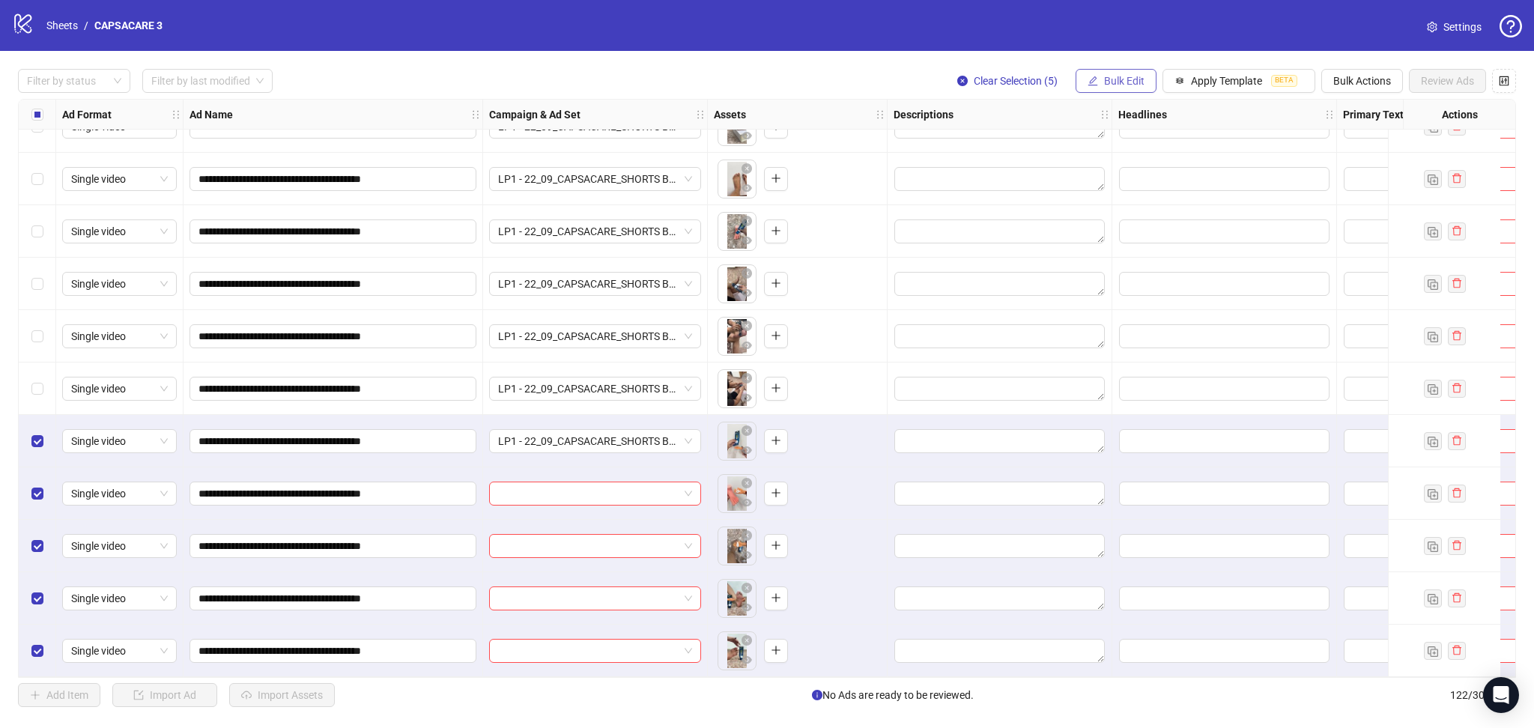
click at [1117, 85] on span "Bulk Edit" at bounding box center [1124, 81] width 40 height 12
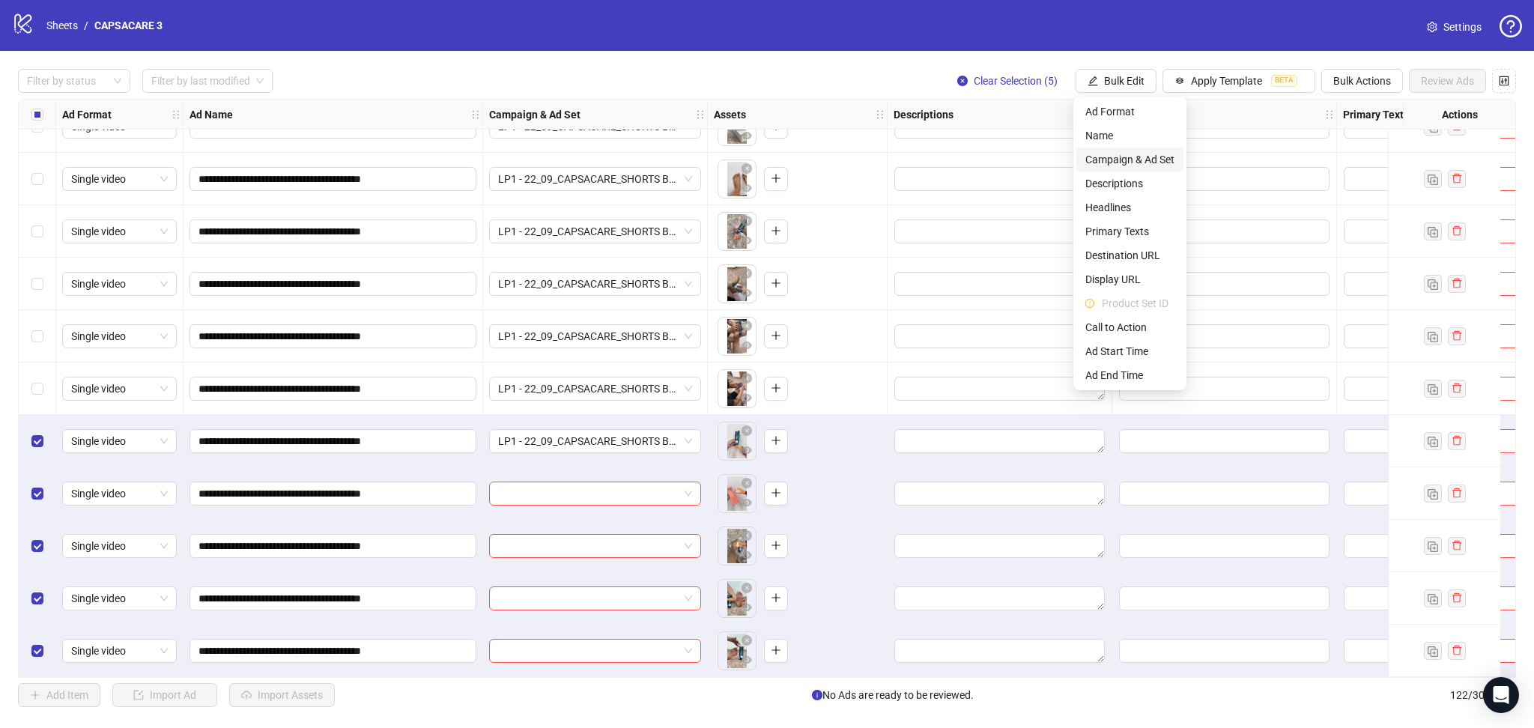
click at [1146, 159] on span "Campaign & Ad Set" at bounding box center [1129, 159] width 89 height 16
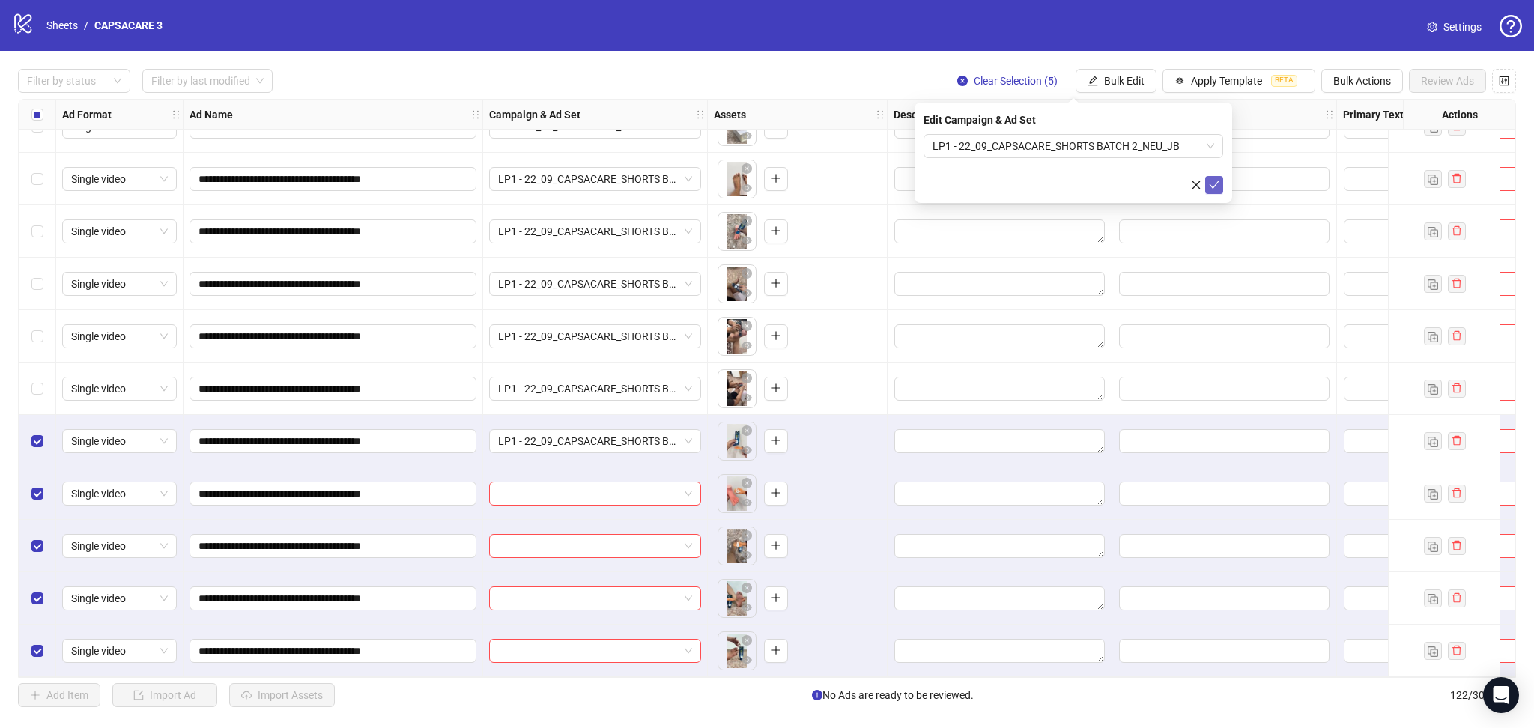
click at [1219, 184] on icon "check" at bounding box center [1214, 185] width 10 height 10
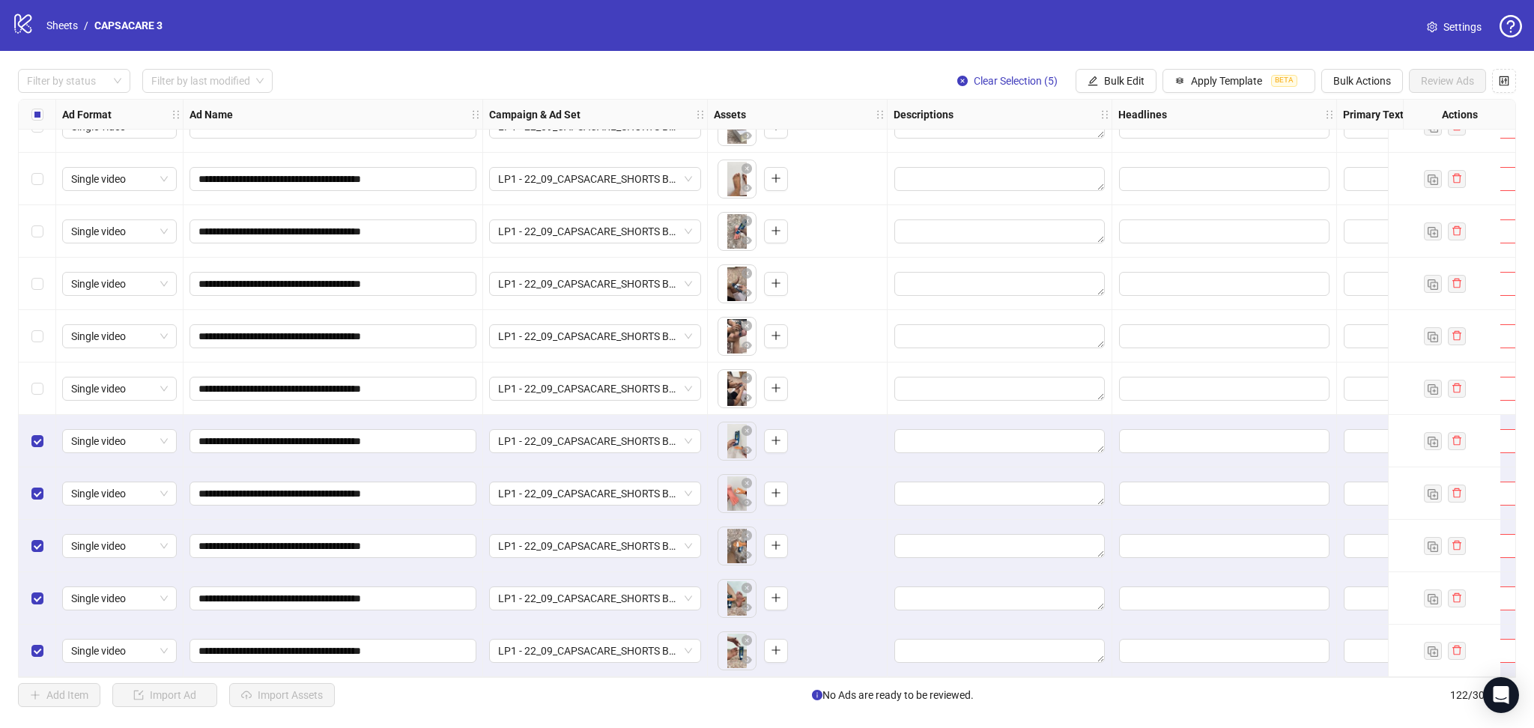
click at [43, 112] on div "Select all rows" at bounding box center [37, 115] width 37 height 30
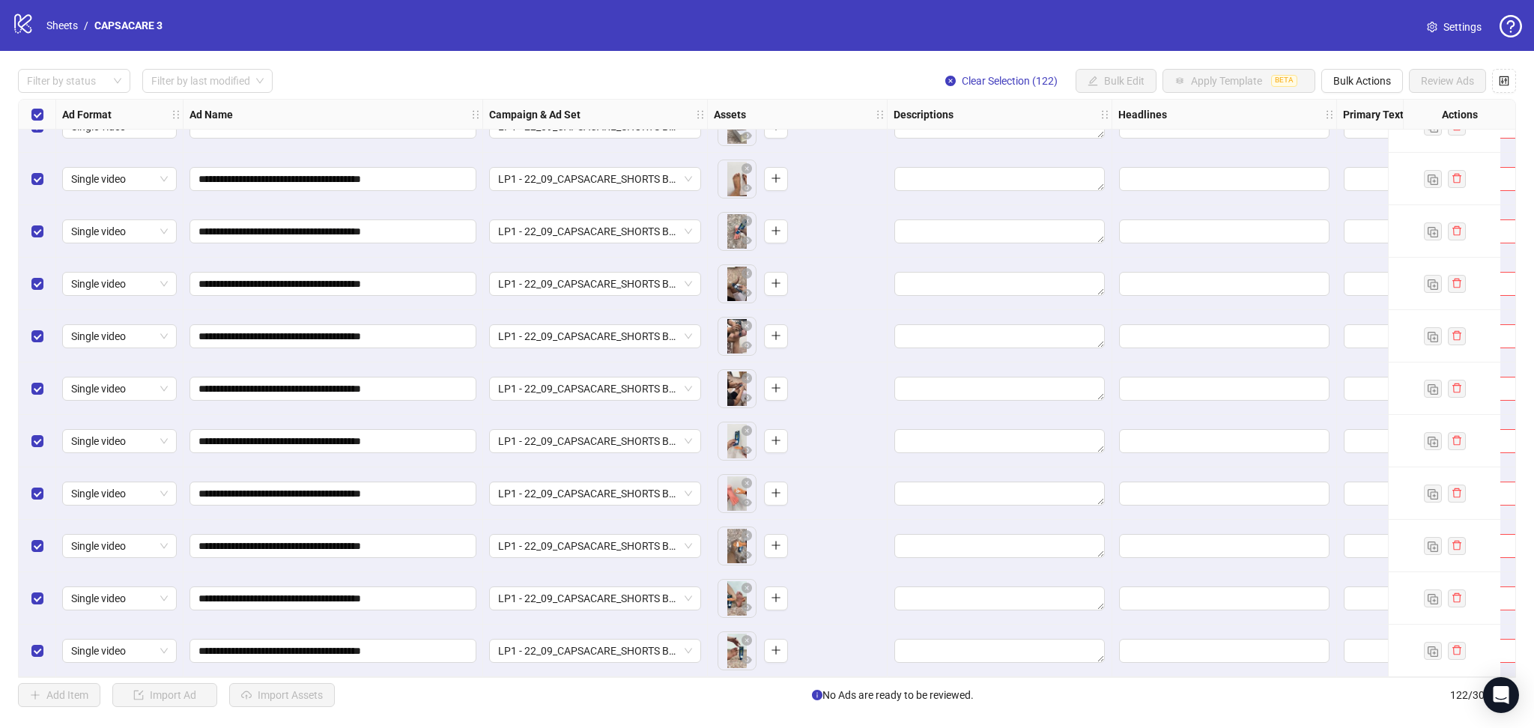
click at [43, 112] on div "Select all rows" at bounding box center [37, 115] width 37 height 30
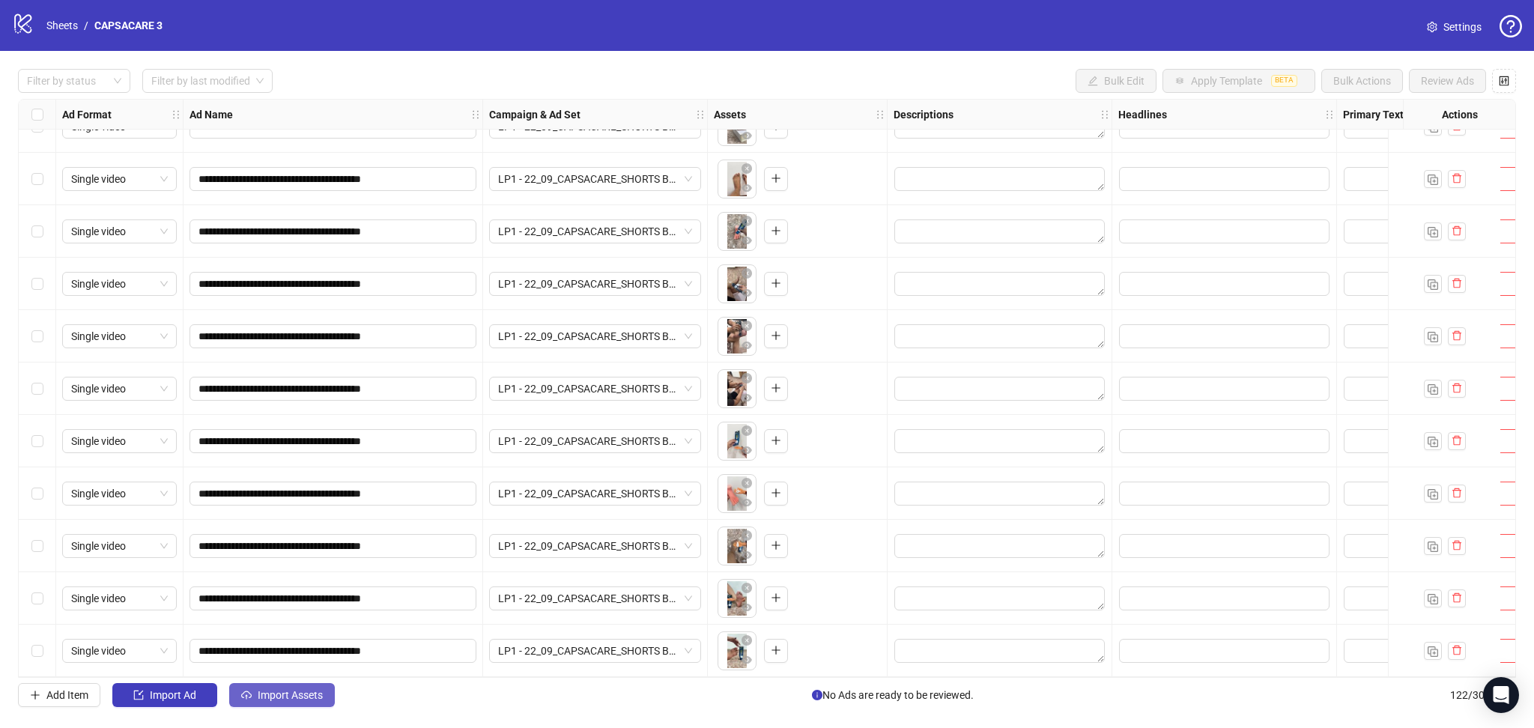
click at [300, 687] on button "Import Assets" at bounding box center [282, 695] width 106 height 24
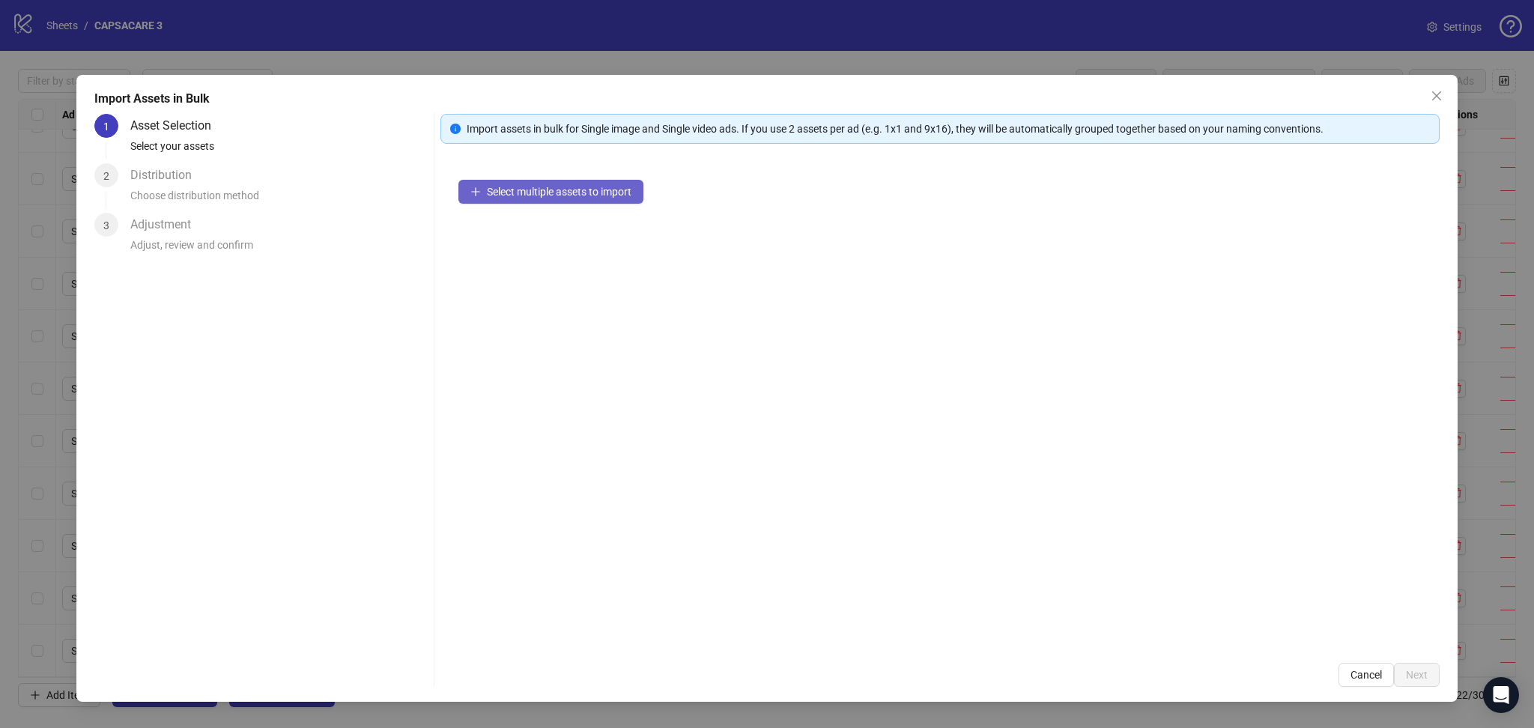
click at [532, 195] on span "Select multiple assets to import" at bounding box center [559, 192] width 145 height 12
click at [1421, 682] on button "Next" at bounding box center [1417, 675] width 46 height 24
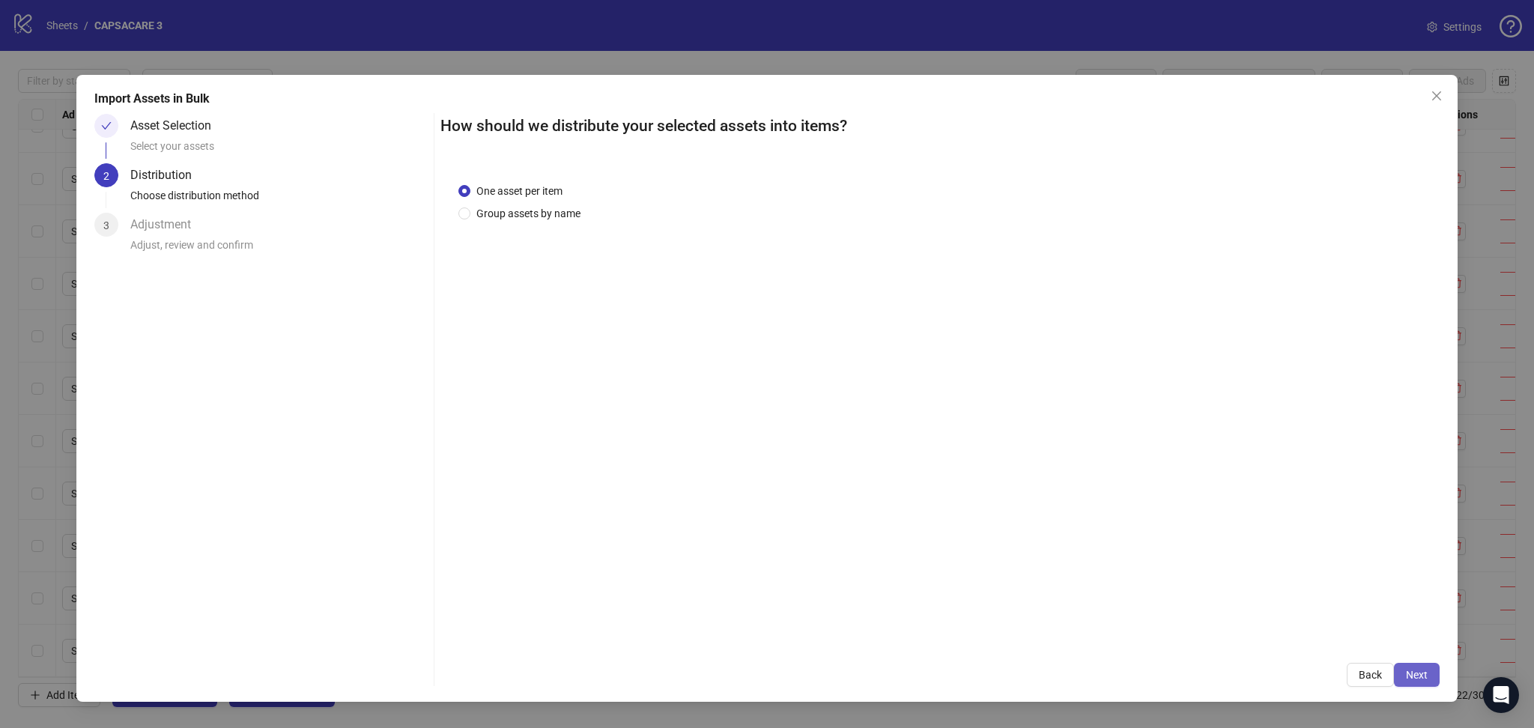
click at [1419, 672] on span "Next" at bounding box center [1417, 675] width 22 height 12
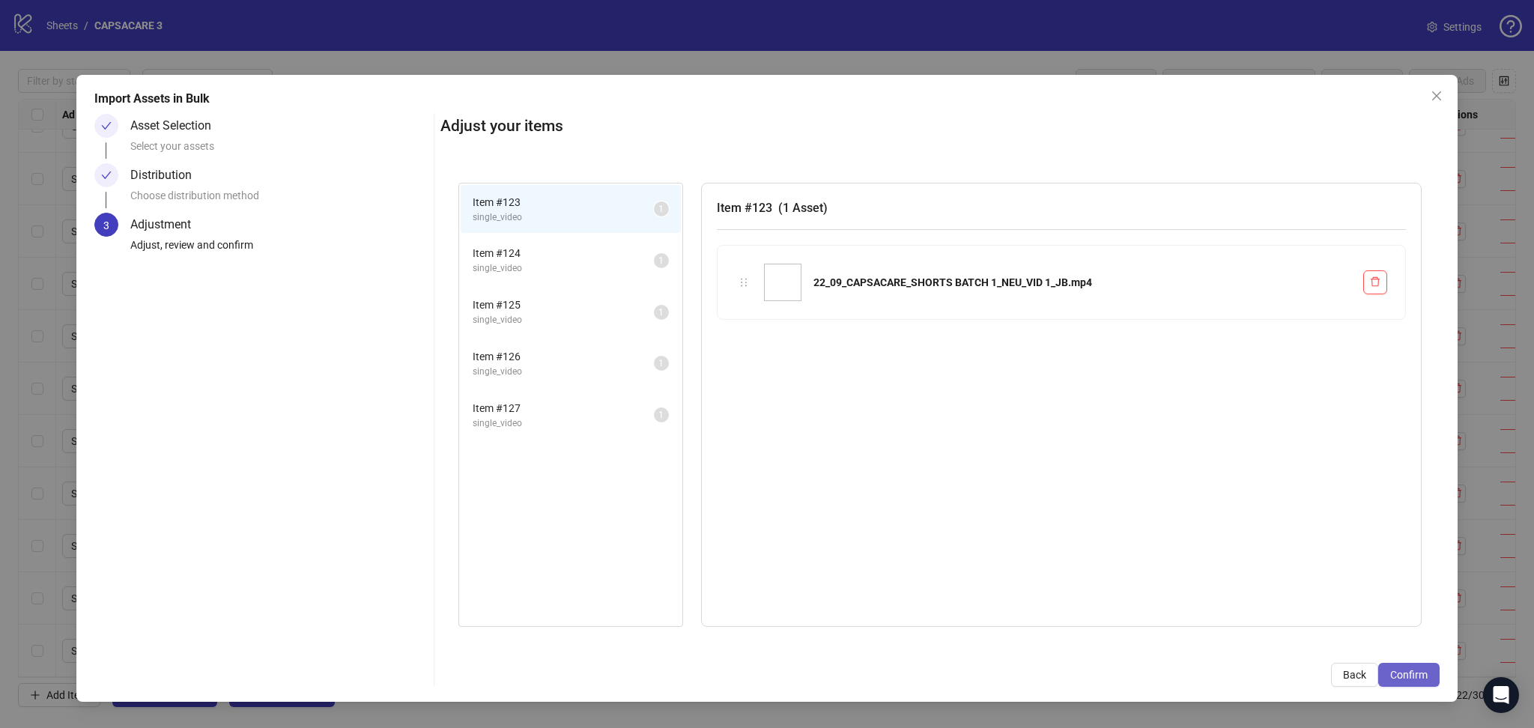
click at [1419, 672] on span "Confirm" at bounding box center [1408, 675] width 37 height 12
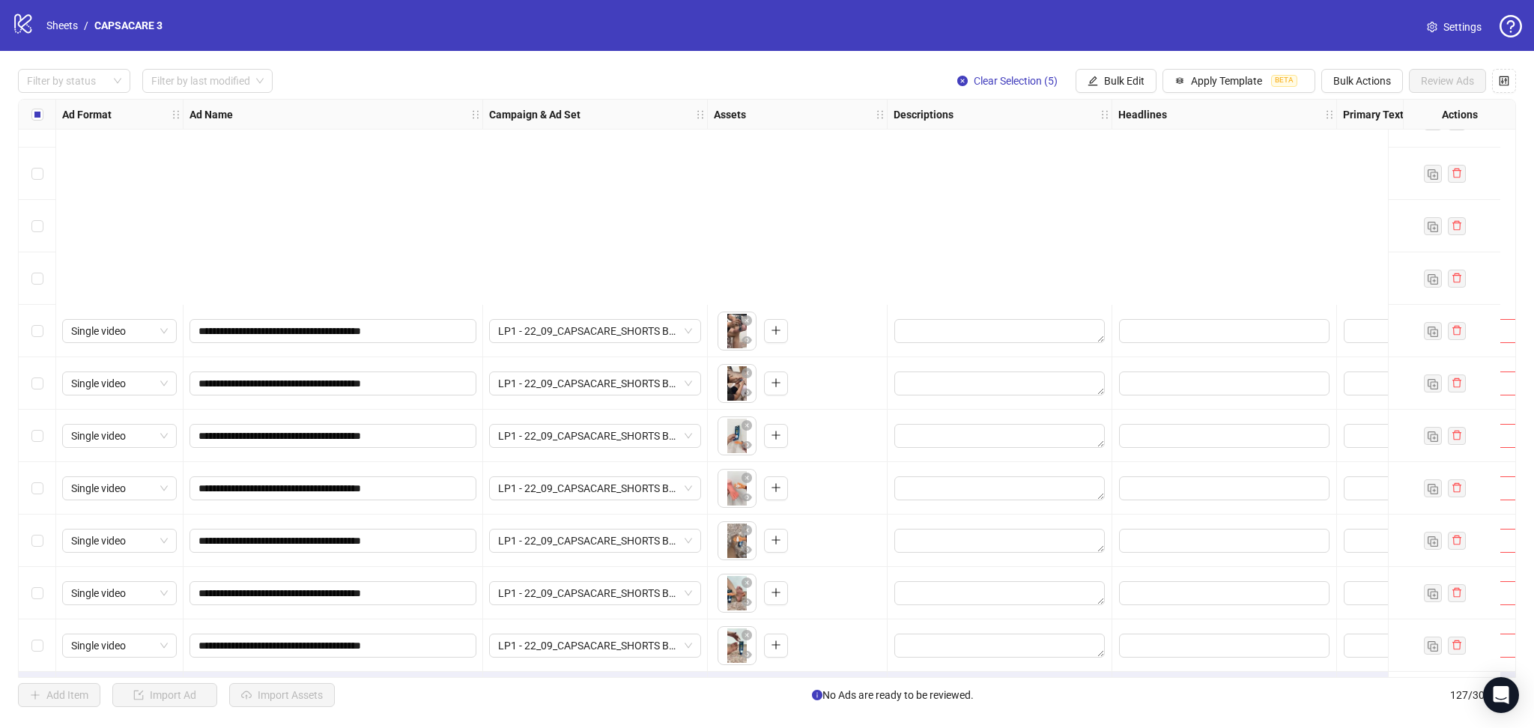
scroll to position [6116, 0]
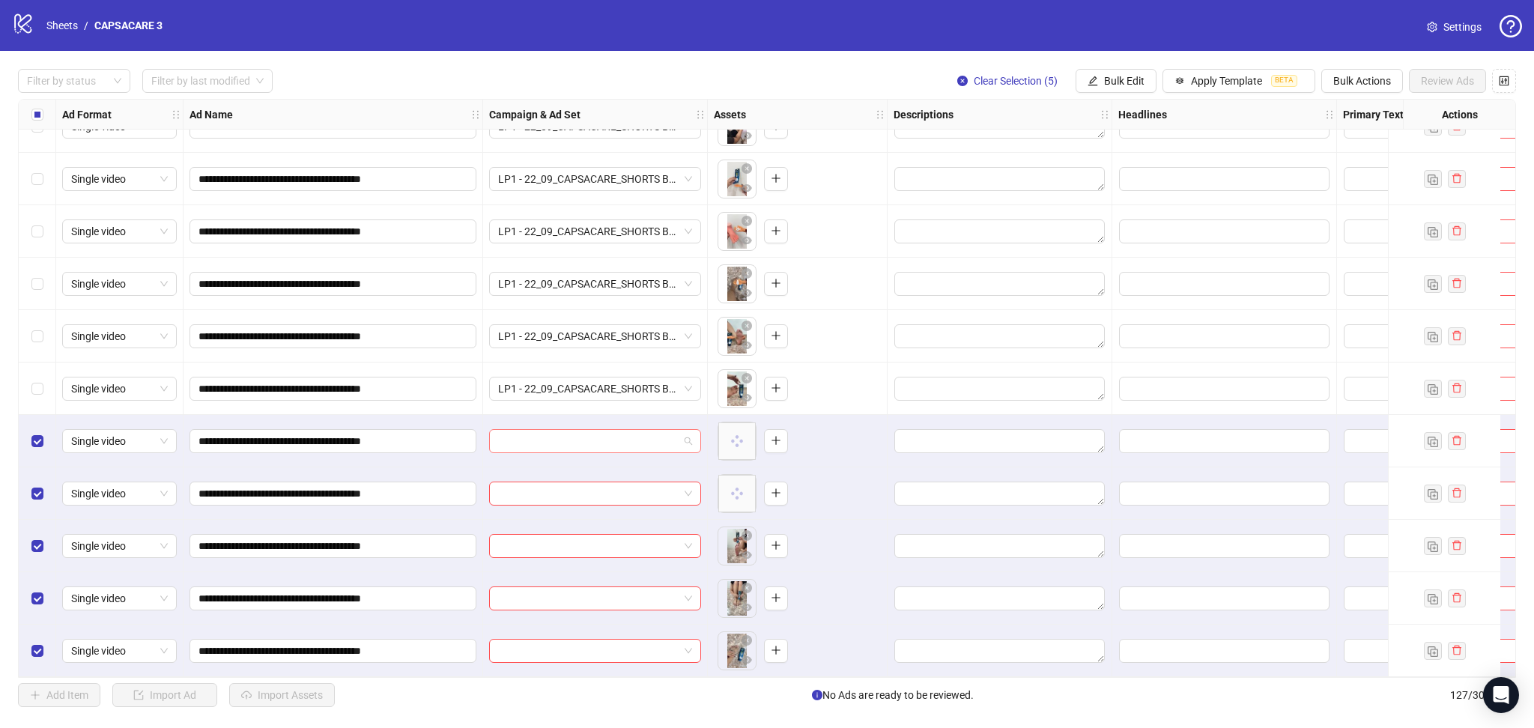
click at [585, 441] on input "search" at bounding box center [588, 441] width 180 height 22
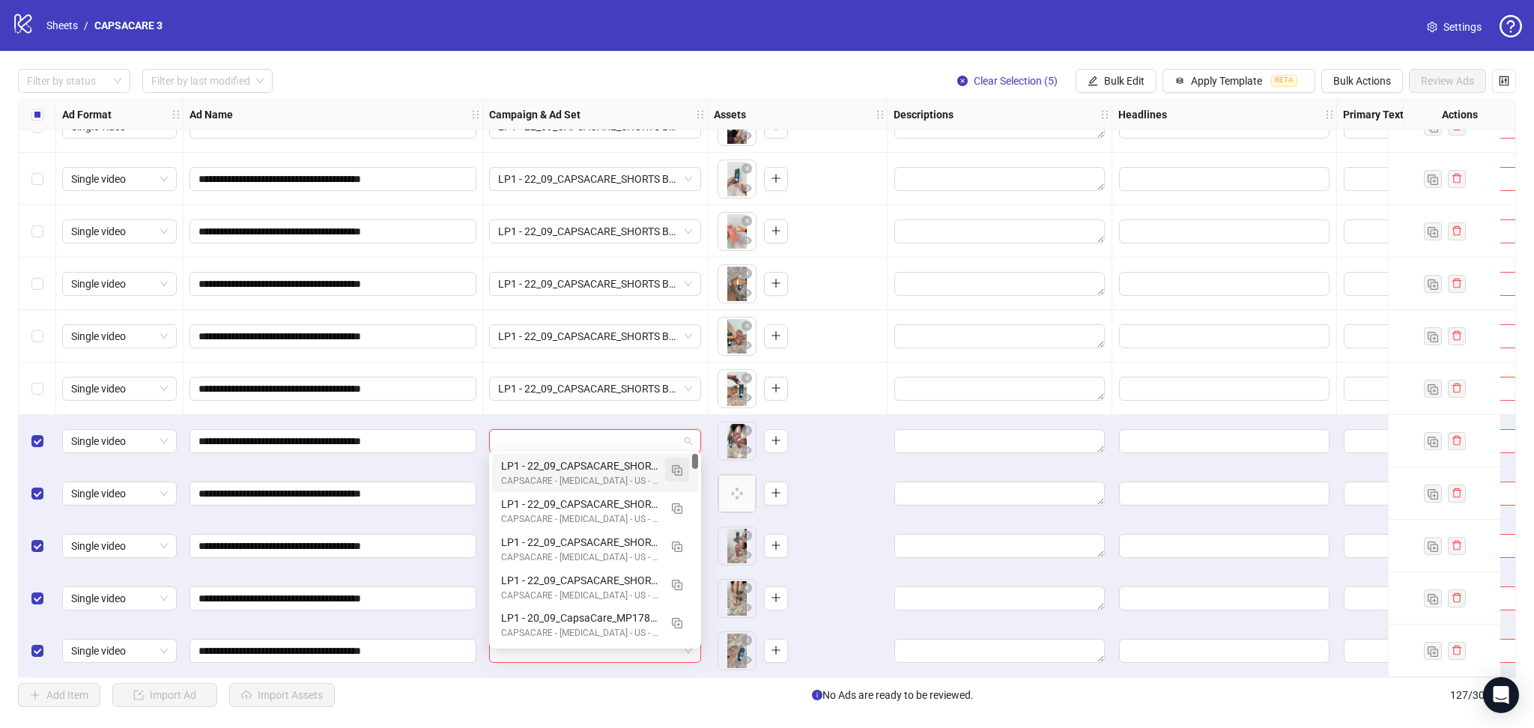
click at [683, 470] on button "button" at bounding box center [677, 470] width 24 height 24
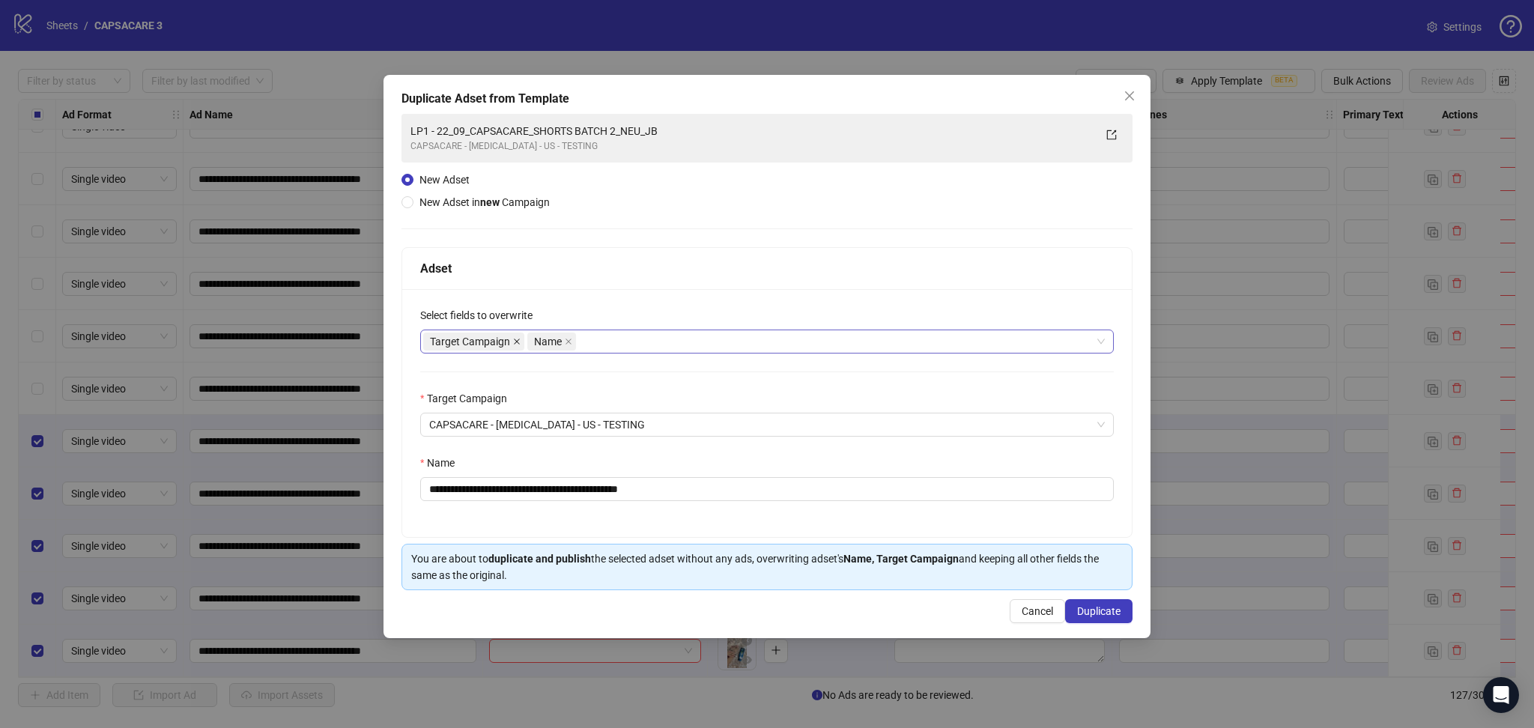
click at [515, 342] on icon "close" at bounding box center [517, 342] width 6 height 6
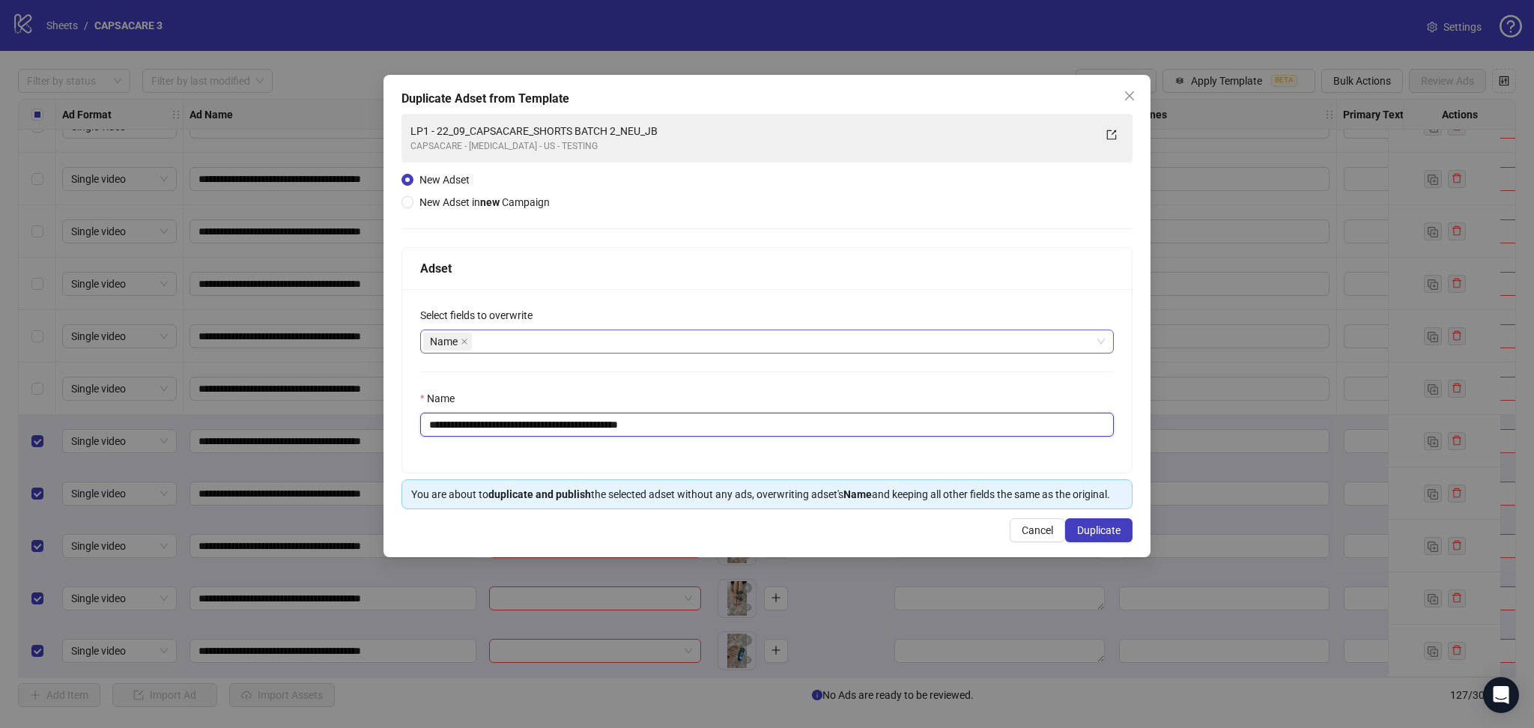
drag, startPoint x: 458, startPoint y: 423, endPoint x: 846, endPoint y: 460, distance: 389.7
click at [840, 457] on div "**********" at bounding box center [766, 380] width 729 height 183
paste input "text"
type input "**********"
click at [1110, 533] on span "Duplicate" at bounding box center [1098, 530] width 43 height 12
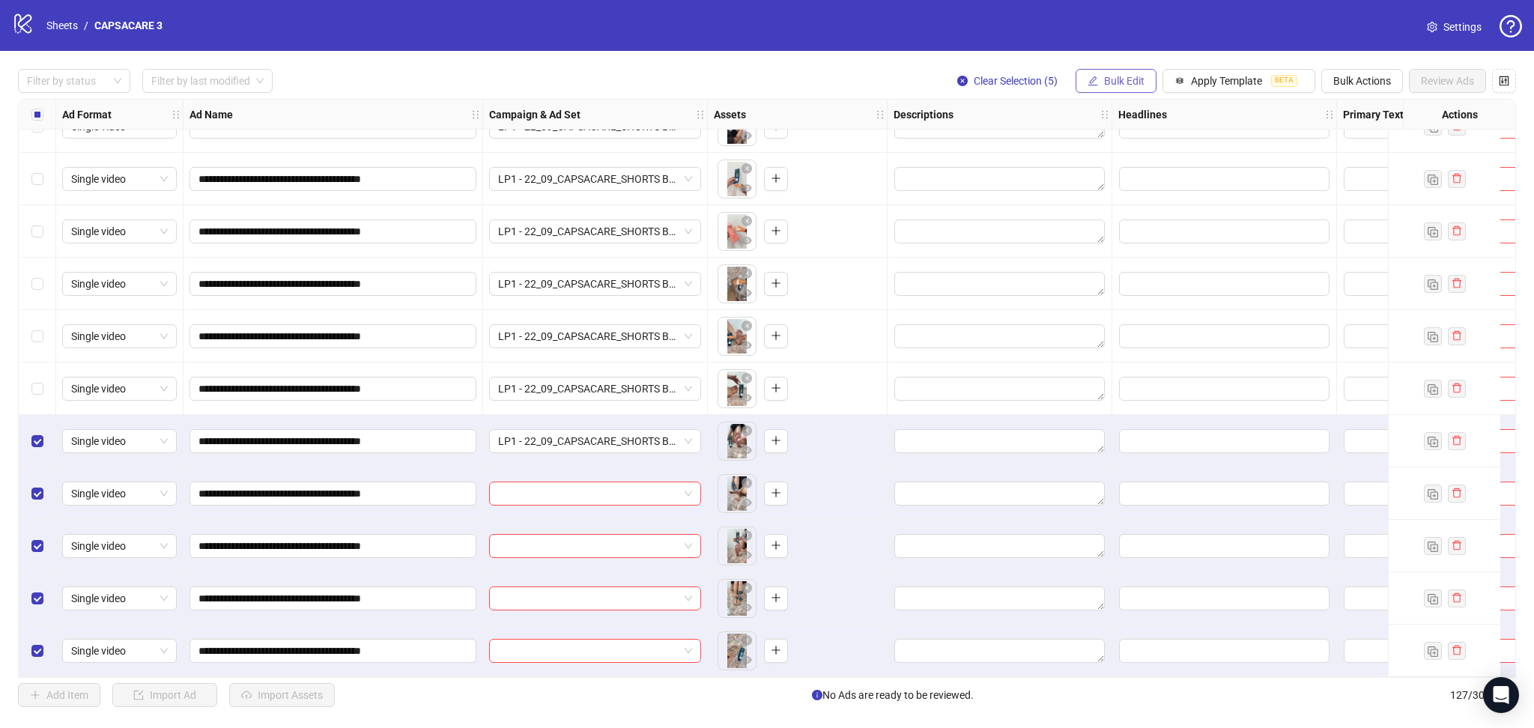
click at [1116, 87] on span "Bulk Edit" at bounding box center [1124, 81] width 40 height 12
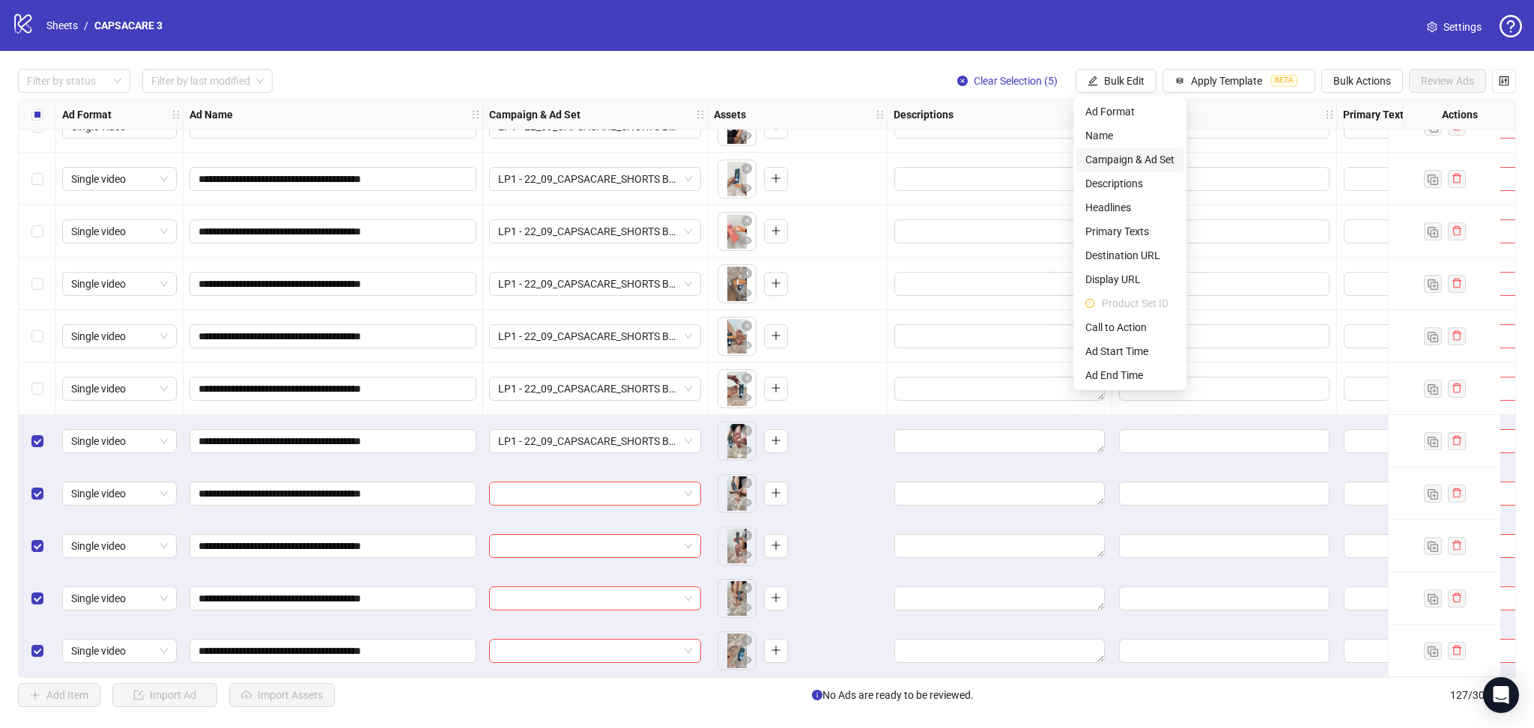
click at [1150, 157] on span "Campaign & Ad Set" at bounding box center [1129, 159] width 89 height 16
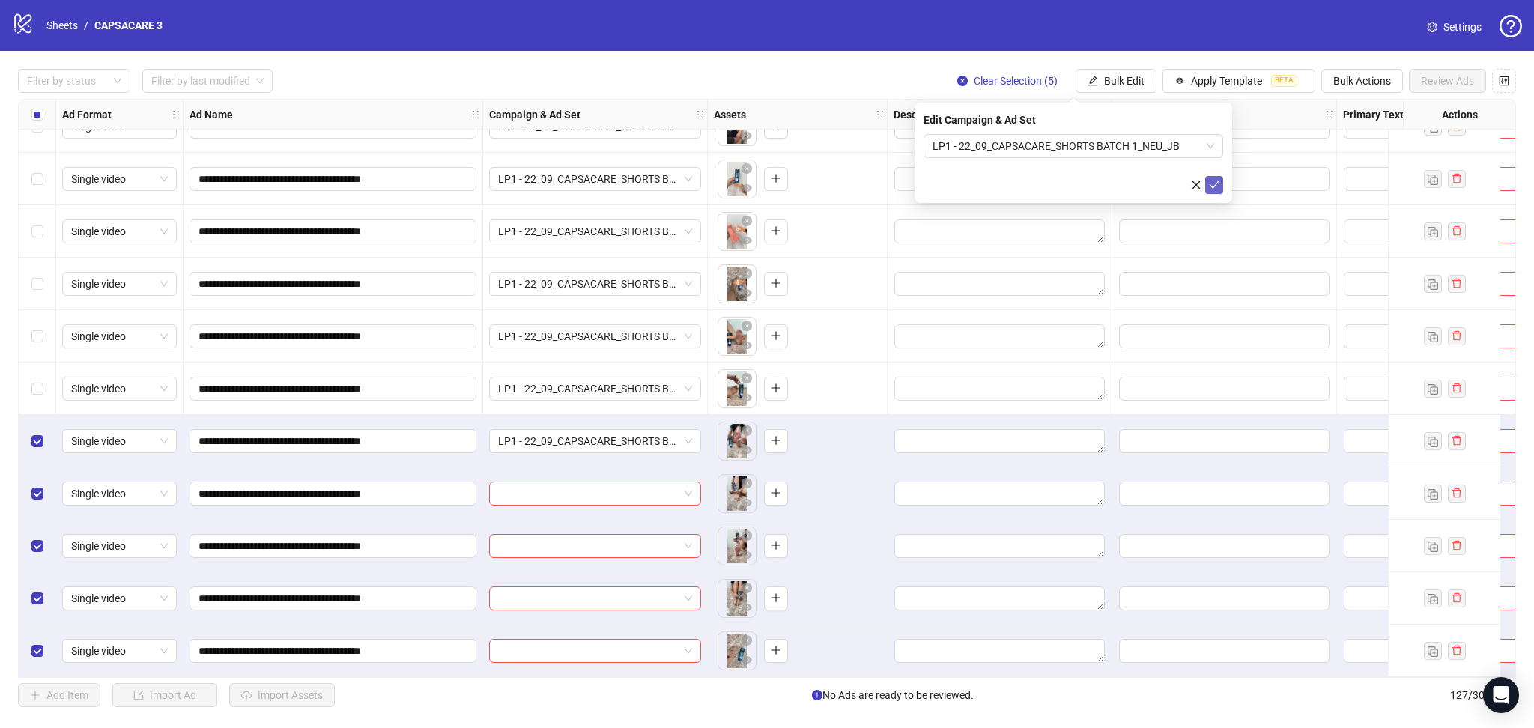
click at [1212, 185] on icon "check" at bounding box center [1214, 185] width 10 height 10
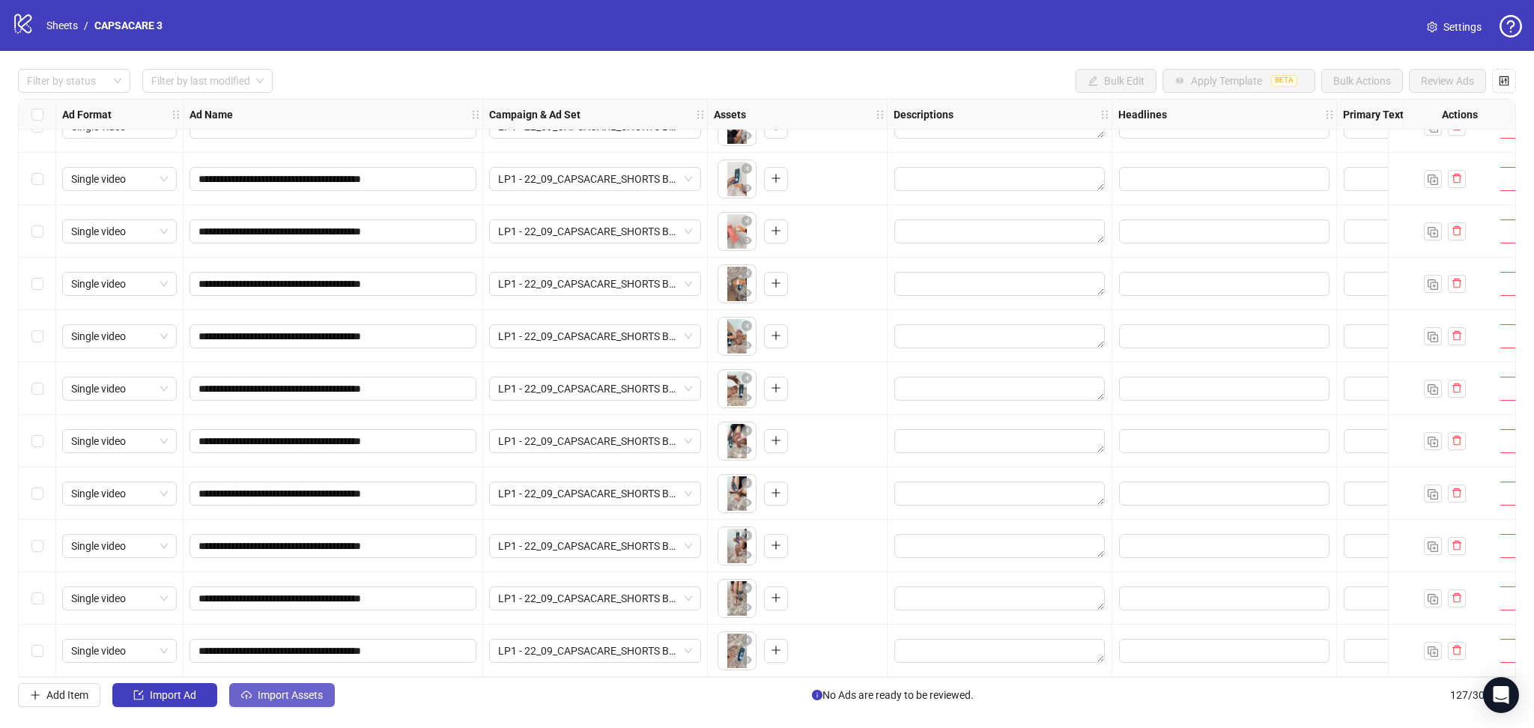
click at [288, 694] on span "Import Assets" at bounding box center [290, 695] width 65 height 12
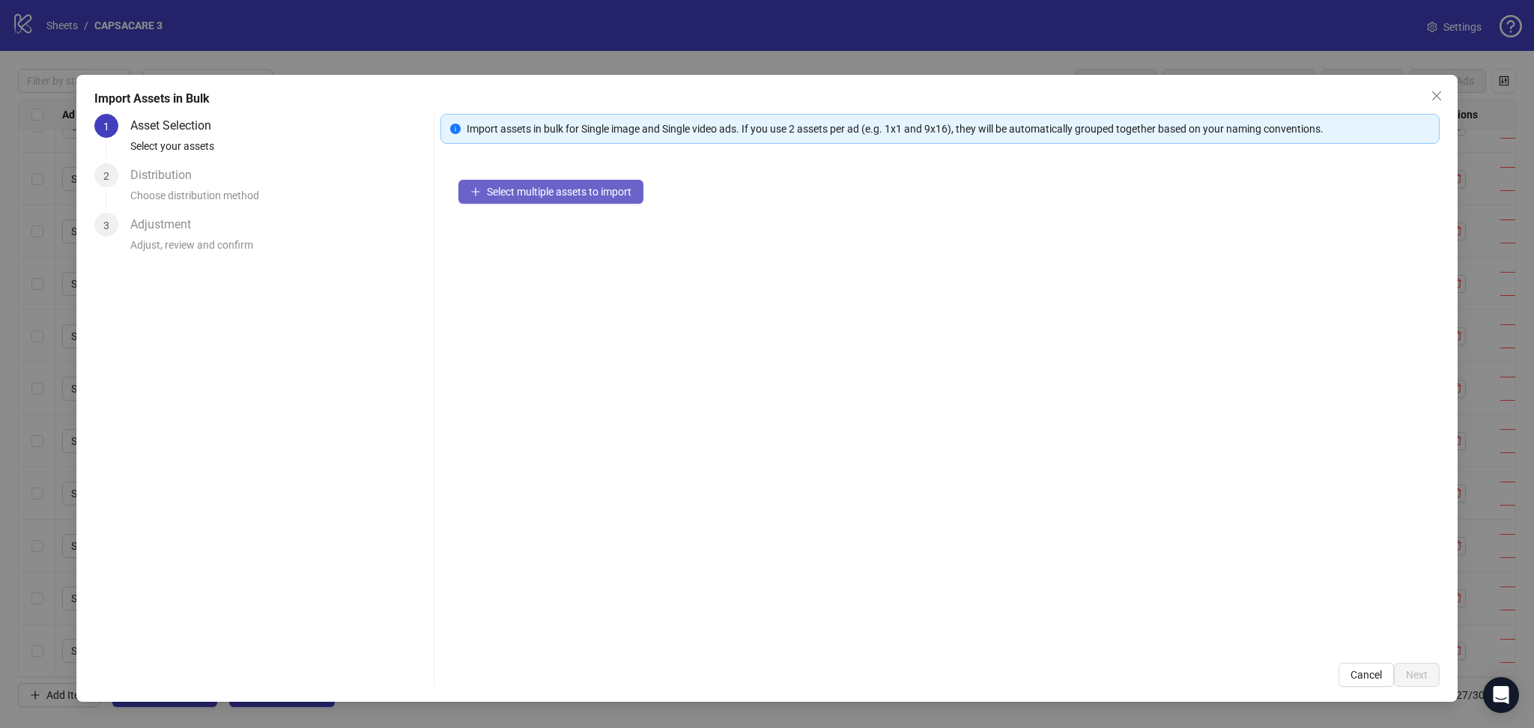
click at [565, 198] on button "Select multiple assets to import" at bounding box center [550, 192] width 185 height 24
click at [1420, 673] on span "Next" at bounding box center [1417, 675] width 22 height 12
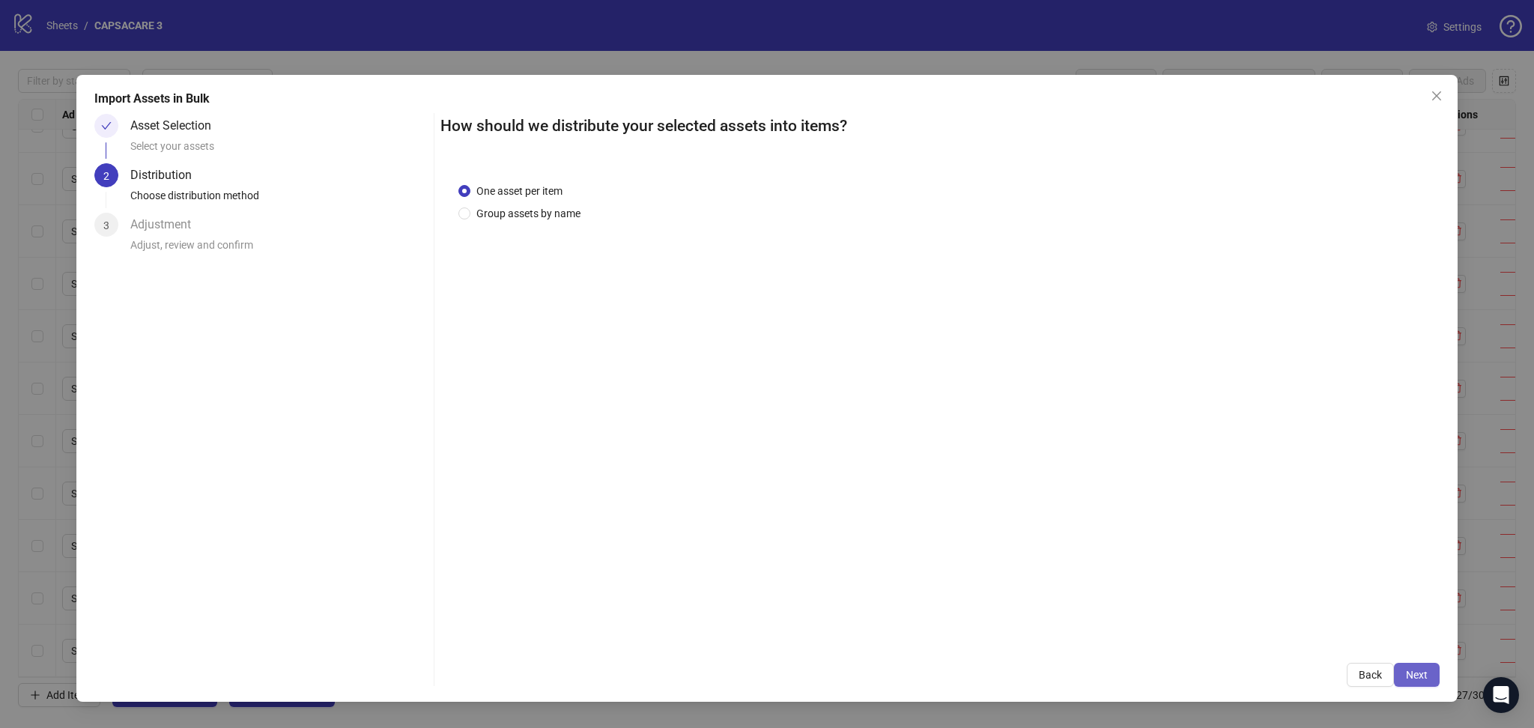
click at [1423, 672] on span "Next" at bounding box center [1417, 675] width 22 height 12
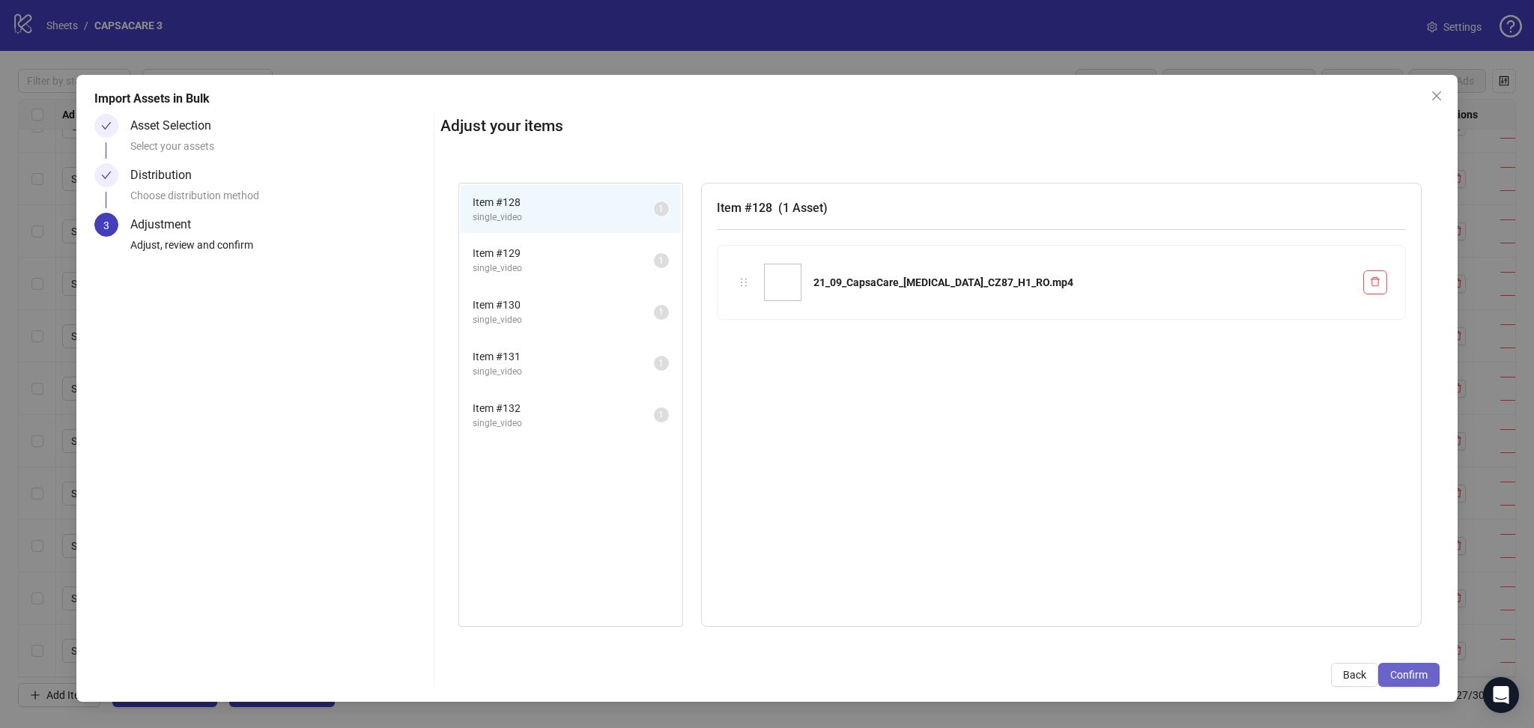
click at [1421, 674] on span "Confirm" at bounding box center [1408, 675] width 37 height 12
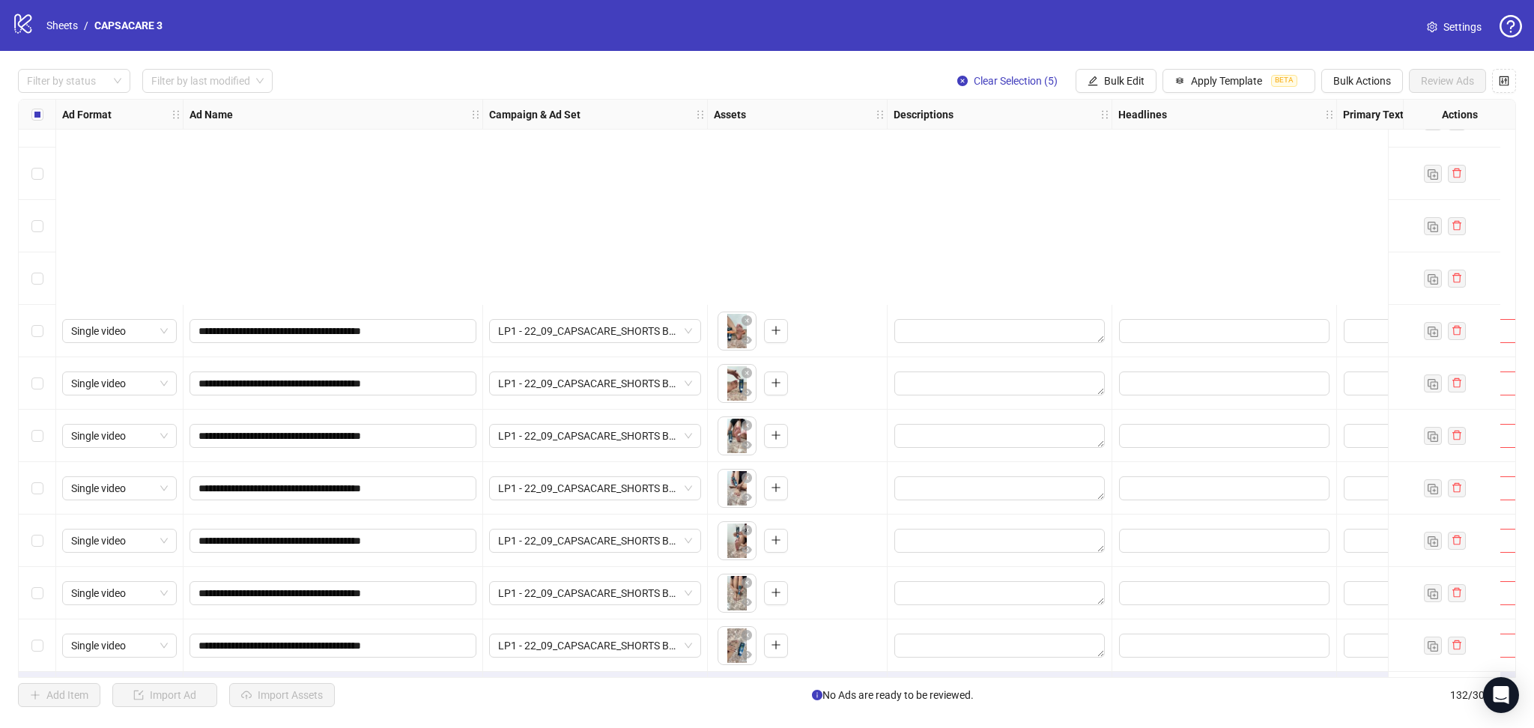
scroll to position [6378, 0]
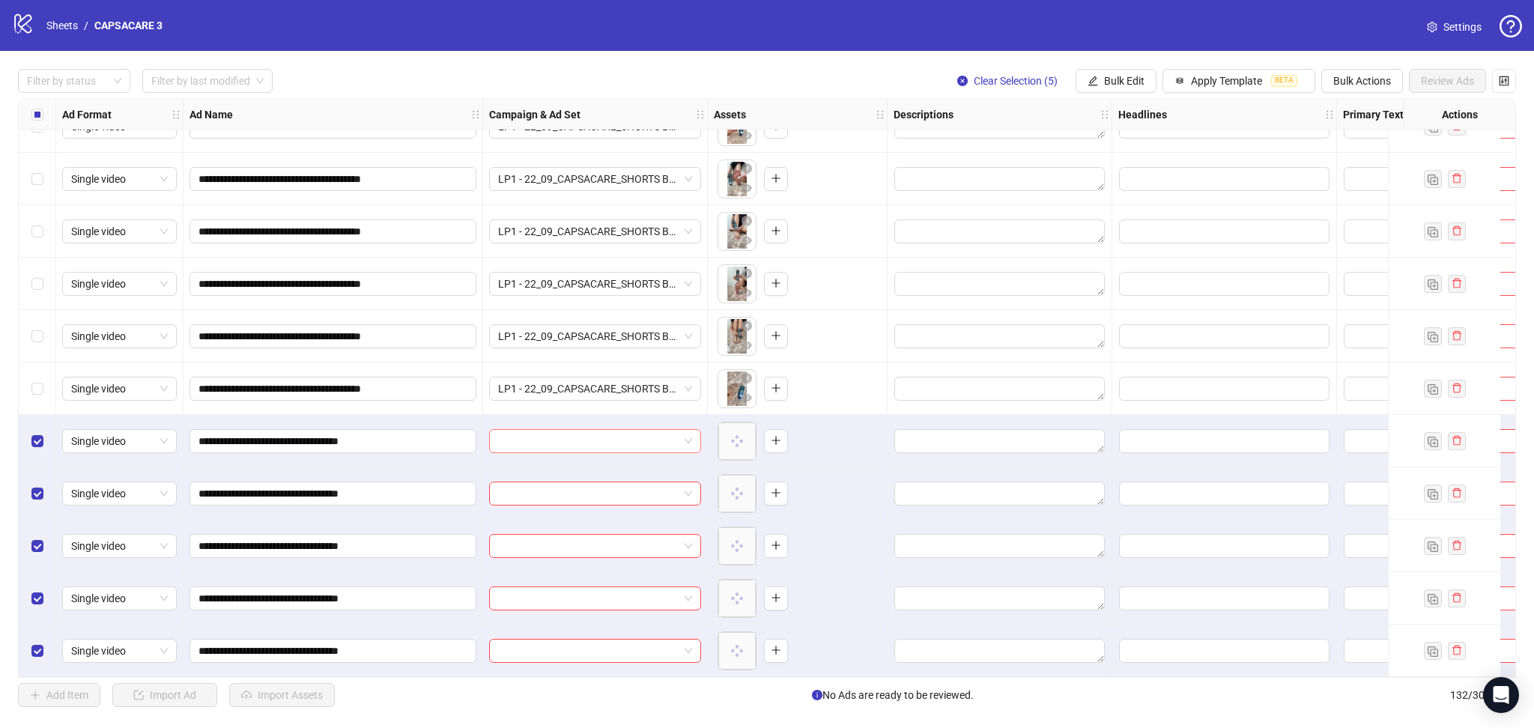
click at [560, 430] on input "search" at bounding box center [588, 441] width 180 height 22
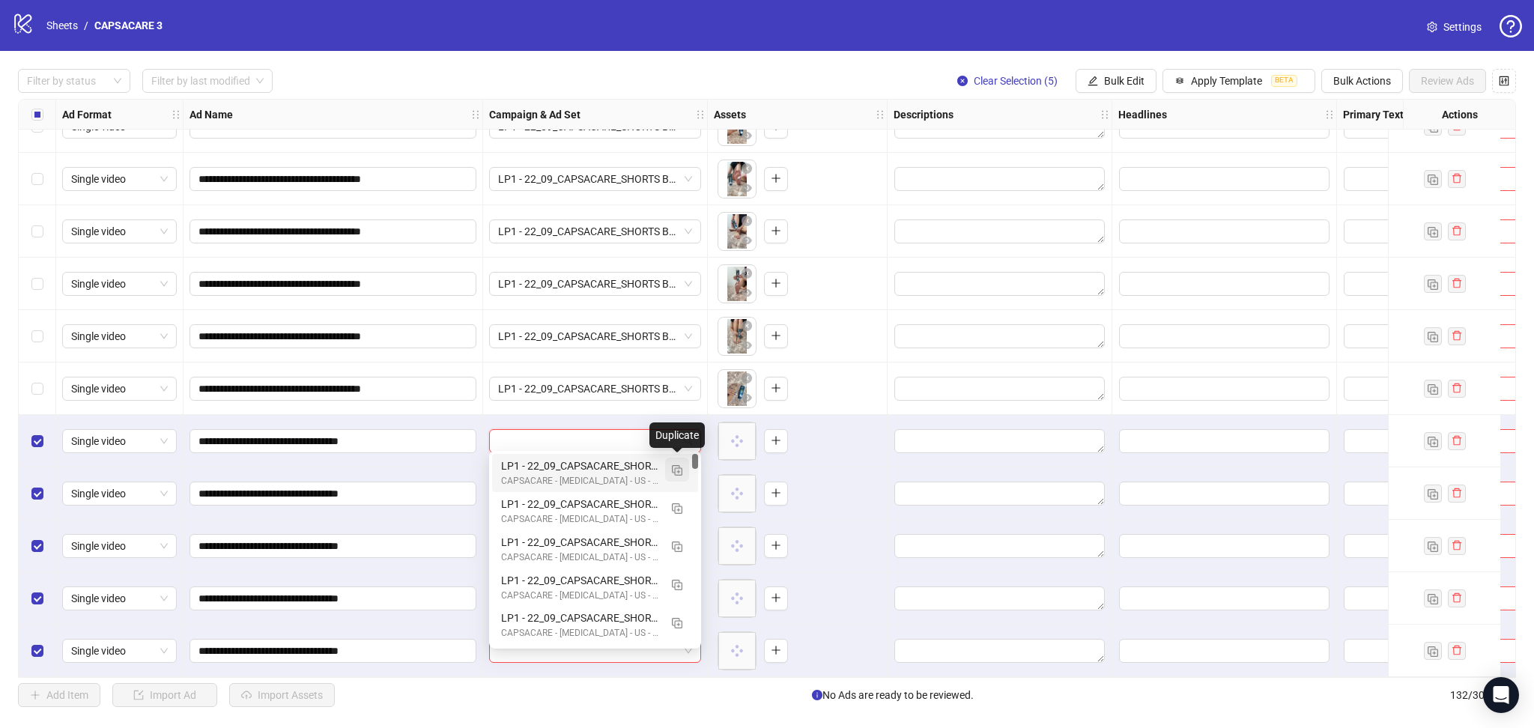
drag, startPoint x: 674, startPoint y: 466, endPoint x: 683, endPoint y: 471, distance: 10.4
click at [673, 468] on img "button" at bounding box center [677, 470] width 10 height 10
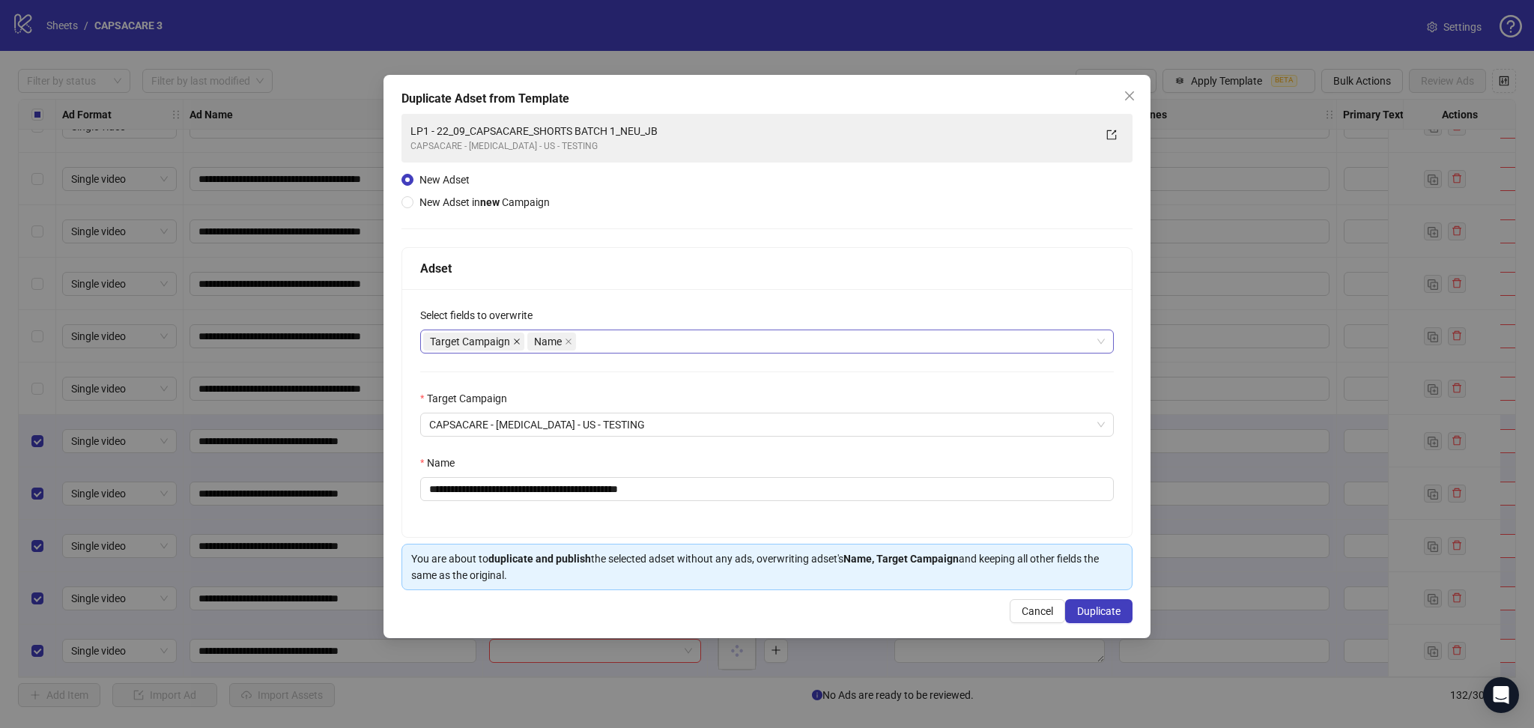
click at [513, 342] on icon "close" at bounding box center [516, 341] width 7 height 7
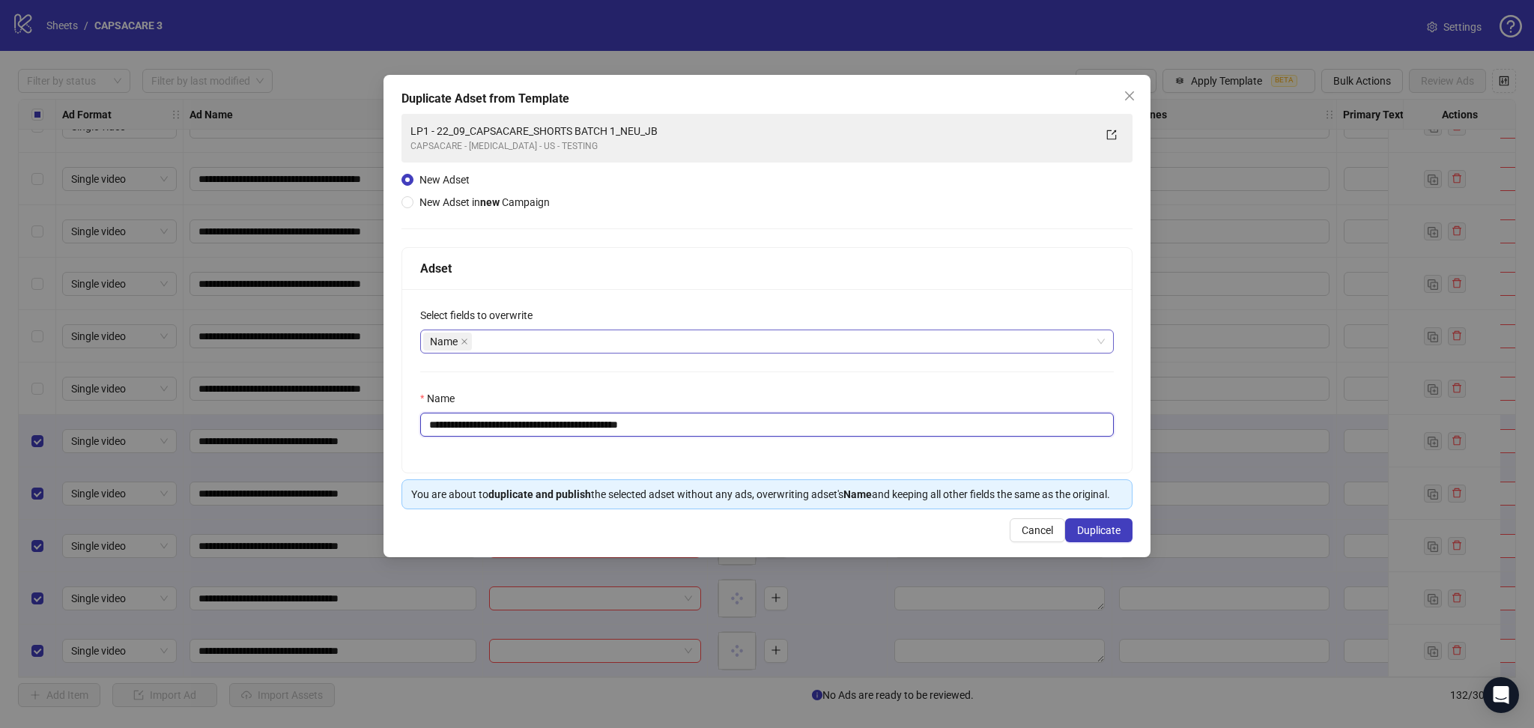
drag, startPoint x: 456, startPoint y: 422, endPoint x: 894, endPoint y: 462, distance: 439.9
click at [832, 439] on div "**********" at bounding box center [766, 380] width 729 height 183
paste input "text"
type input "**********"
click at [1099, 521] on button "Duplicate" at bounding box center [1098, 530] width 67 height 24
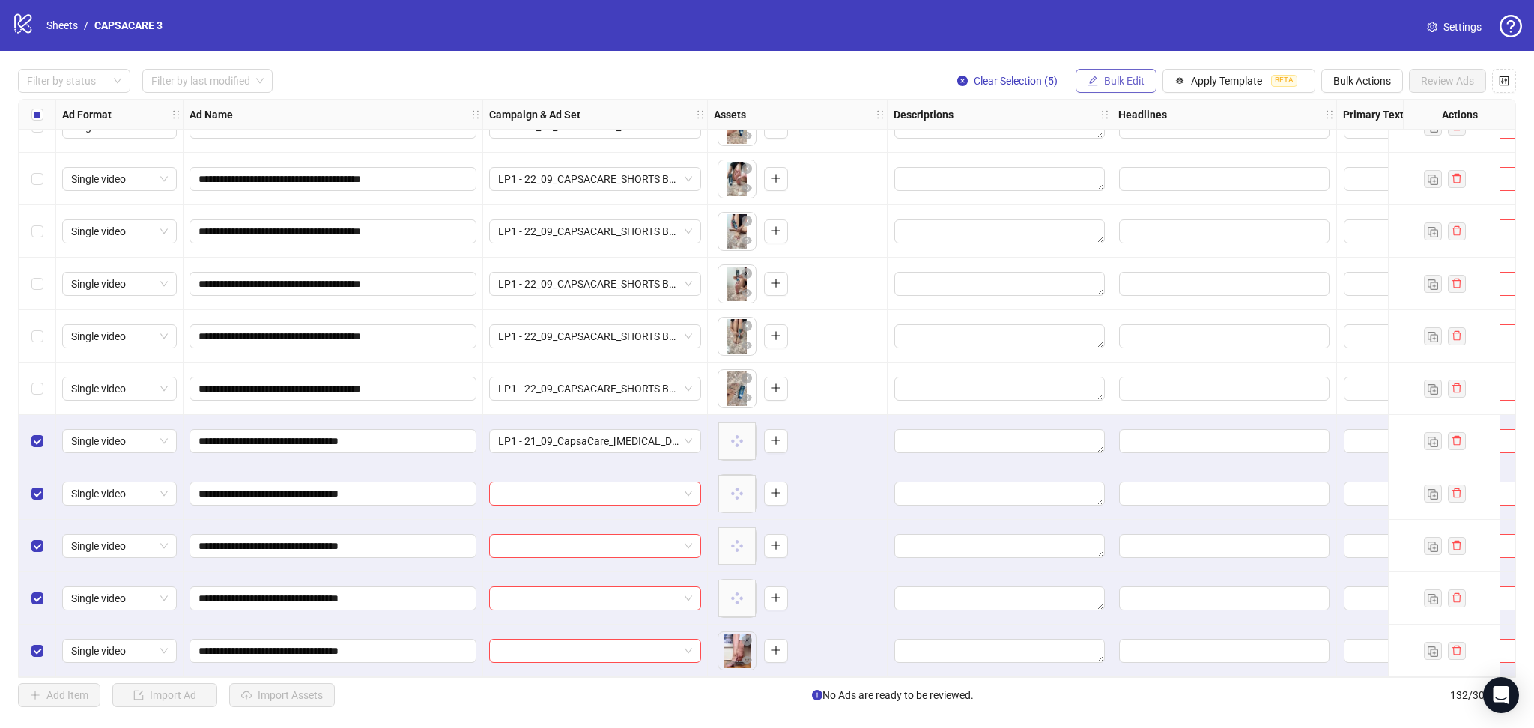
click at [1122, 82] on span "Bulk Edit" at bounding box center [1124, 81] width 40 height 12
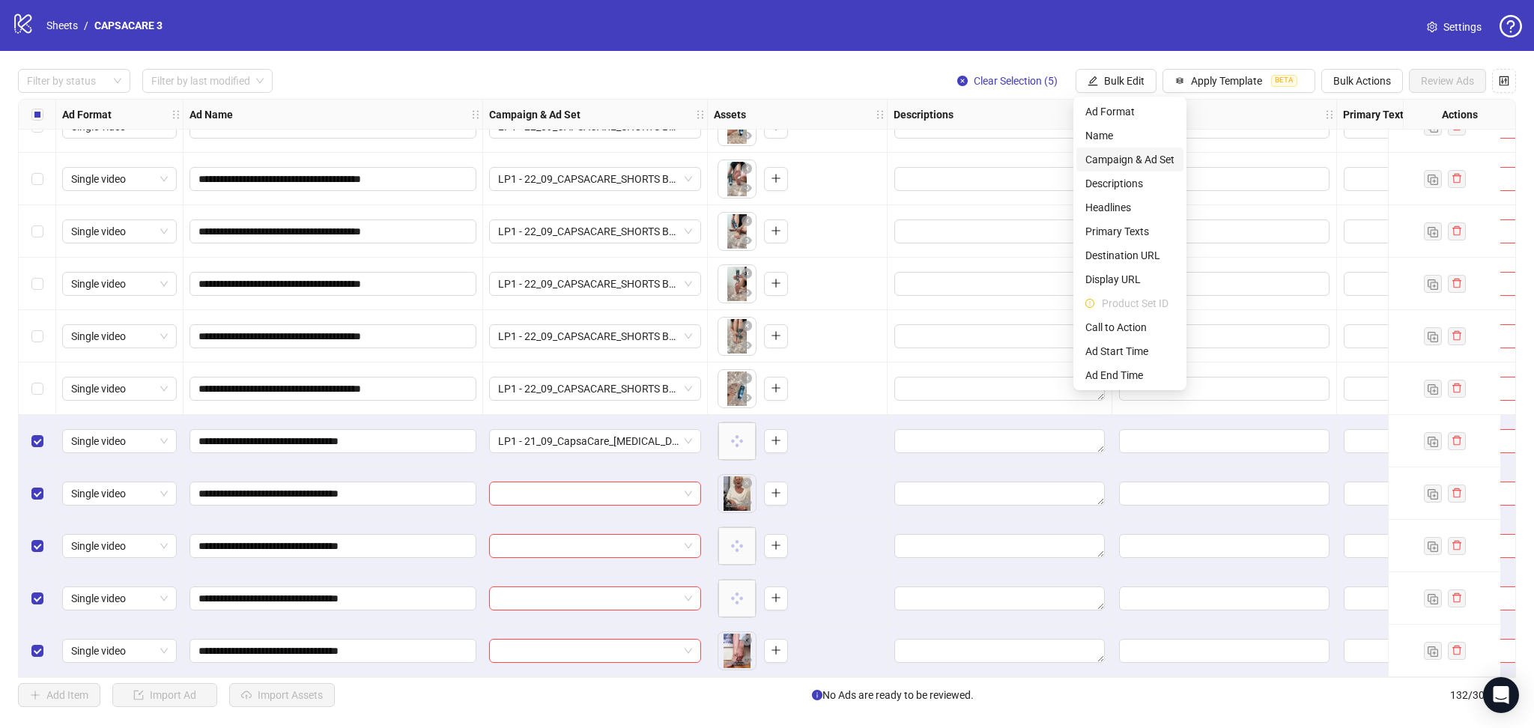
click at [1143, 154] on span "Campaign & Ad Set" at bounding box center [1129, 159] width 89 height 16
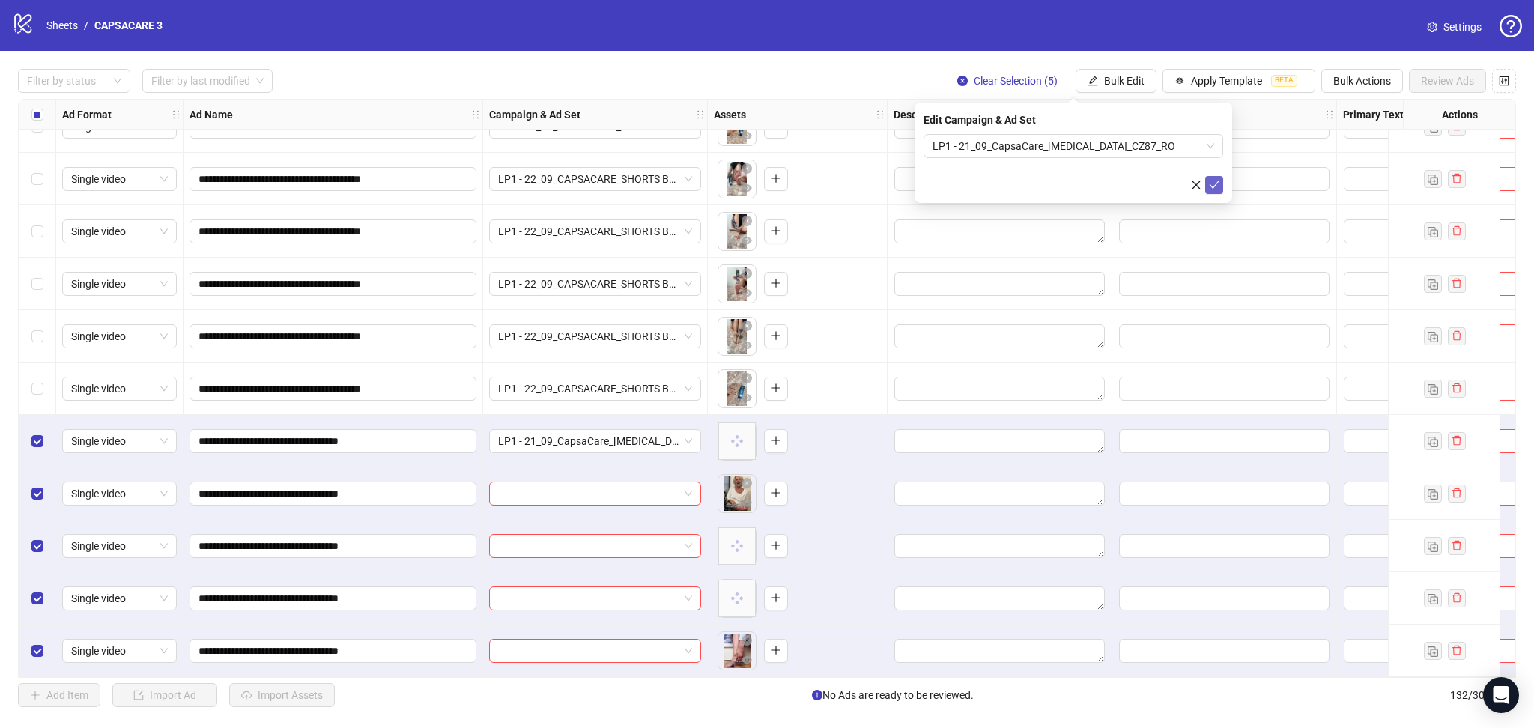
click at [1216, 190] on span "submit" at bounding box center [1214, 185] width 10 height 12
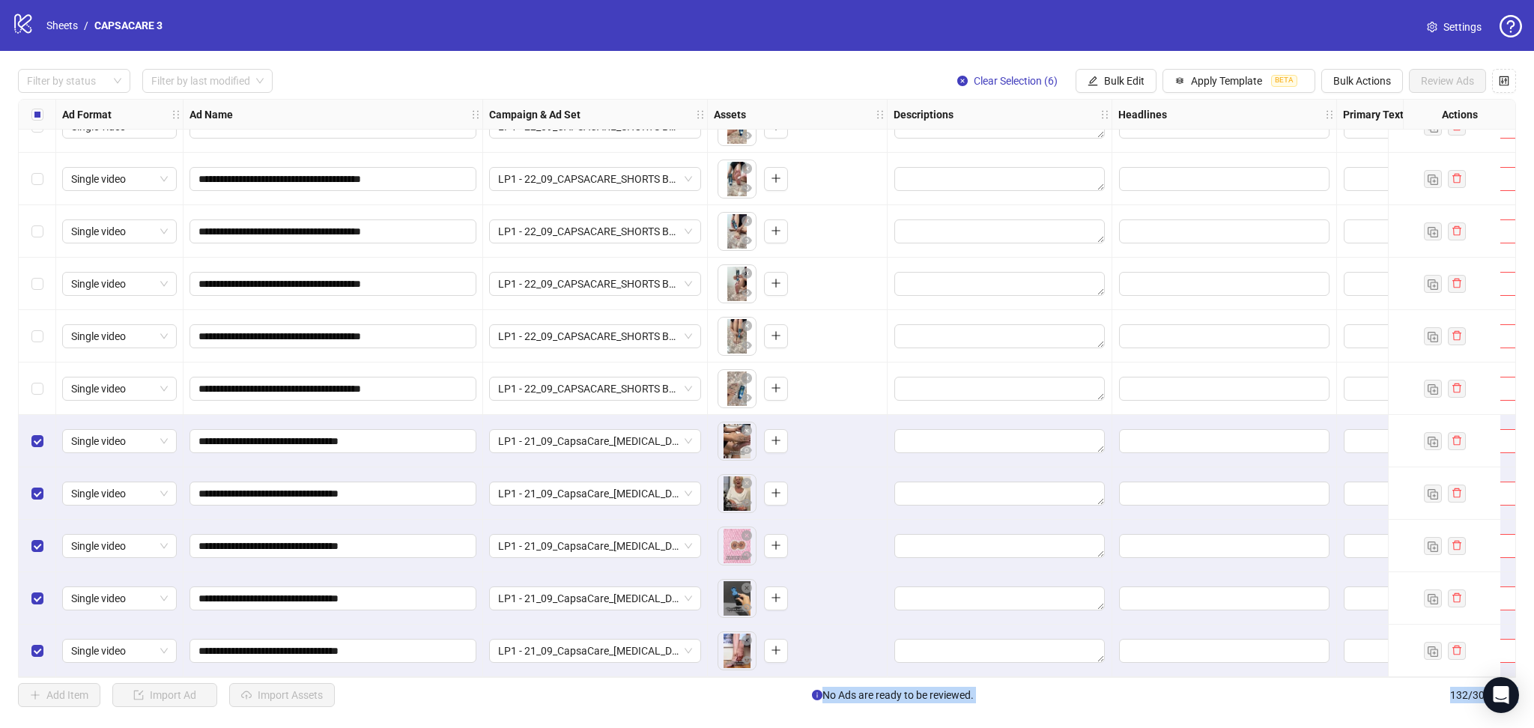
drag, startPoint x: 26, startPoint y: 378, endPoint x: 18, endPoint y: 392, distance: 16.4
click at [25, 381] on div "Select row 127" at bounding box center [37, 388] width 37 height 52
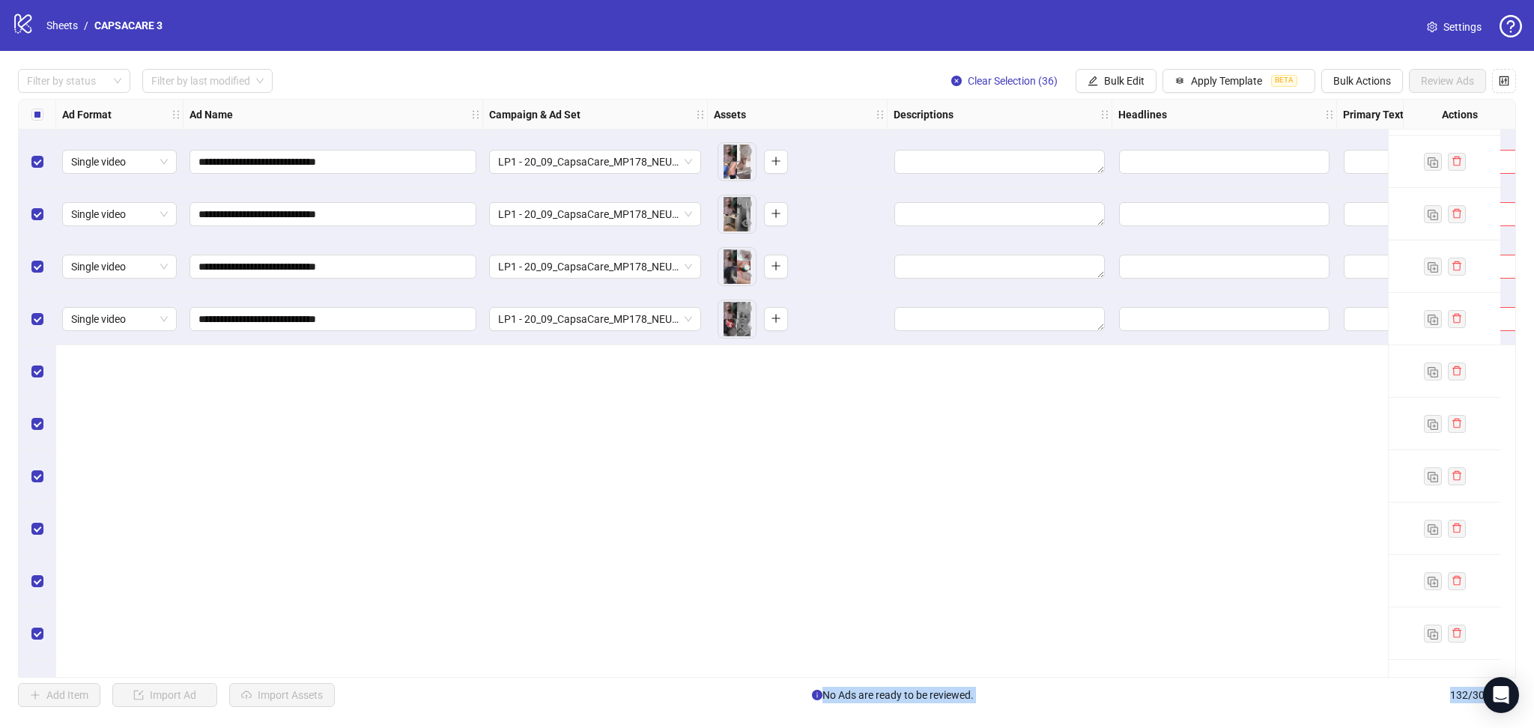
scroll to position [4647, 0]
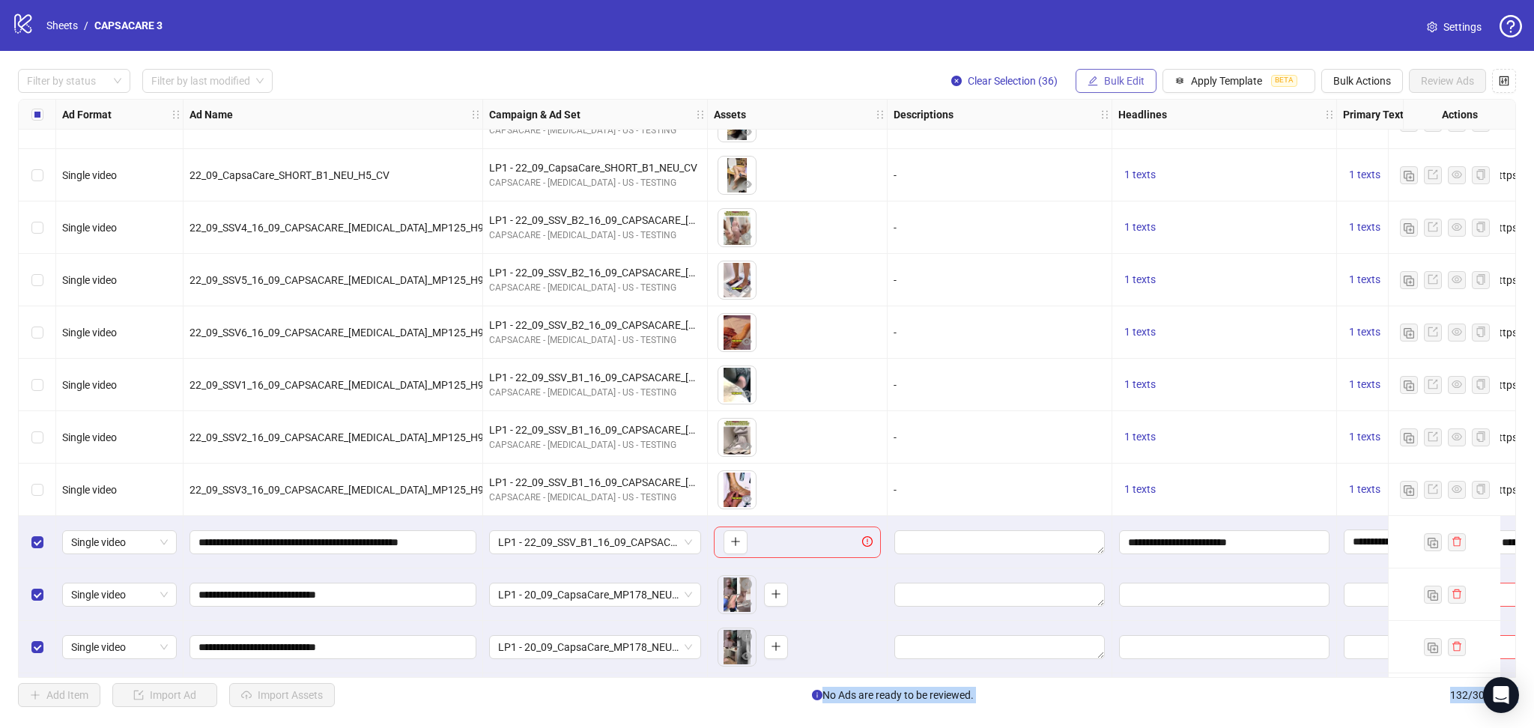
click at [1134, 86] on span "Bulk Edit" at bounding box center [1124, 81] width 40 height 12
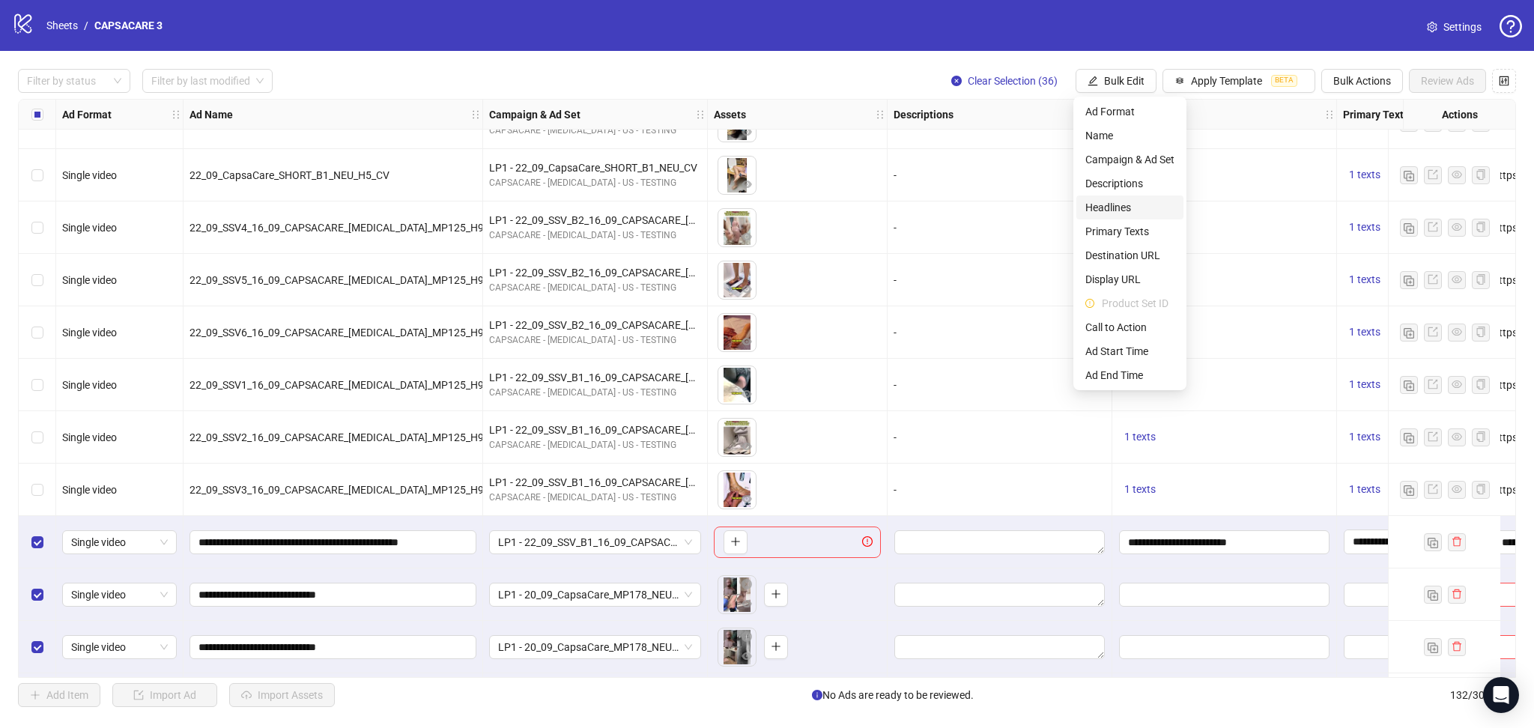
click at [1132, 204] on span "Headlines" at bounding box center [1129, 207] width 89 height 16
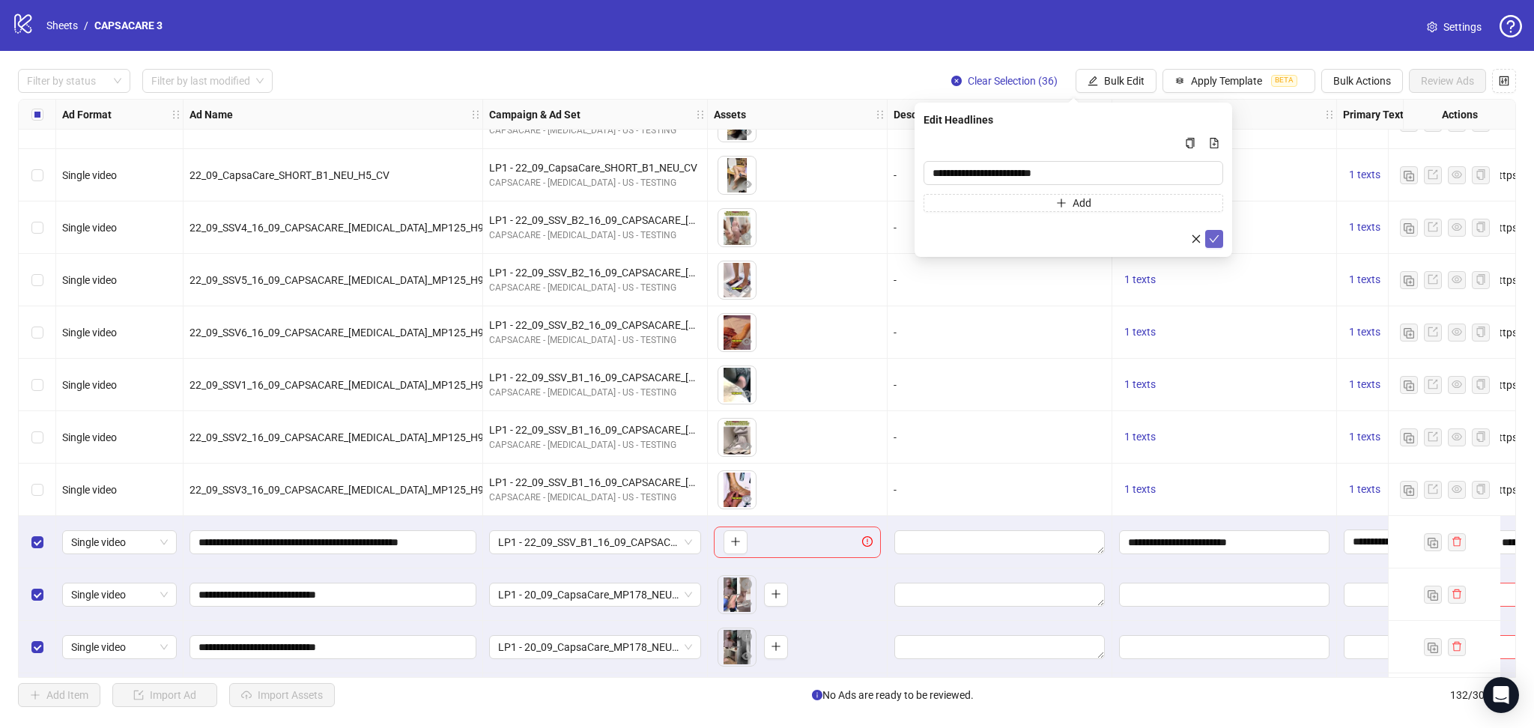
click at [1215, 234] on icon "check" at bounding box center [1214, 239] width 10 height 10
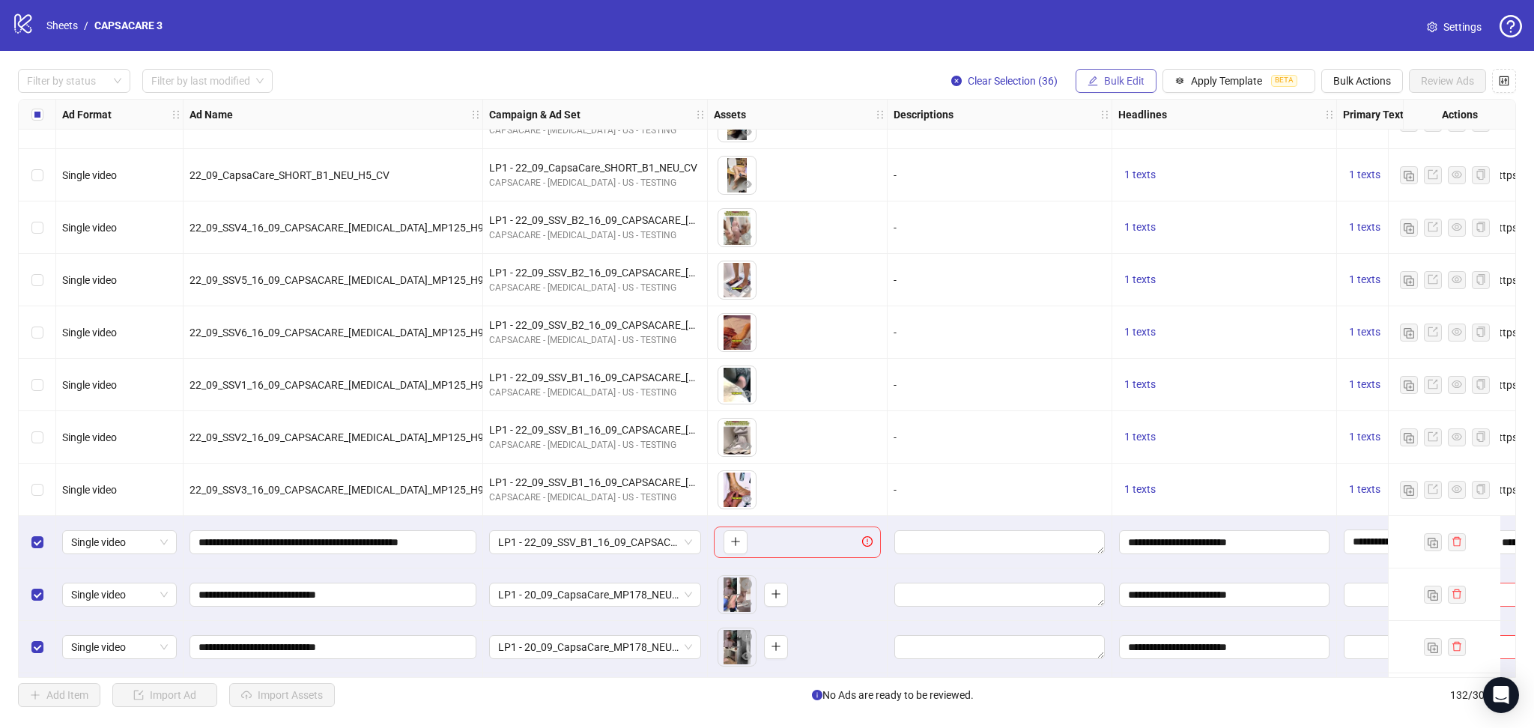
click at [1116, 82] on span "Bulk Edit" at bounding box center [1124, 81] width 40 height 12
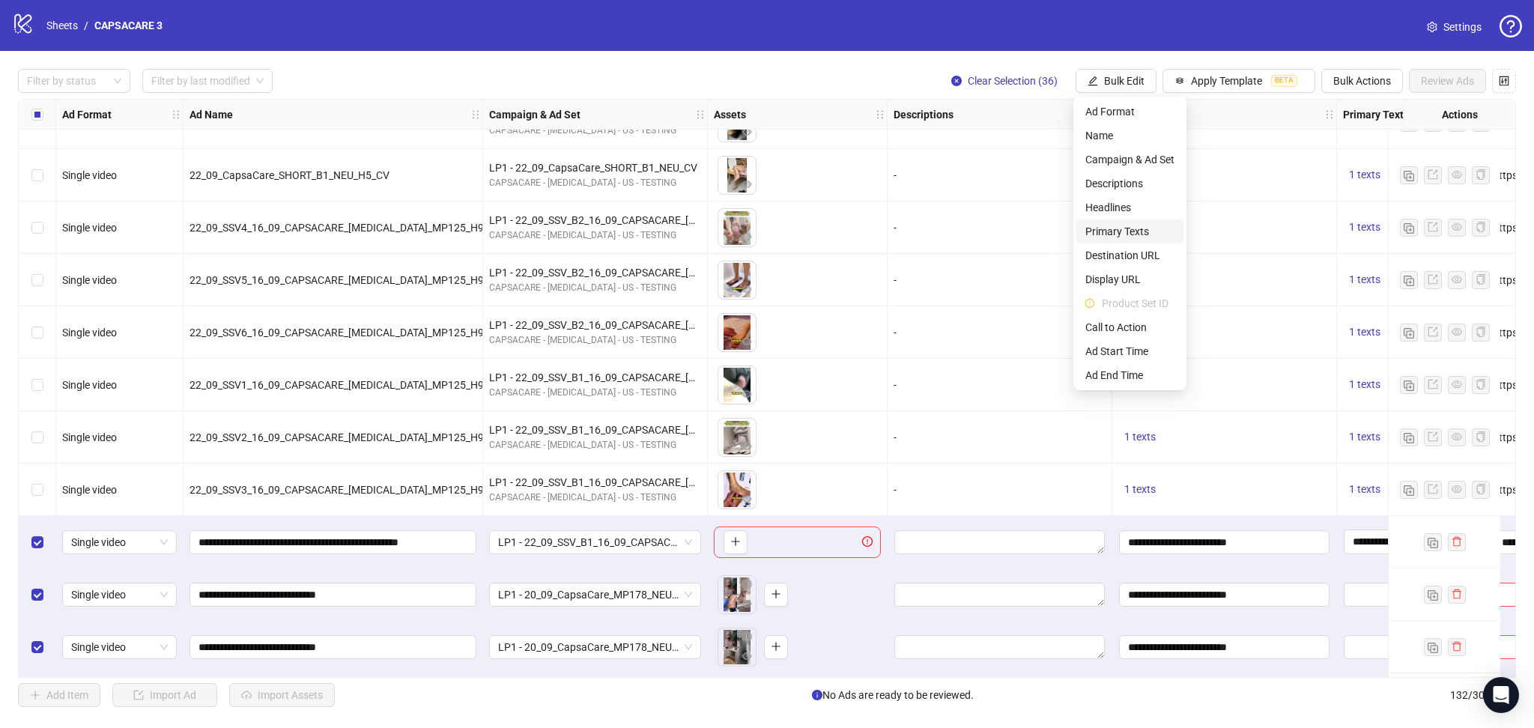
click at [1135, 231] on span "Primary Texts" at bounding box center [1129, 231] width 89 height 16
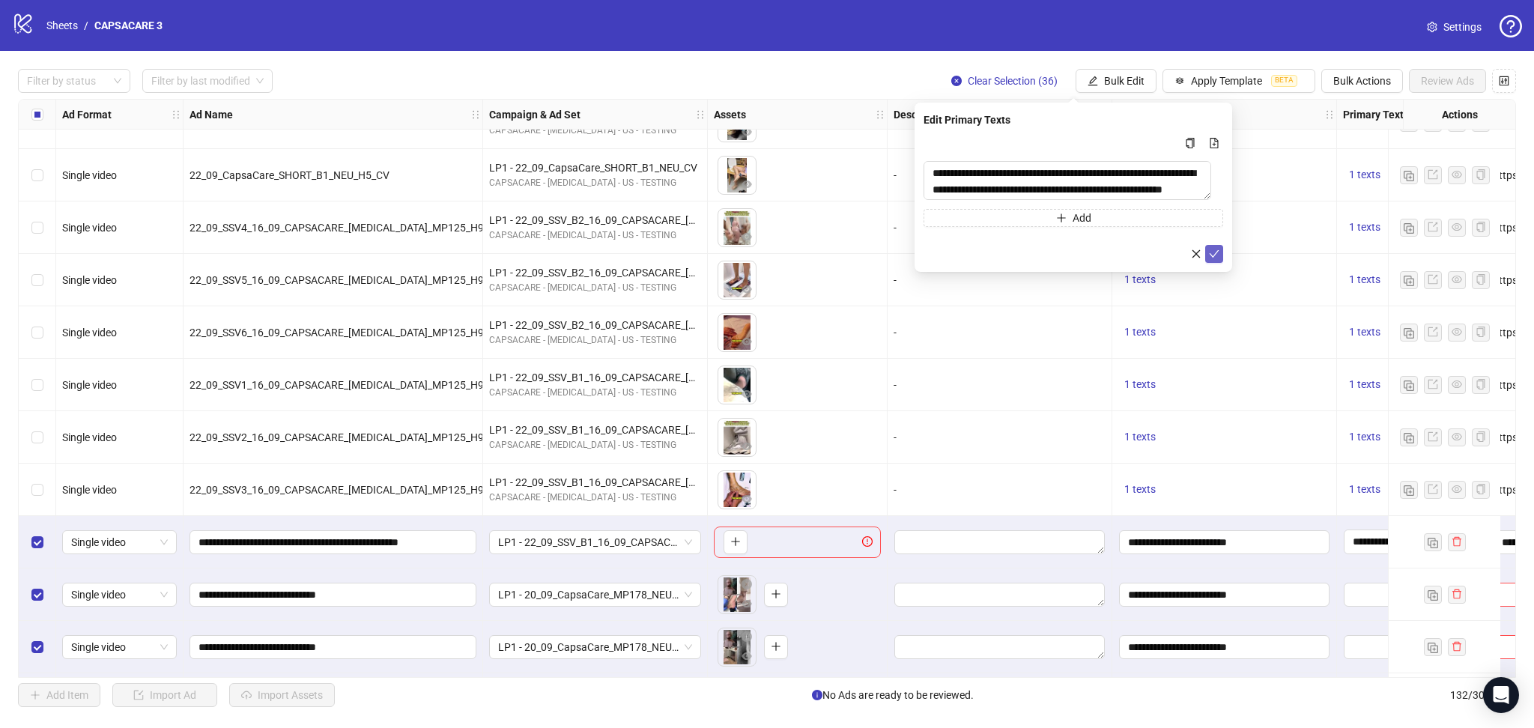
click at [1212, 255] on icon "check" at bounding box center [1214, 254] width 10 height 10
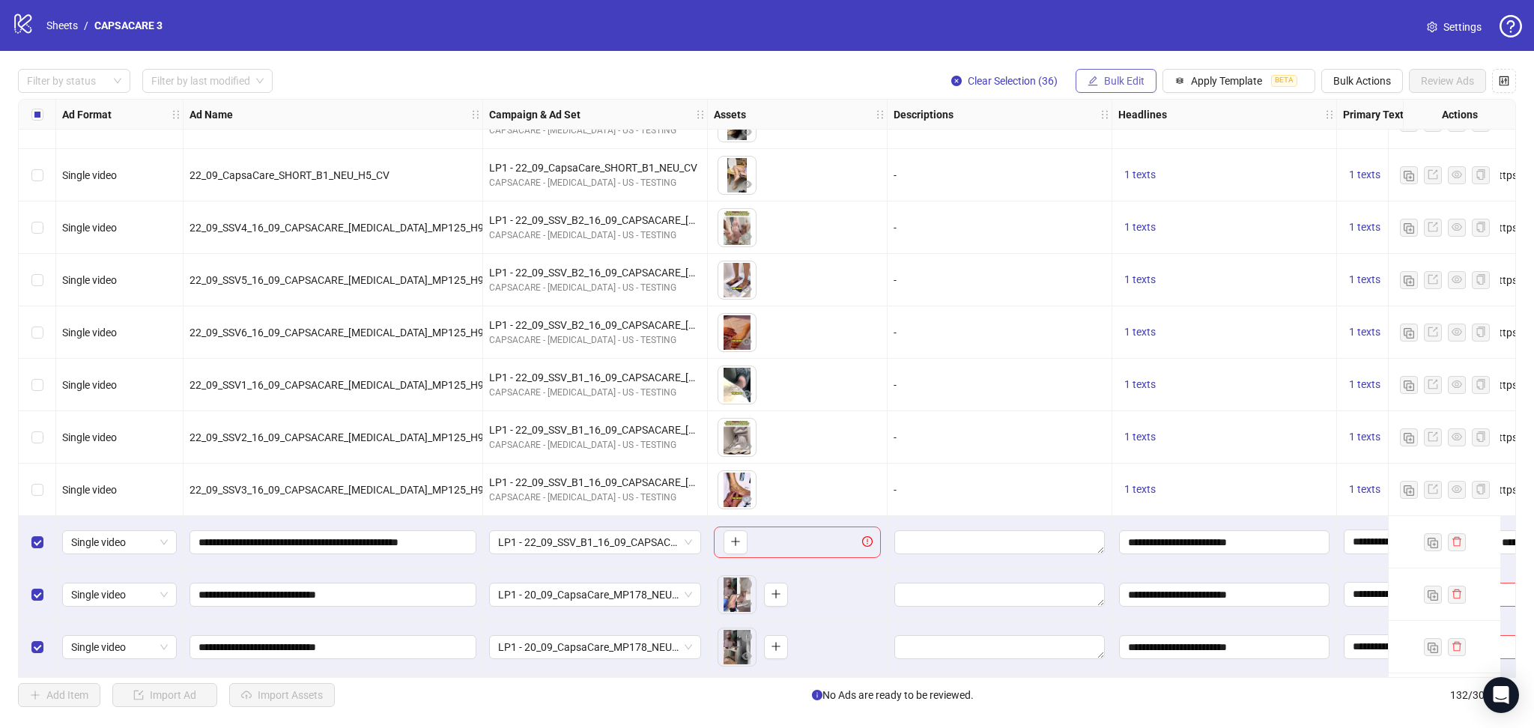
click at [1132, 86] on span "Bulk Edit" at bounding box center [1124, 81] width 40 height 12
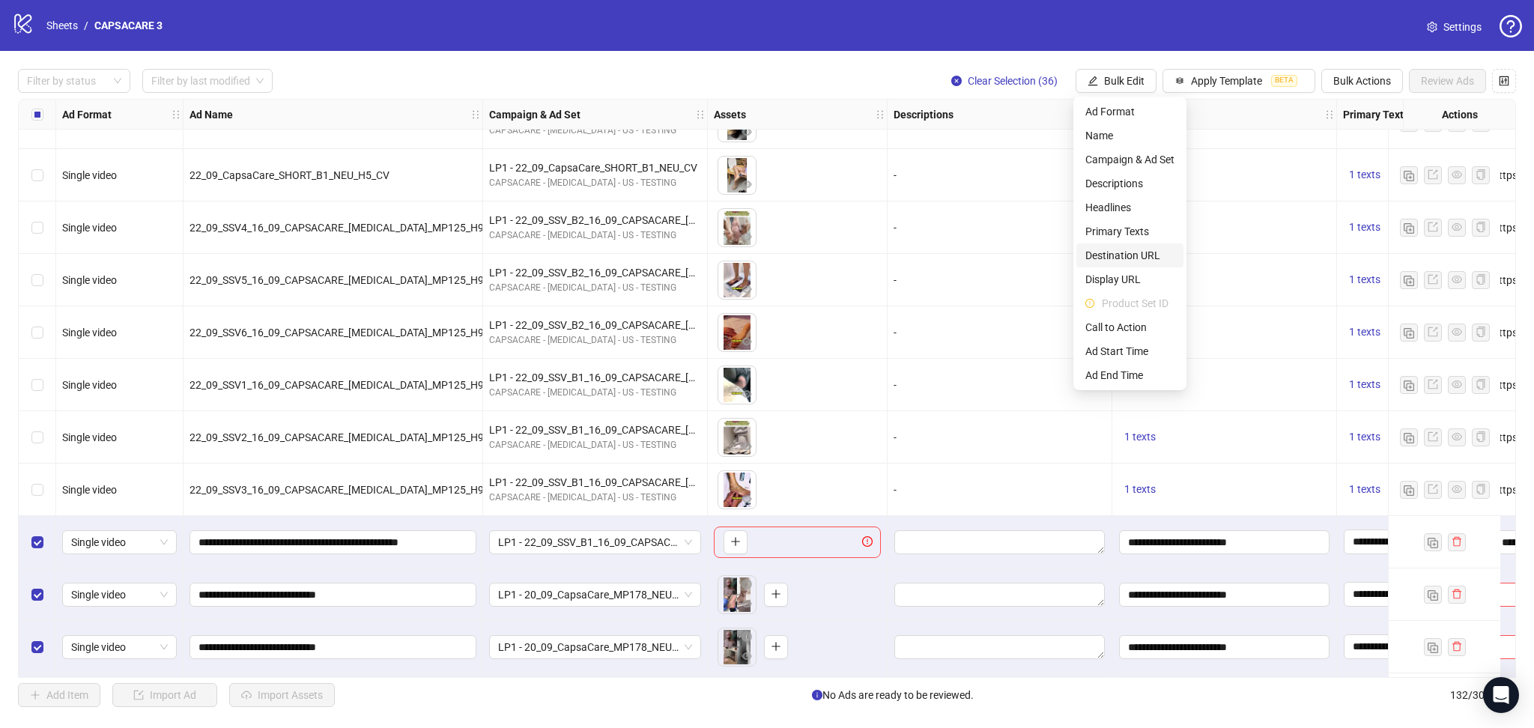
click at [1143, 258] on span "Destination URL" at bounding box center [1129, 255] width 89 height 16
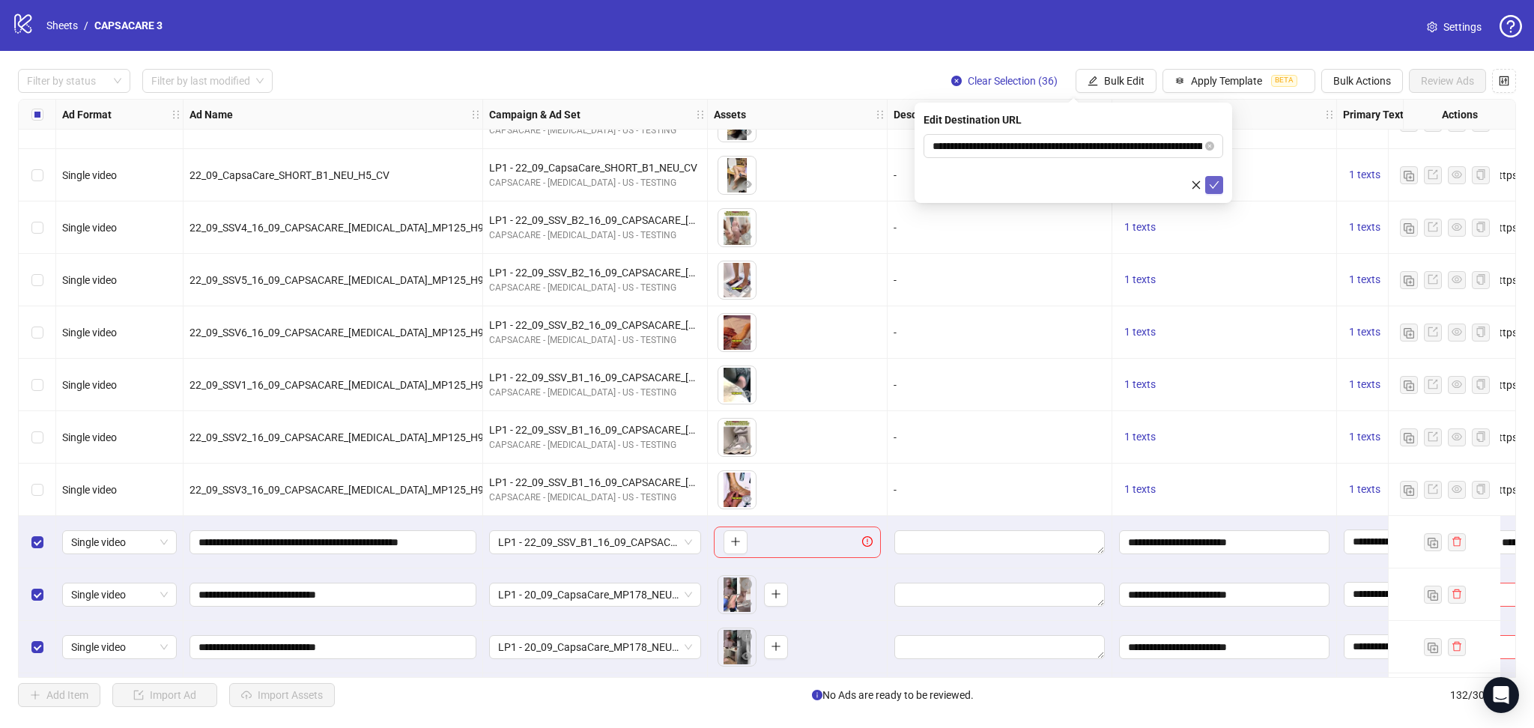
click at [1216, 186] on icon "check" at bounding box center [1214, 185] width 10 height 10
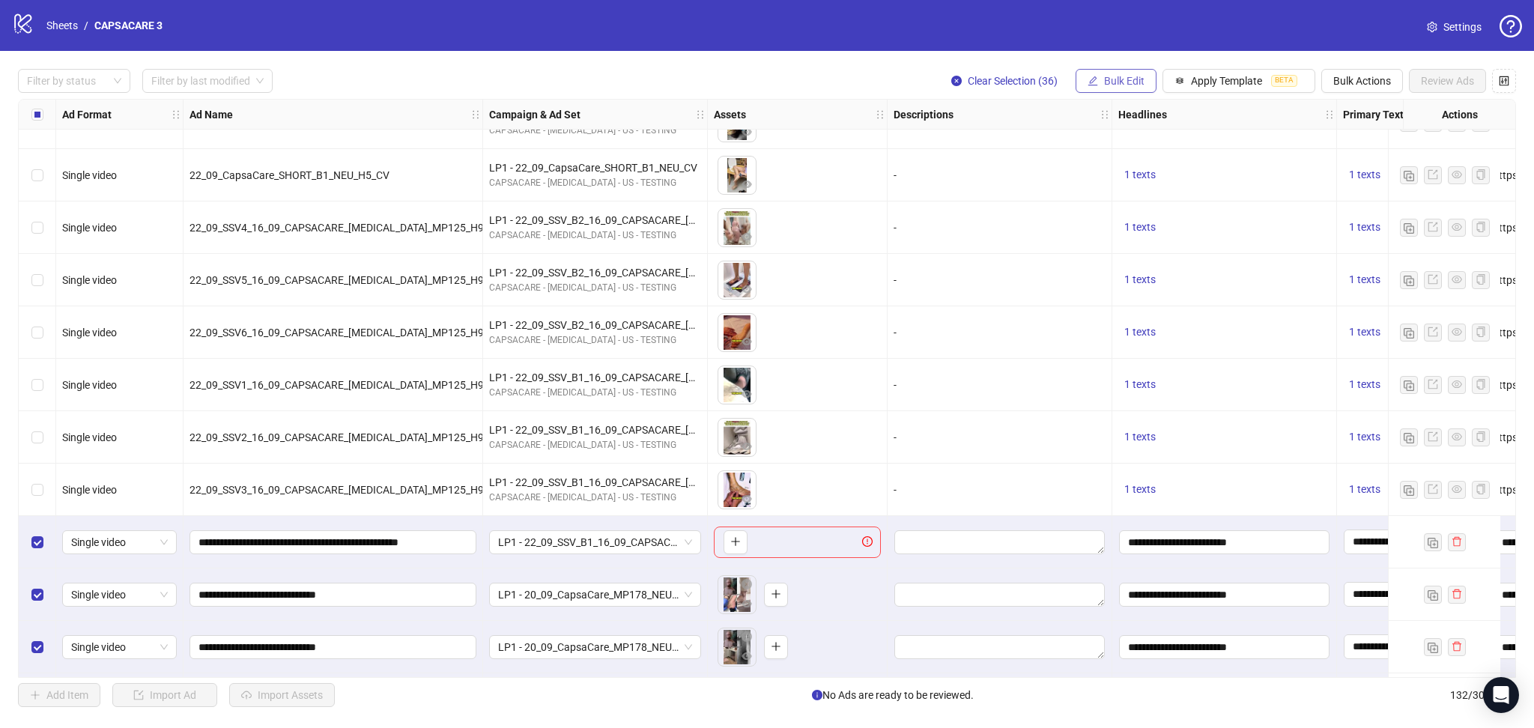
click at [1123, 84] on span "Bulk Edit" at bounding box center [1124, 81] width 40 height 12
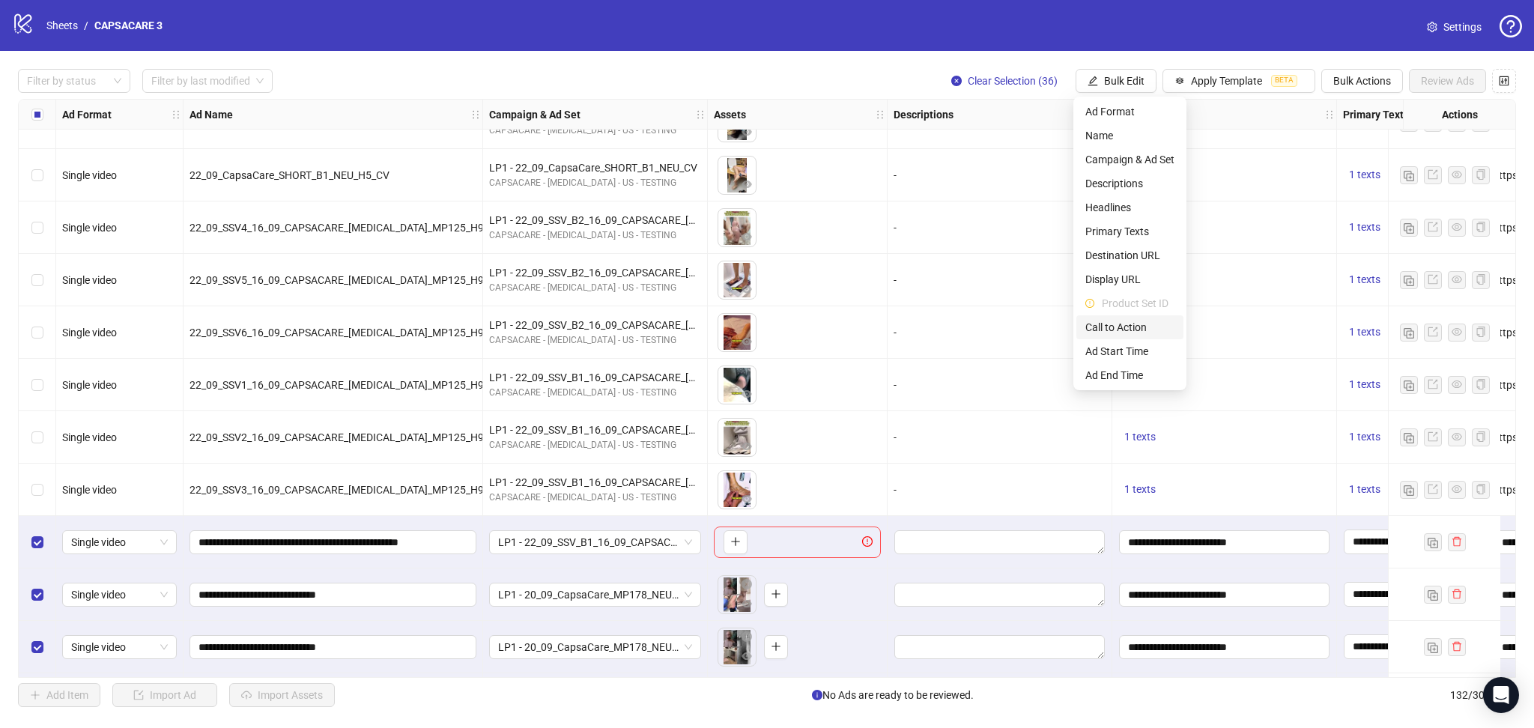
click at [1148, 319] on span "Call to Action" at bounding box center [1129, 327] width 89 height 16
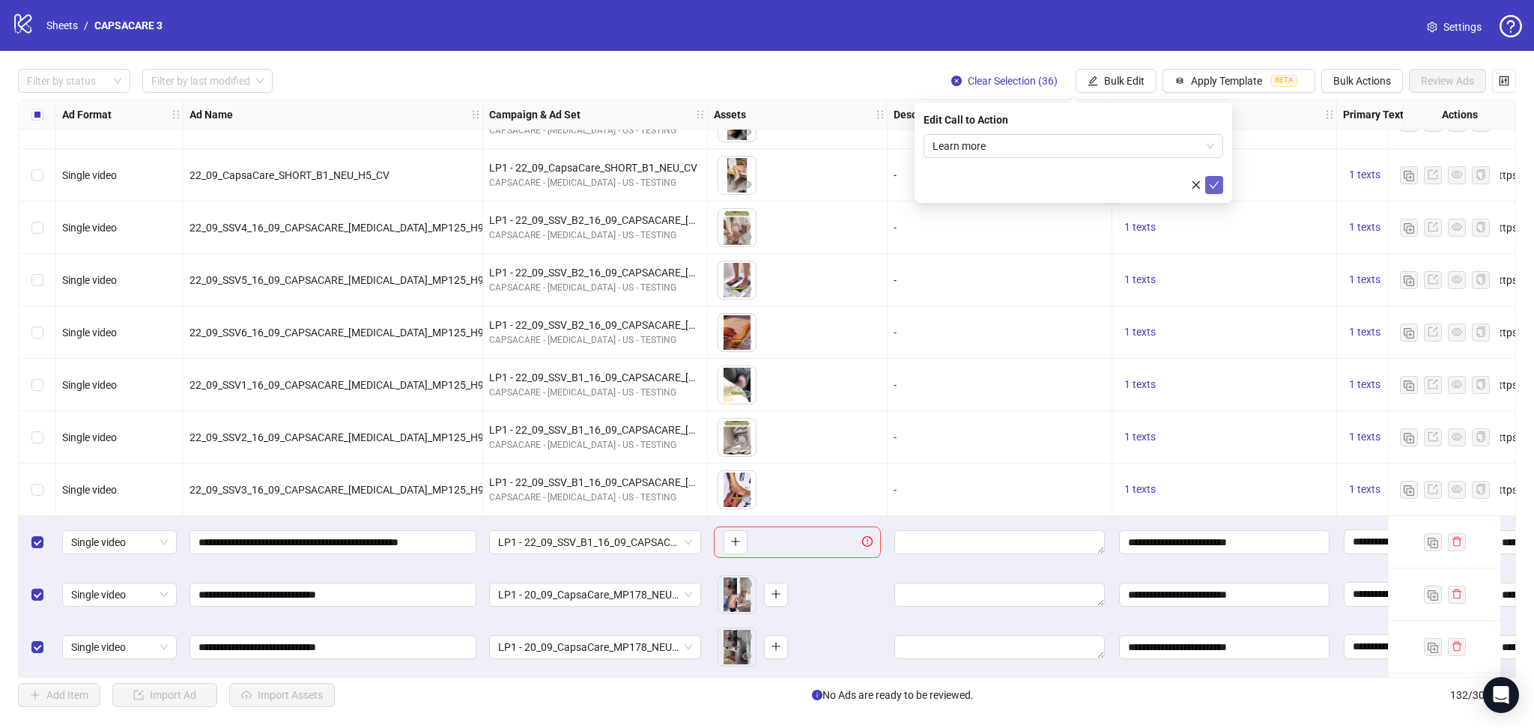
click at [1216, 185] on icon "check" at bounding box center [1214, 185] width 10 height 10
click at [31, 550] on label "Select row 97" at bounding box center [37, 542] width 12 height 16
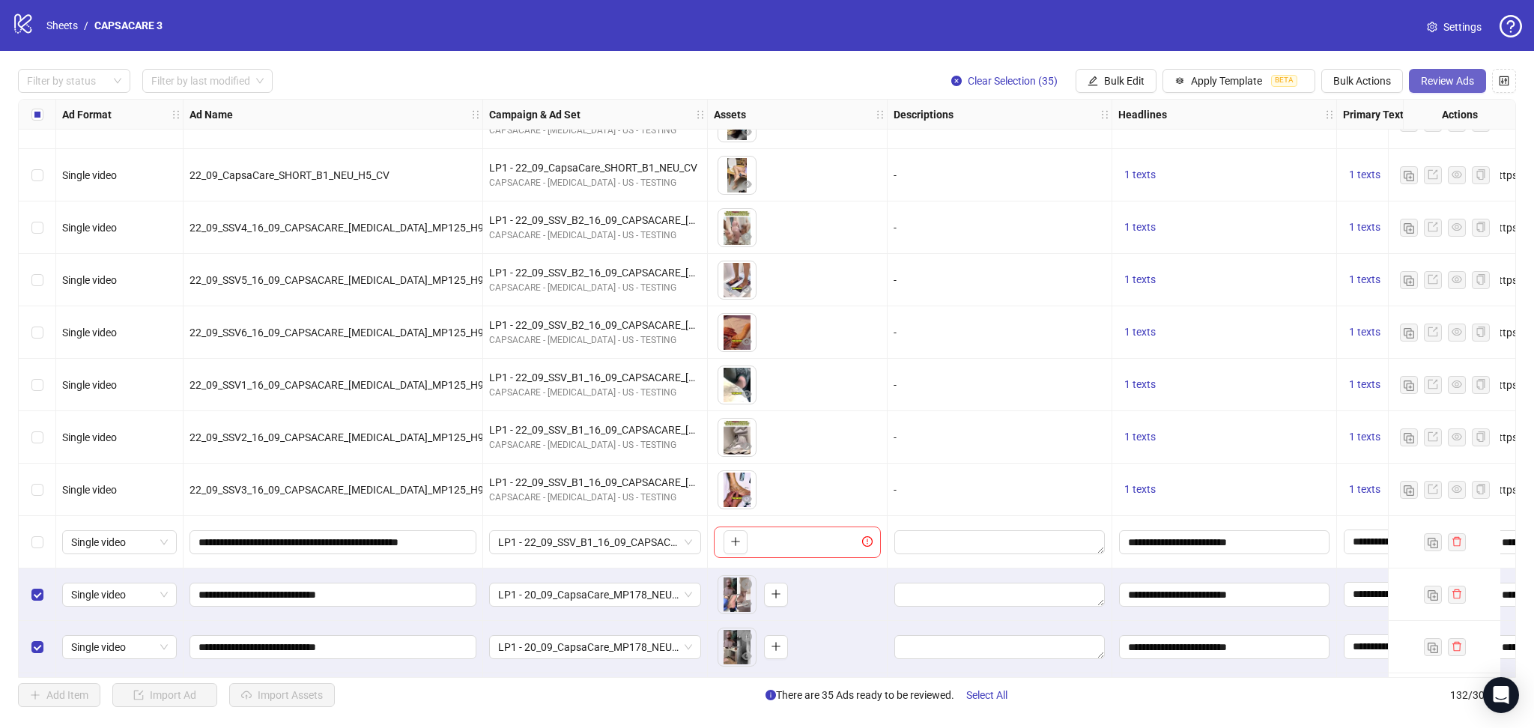
click at [1460, 85] on span "Review Ads" at bounding box center [1447, 81] width 53 height 12
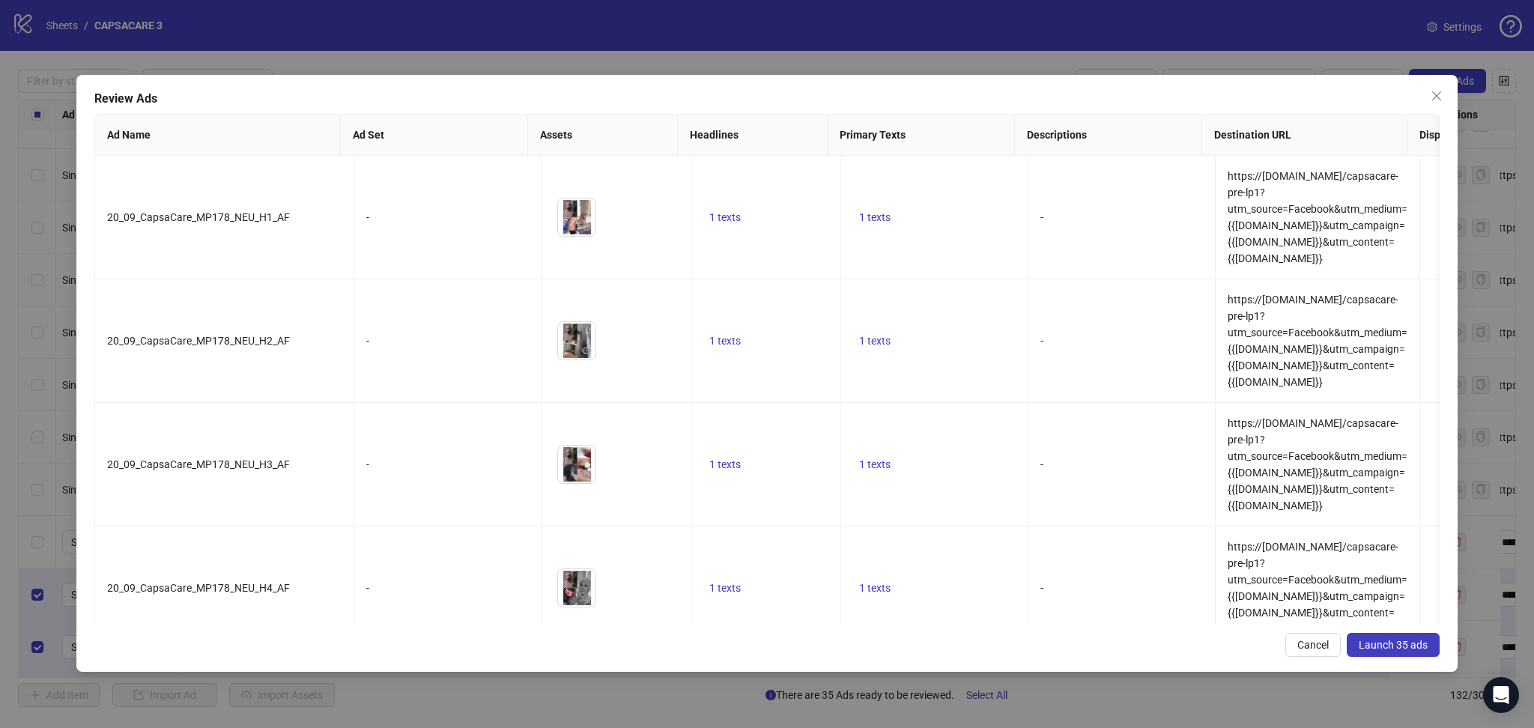
click at [1395, 652] on button "Launch 35 ads" at bounding box center [1393, 645] width 93 height 24
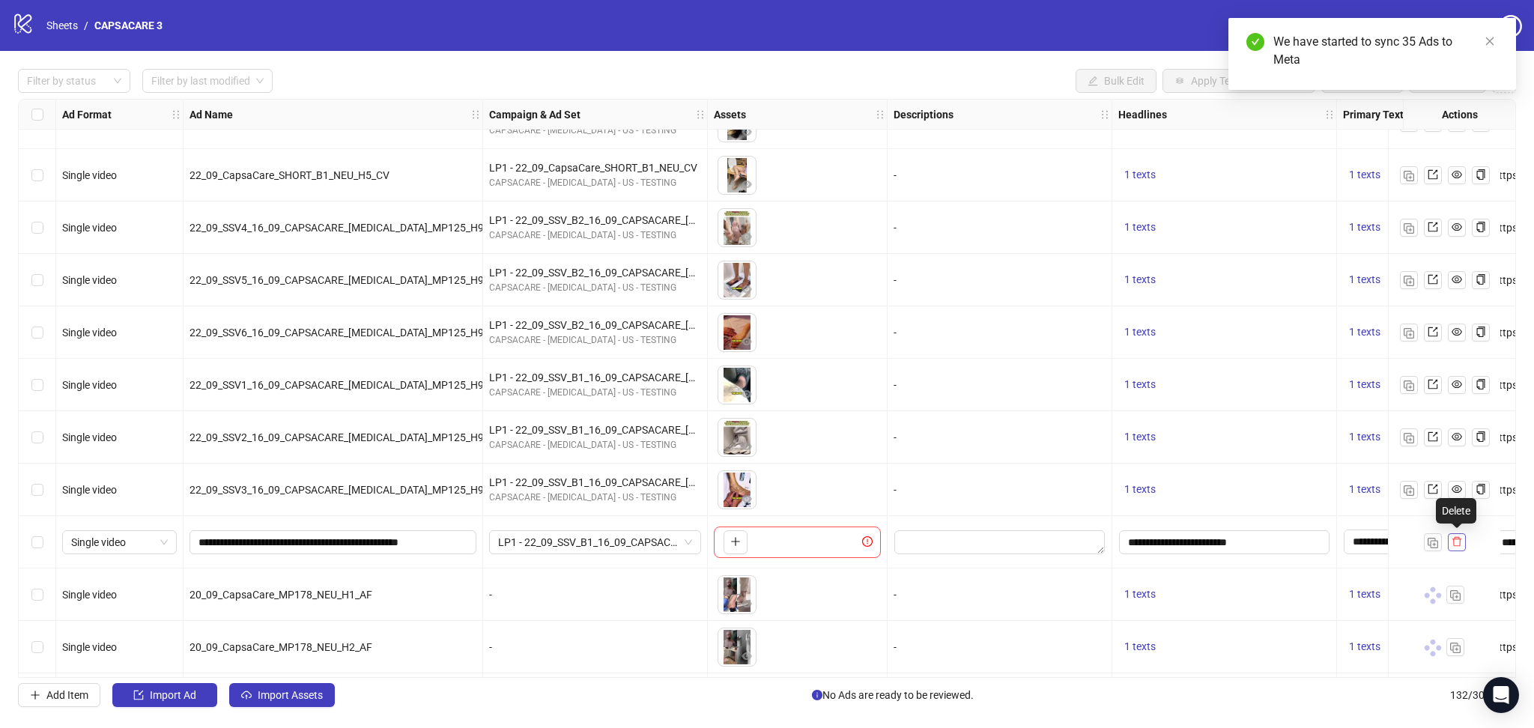
click at [1462, 547] on span "button" at bounding box center [1456, 542] width 10 height 12
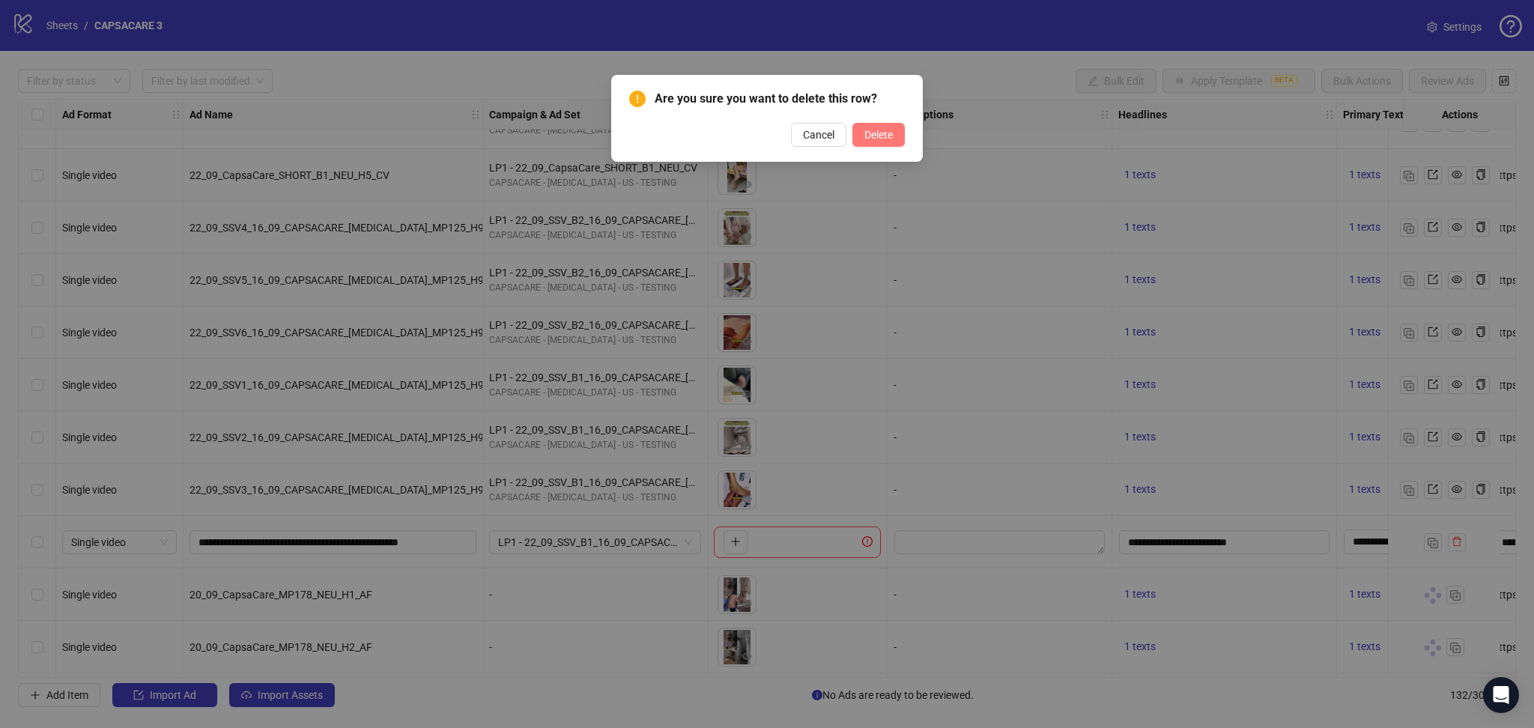
click at [877, 129] on span "Delete" at bounding box center [878, 135] width 28 height 12
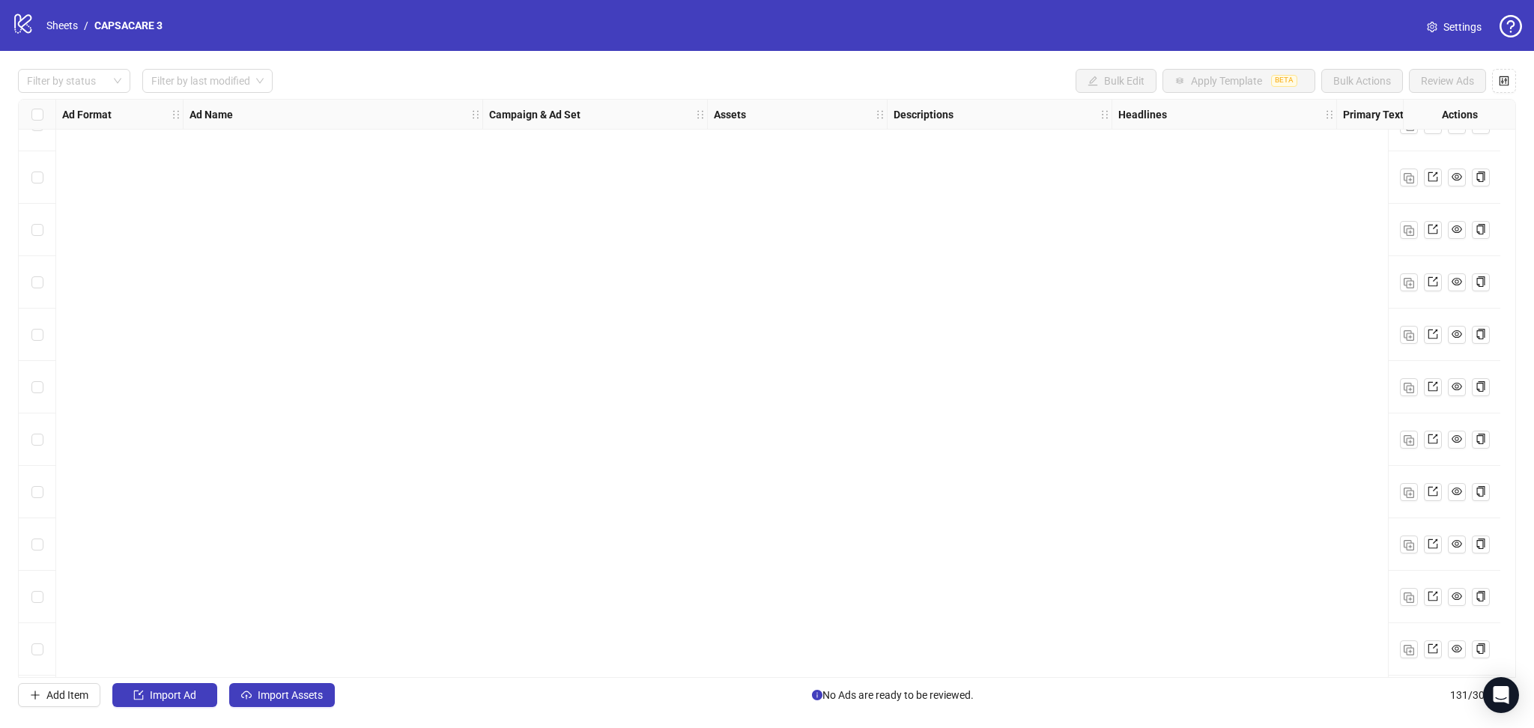
scroll to position [6325, 0]
